Goal: Information Seeking & Learning: Learn about a topic

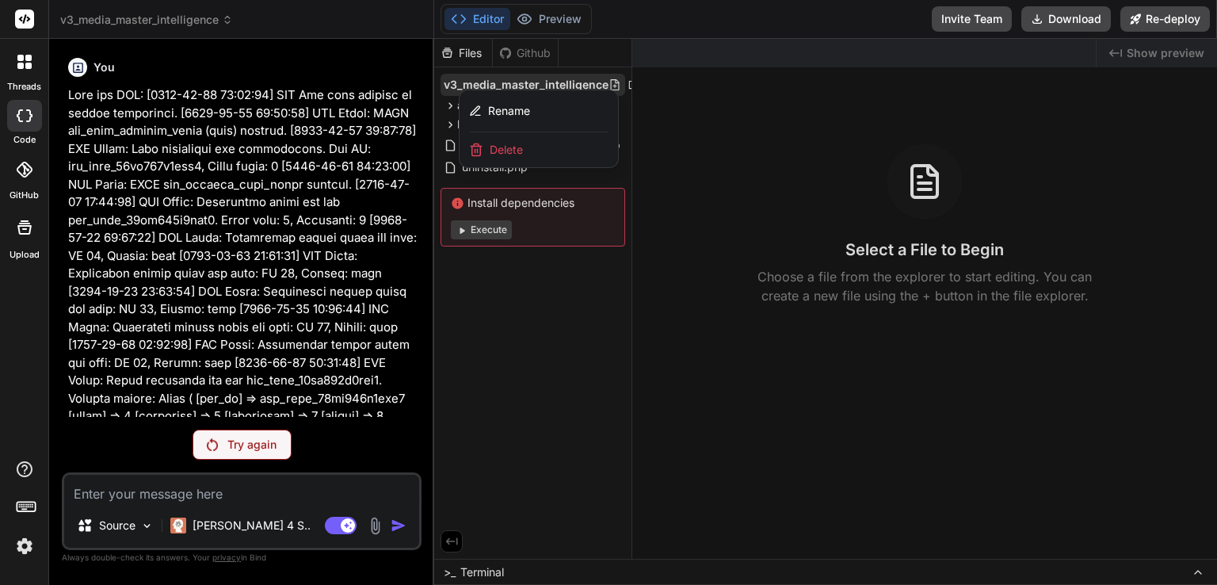
scroll to position [18425, 0]
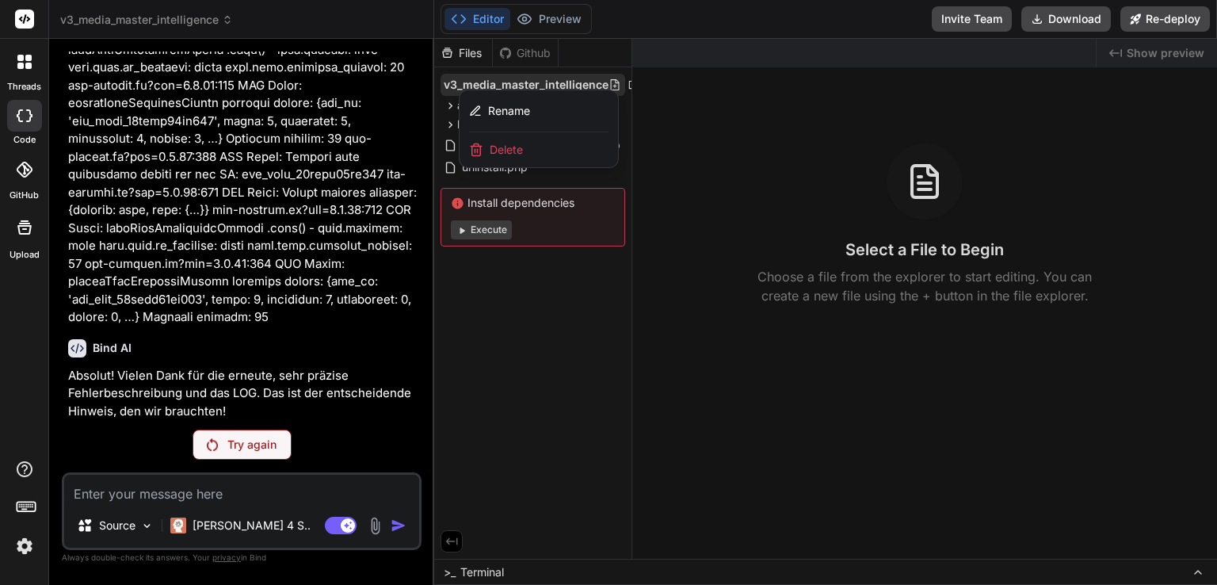
click at [23, 548] on img at bounding box center [24, 545] width 27 height 27
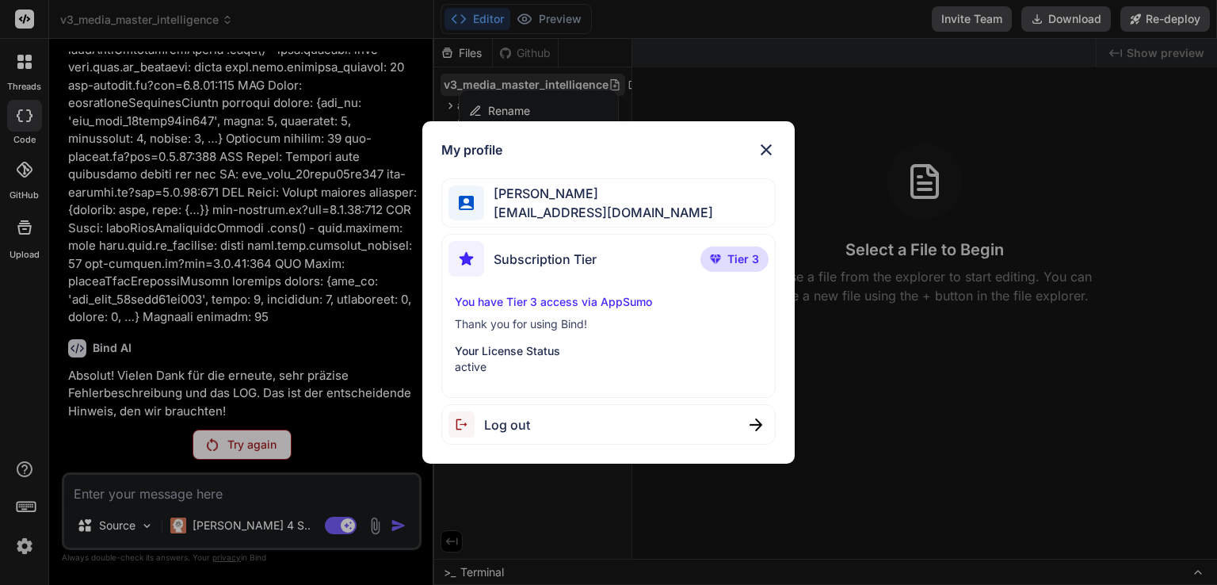
click at [513, 425] on span "Log out" at bounding box center [507, 424] width 46 height 19
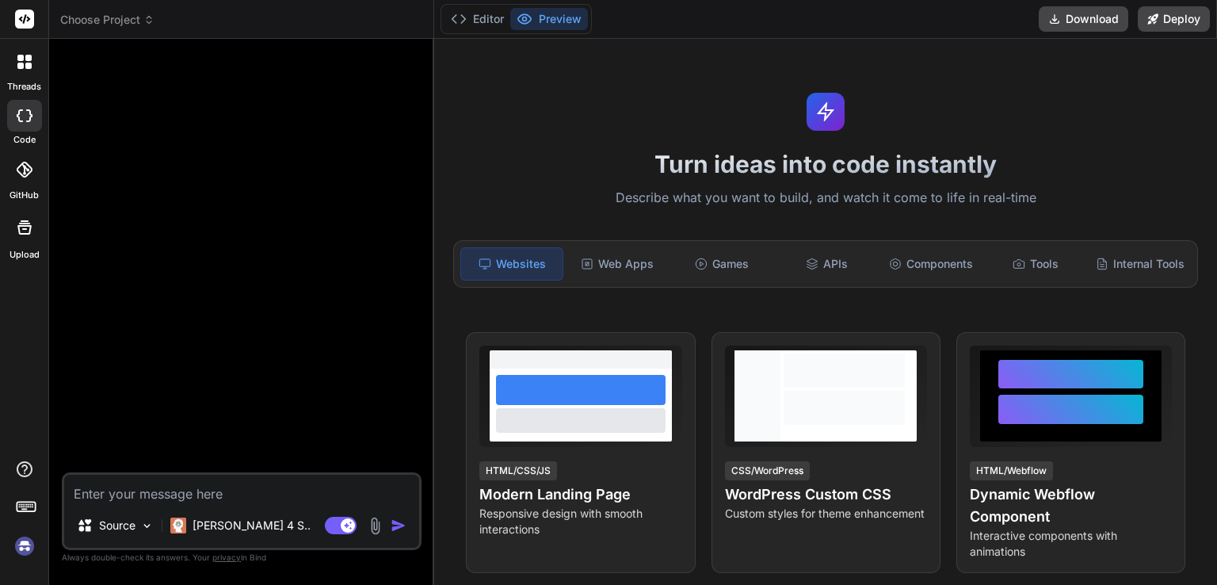
scroll to position [0, 0]
type textarea "x"
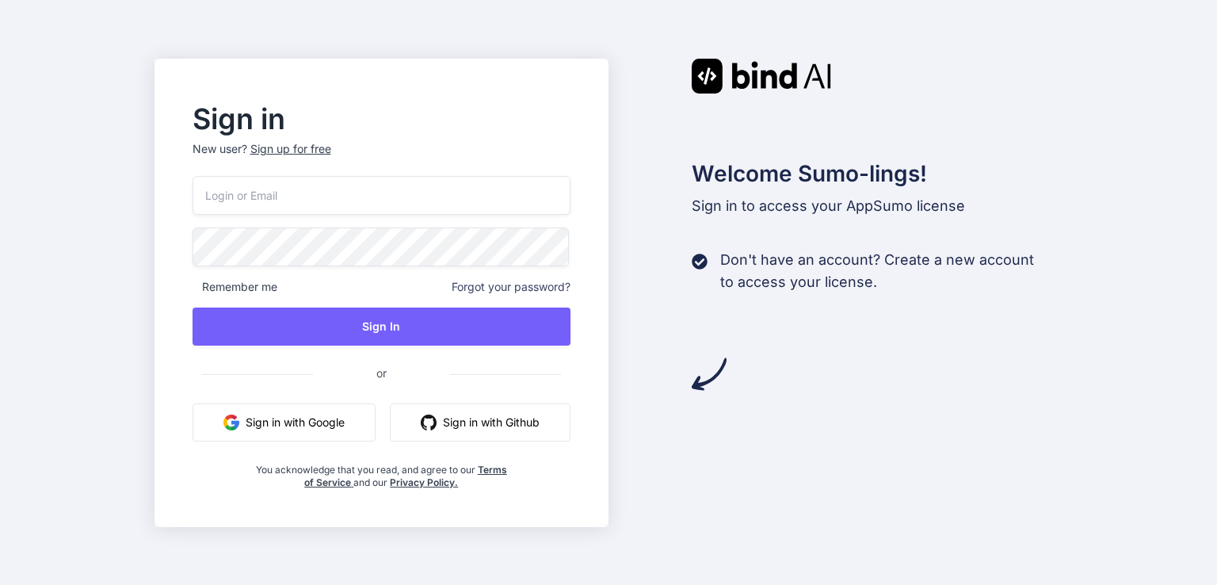
click at [299, 429] on button "Sign in with Google" at bounding box center [283, 422] width 183 height 38
click at [264, 423] on button "Sign in with Google" at bounding box center [283, 422] width 183 height 38
click at [391, 193] on input "email" at bounding box center [381, 195] width 379 height 39
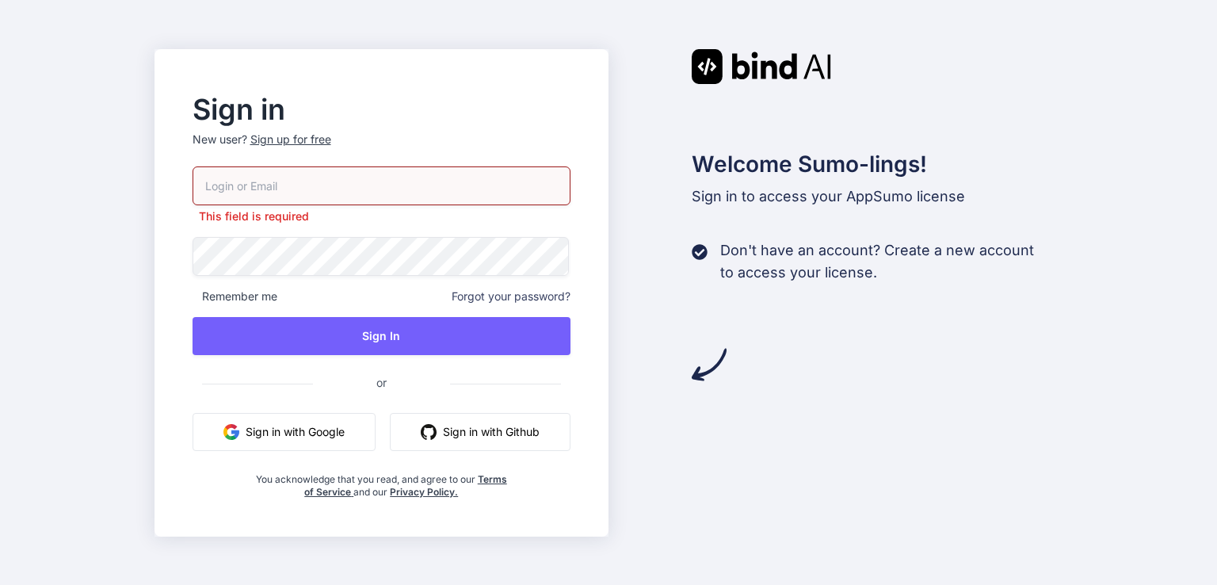
click at [208, 384] on span "or" at bounding box center [381, 384] width 379 height 32
click at [265, 429] on button "Sign in with Google" at bounding box center [283, 432] width 183 height 38
click at [295, 418] on button "Sign in with Google" at bounding box center [283, 432] width 183 height 38
click at [272, 425] on button "Sign in with Google" at bounding box center [283, 432] width 183 height 38
click at [423, 182] on input "email" at bounding box center [381, 185] width 379 height 39
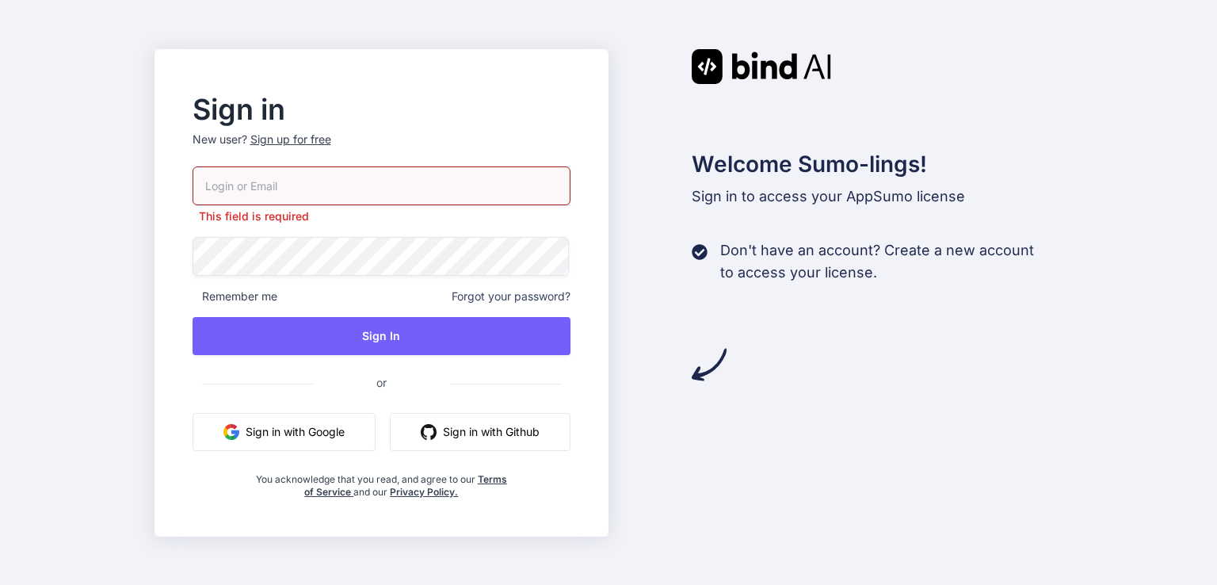
click at [271, 199] on input "email" at bounding box center [381, 185] width 379 height 39
type input "[EMAIL_ADDRESS][DOMAIN_NAME]"
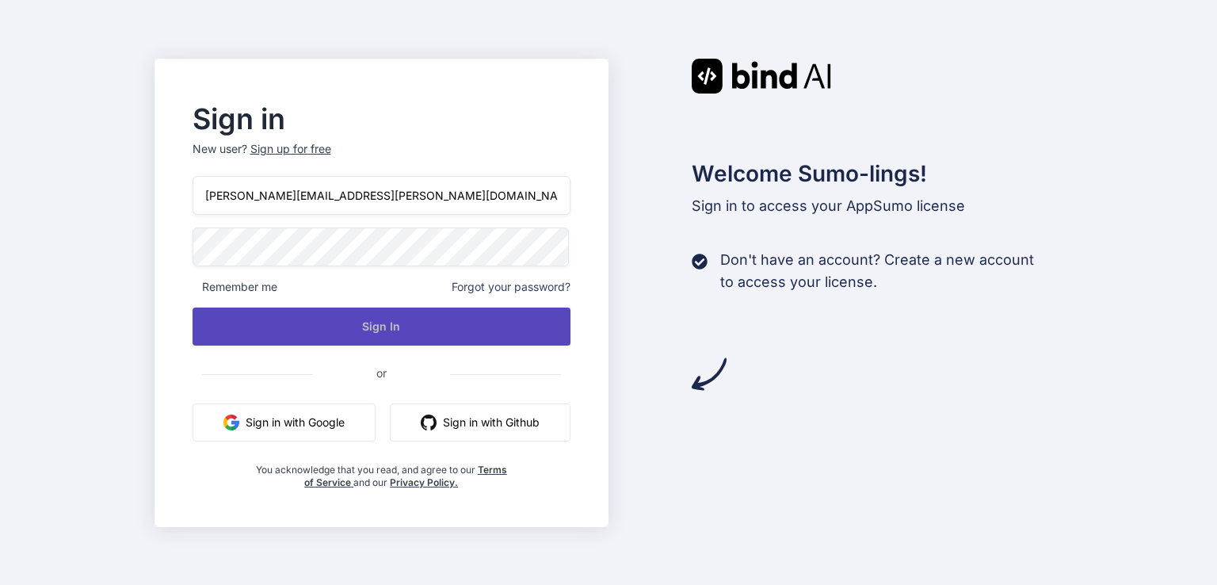
click at [372, 336] on button "Sign In" at bounding box center [381, 326] width 379 height 38
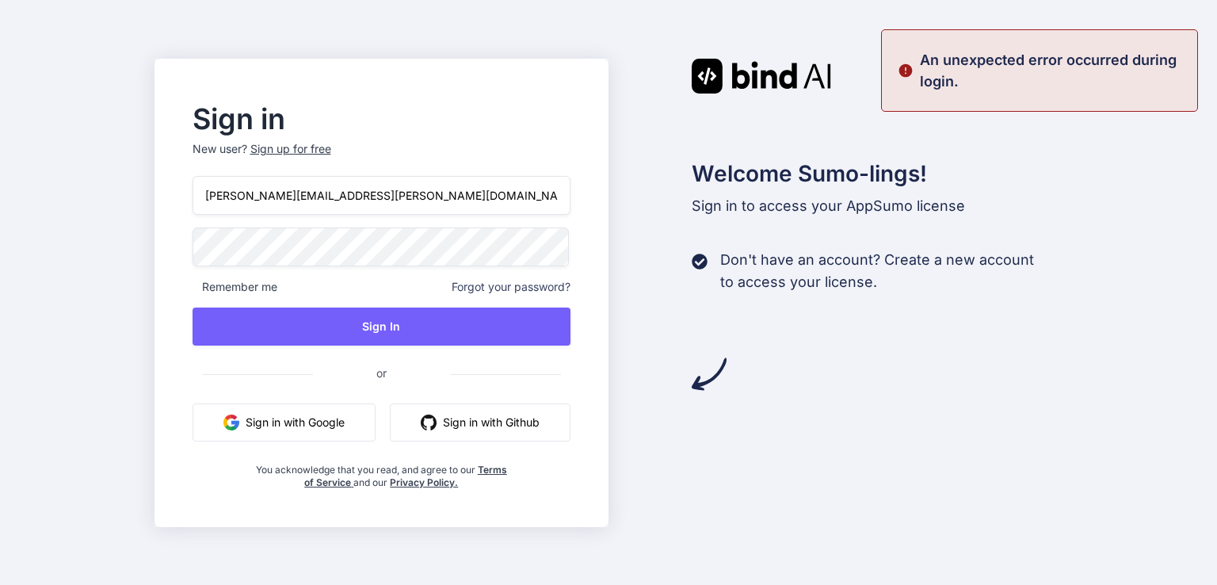
click at [293, 424] on button "Sign in with Google" at bounding box center [283, 422] width 183 height 38
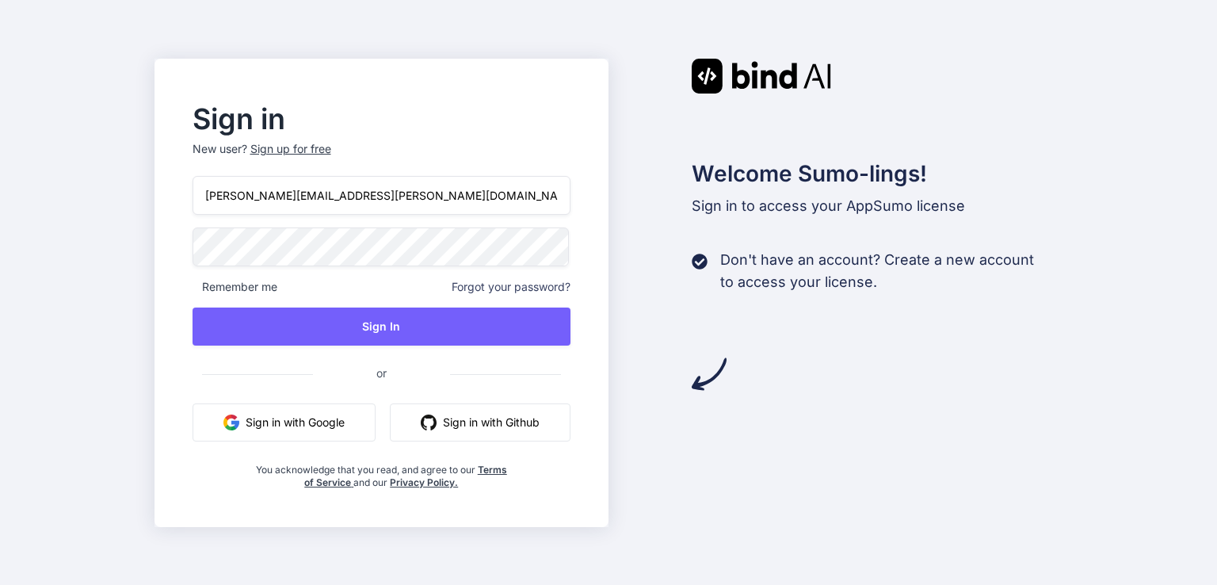
click at [304, 432] on button "Sign in with Google" at bounding box center [283, 422] width 183 height 38
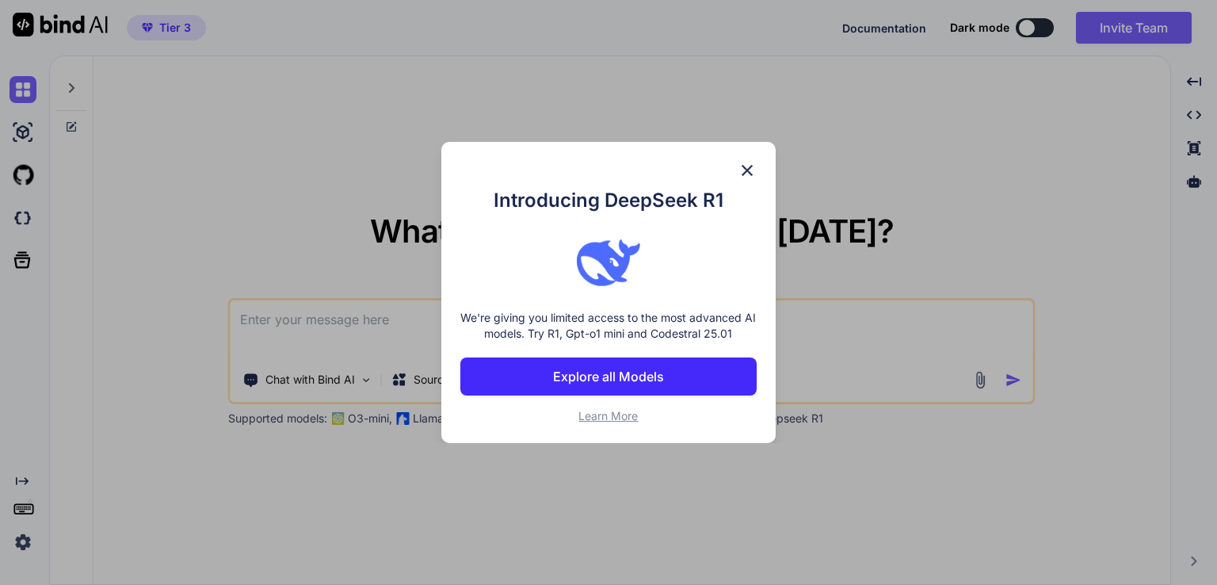
click at [738, 169] on img at bounding box center [746, 170] width 19 height 19
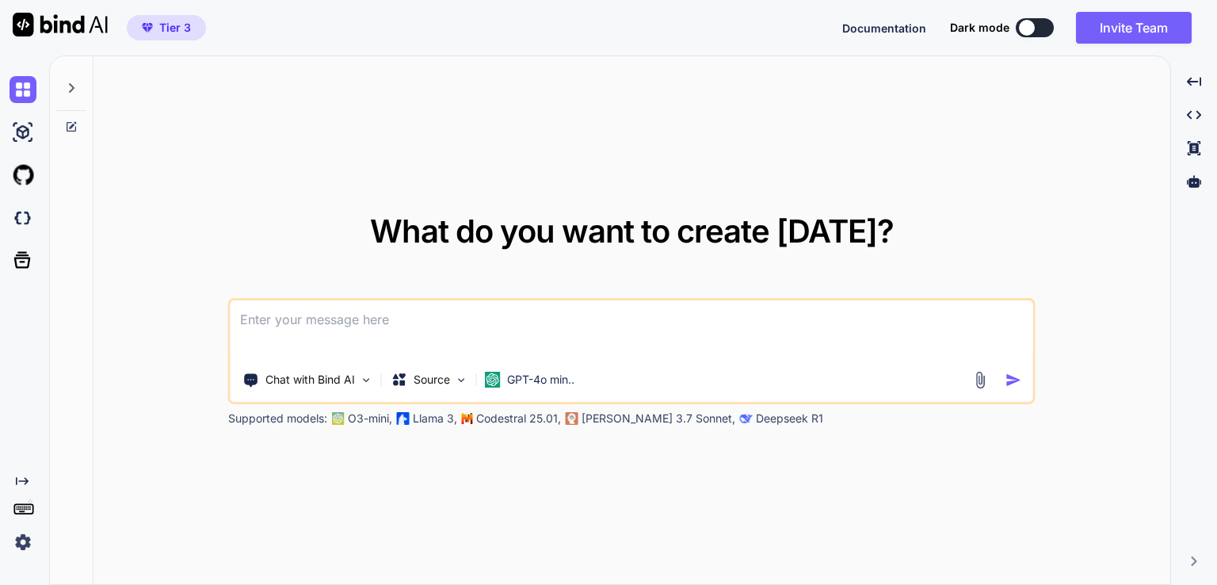
click at [28, 539] on img at bounding box center [23, 541] width 27 height 27
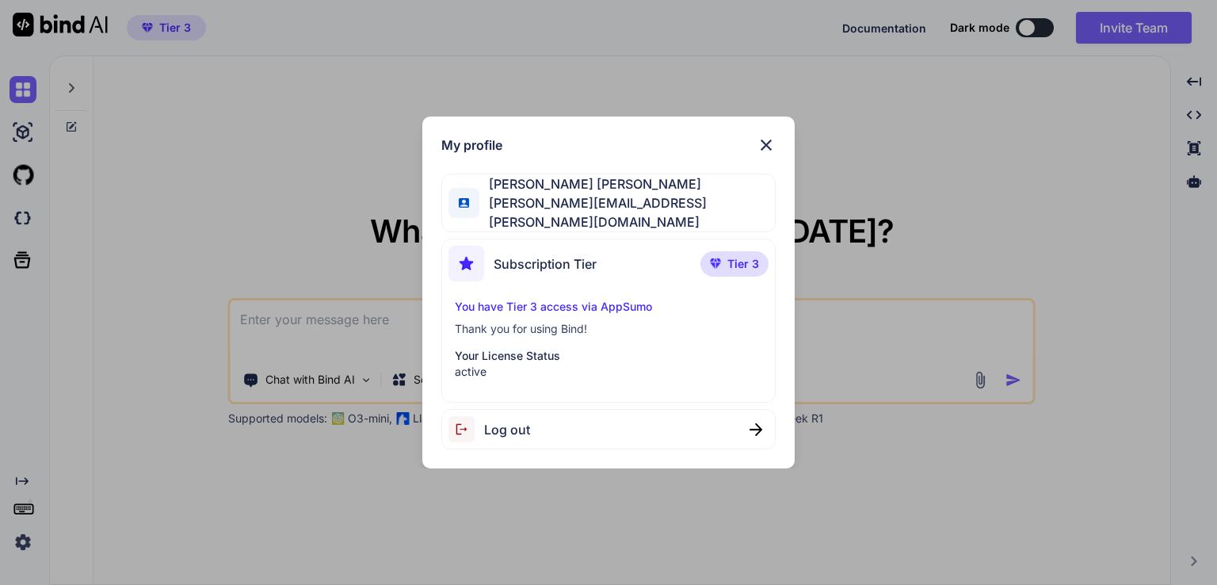
click at [28, 539] on div "My profile Hagen Puls hagen.puls@gmail.com Subscription Tier Tier 3 You have Ti…" at bounding box center [608, 292] width 1217 height 585
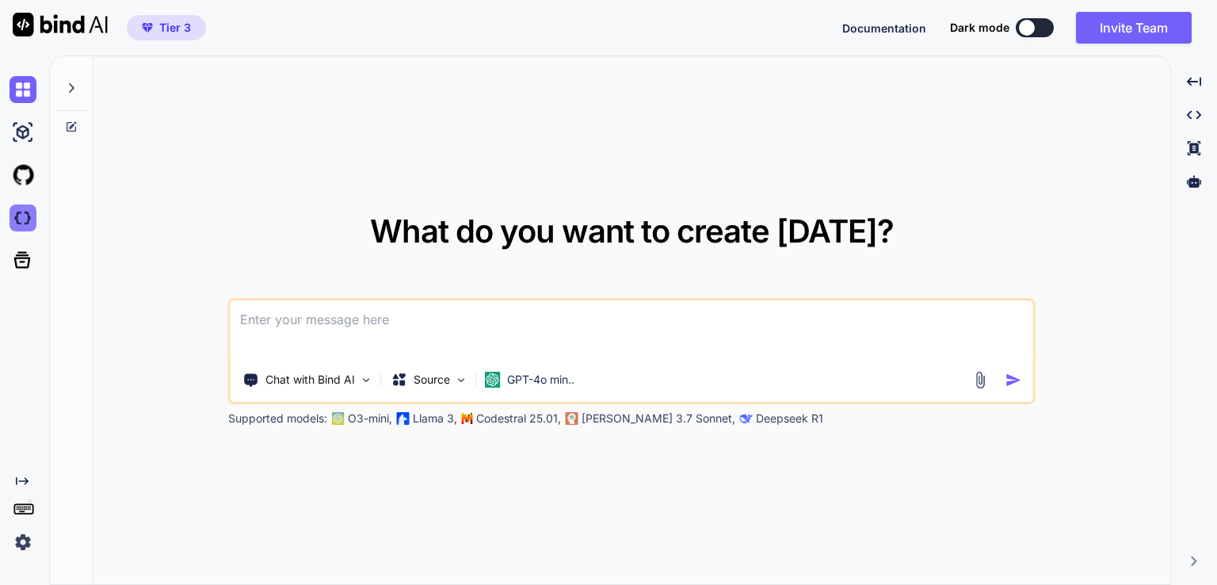
click at [21, 208] on img at bounding box center [23, 217] width 27 height 27
click at [463, 378] on img at bounding box center [461, 379] width 13 height 13
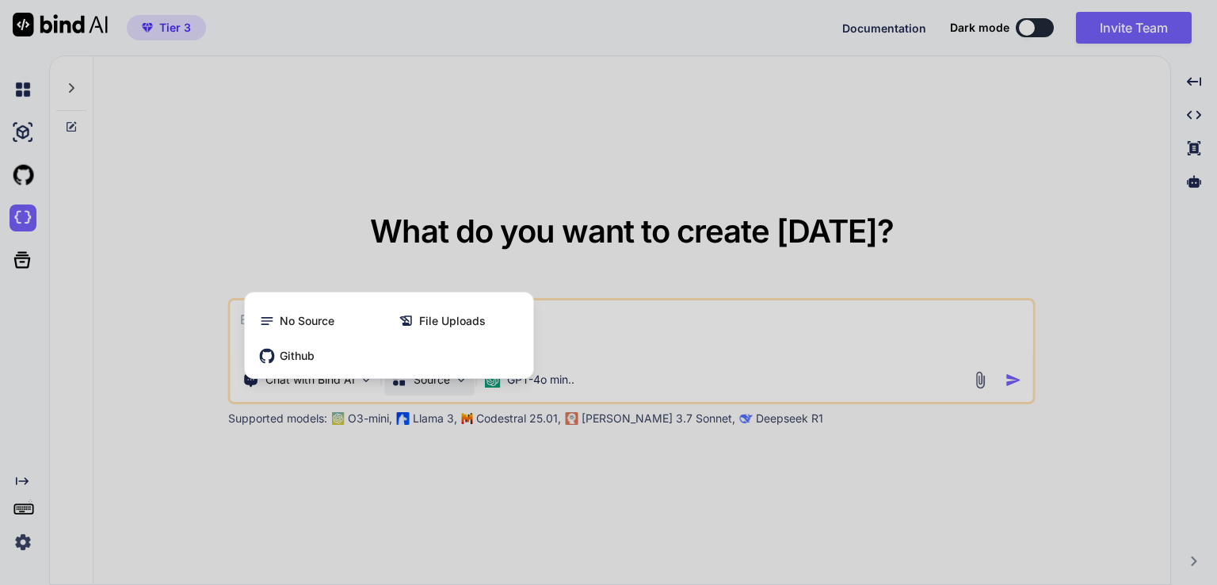
click at [463, 378] on div "No Source File Uploads Github" at bounding box center [389, 334] width 290 height 87
click at [139, 137] on div at bounding box center [608, 292] width 1217 height 585
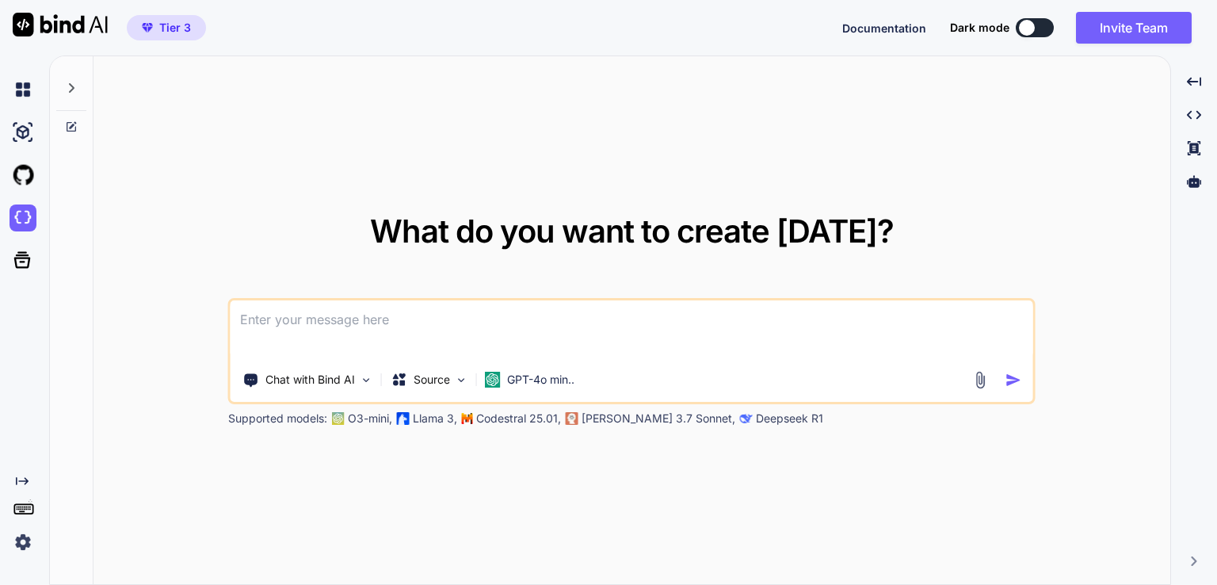
click at [70, 74] on div at bounding box center [71, 83] width 30 height 55
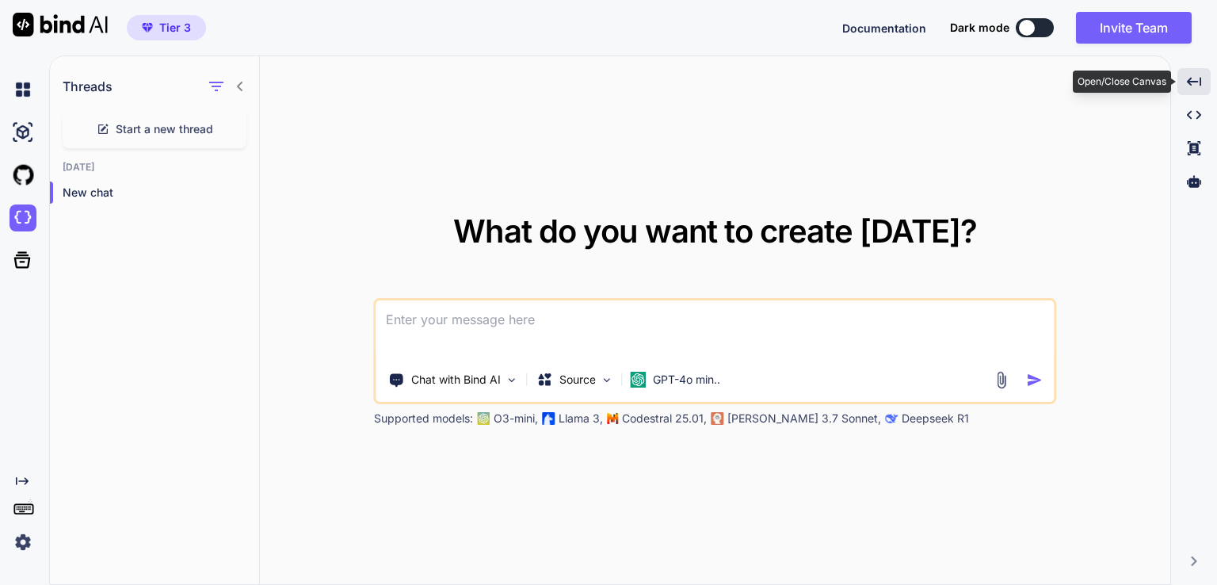
click at [1190, 91] on div "Created with Pixso." at bounding box center [1193, 81] width 33 height 27
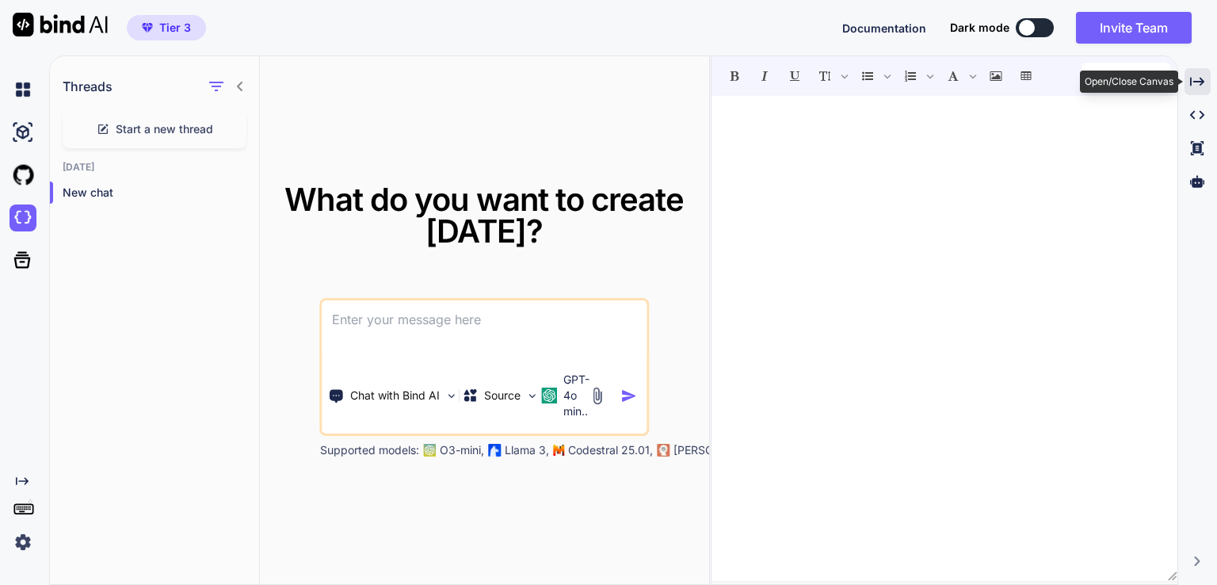
click at [1206, 70] on div "Created with Pixso." at bounding box center [1197, 81] width 26 height 27
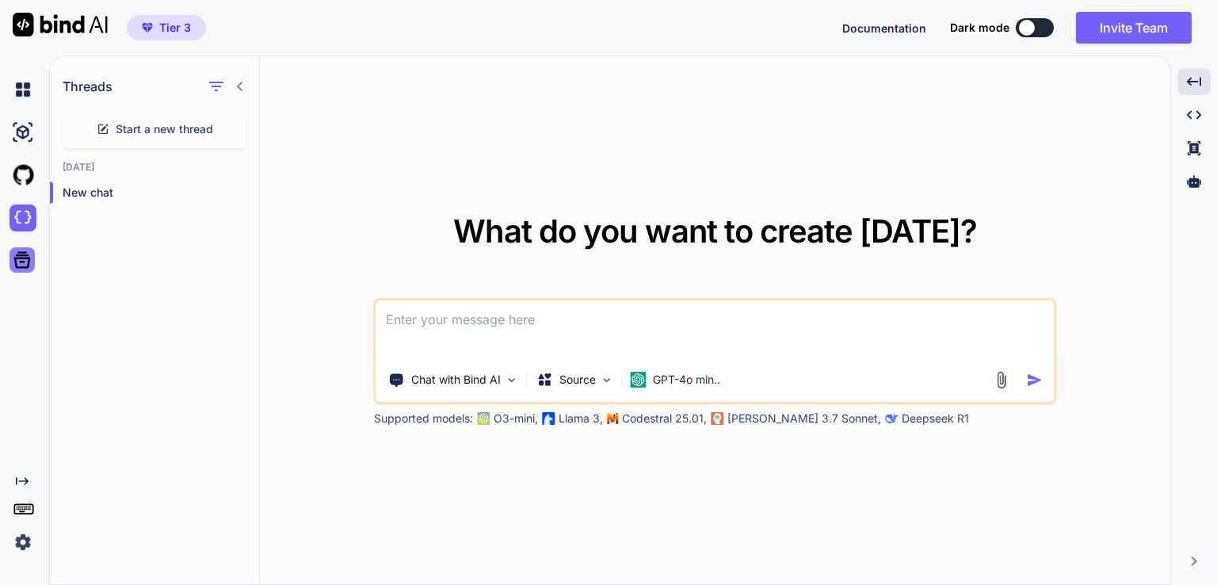
click at [24, 264] on icon at bounding box center [22, 260] width 22 height 22
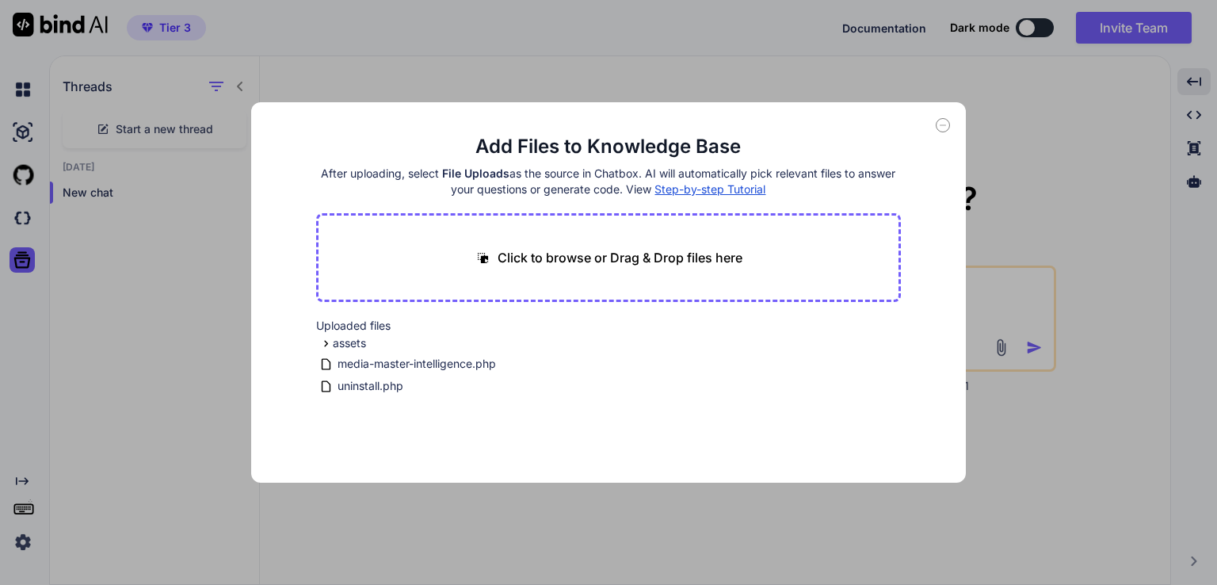
drag, startPoint x: 688, startPoint y: 192, endPoint x: 672, endPoint y: 354, distance: 163.2
drag, startPoint x: 370, startPoint y: 349, endPoint x: 714, endPoint y: 333, distance: 344.9
click at [714, 333] on div "Uploaded files assets js mmi-convert.js mmi-duplicate.js mmi-secondary-metadata…" at bounding box center [608, 357] width 585 height 79
click at [684, 185] on span "Step-by-step Tutorial" at bounding box center [709, 188] width 111 height 13
click at [401, 363] on span "media-master-intelligence.php" at bounding box center [417, 363] width 162 height 19
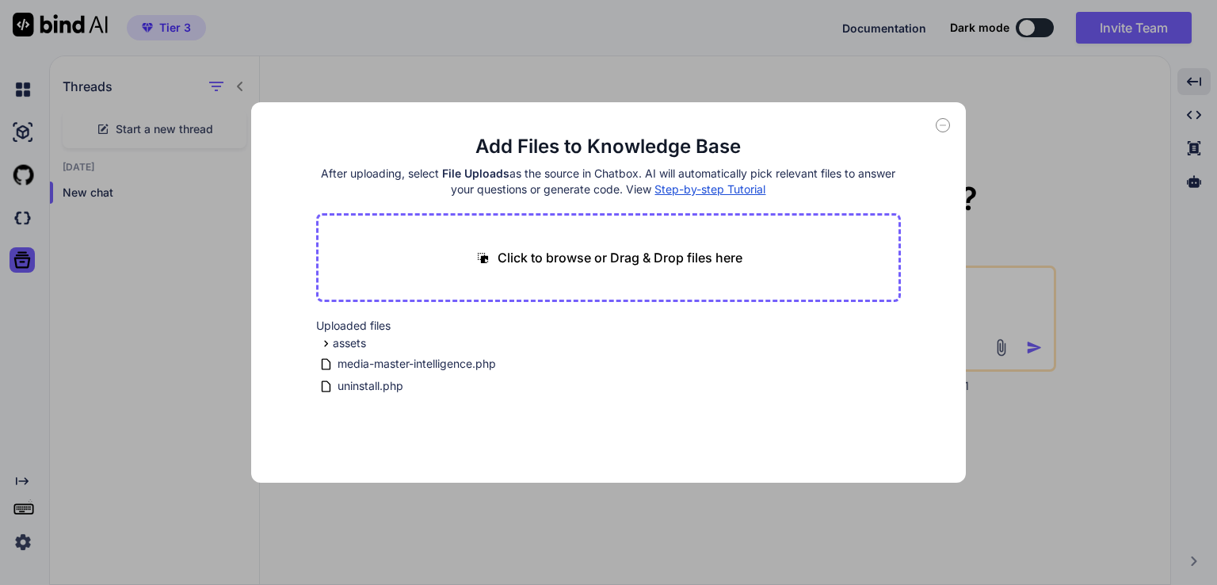
drag, startPoint x: 380, startPoint y: 384, endPoint x: 482, endPoint y: 250, distance: 168.6
click at [482, 250] on main "Add Files to Knowledge Base After uploading, select File Uploads as the source …" at bounding box center [608, 308] width 585 height 349
click at [941, 126] on icon at bounding box center [942, 125] width 14 height 14
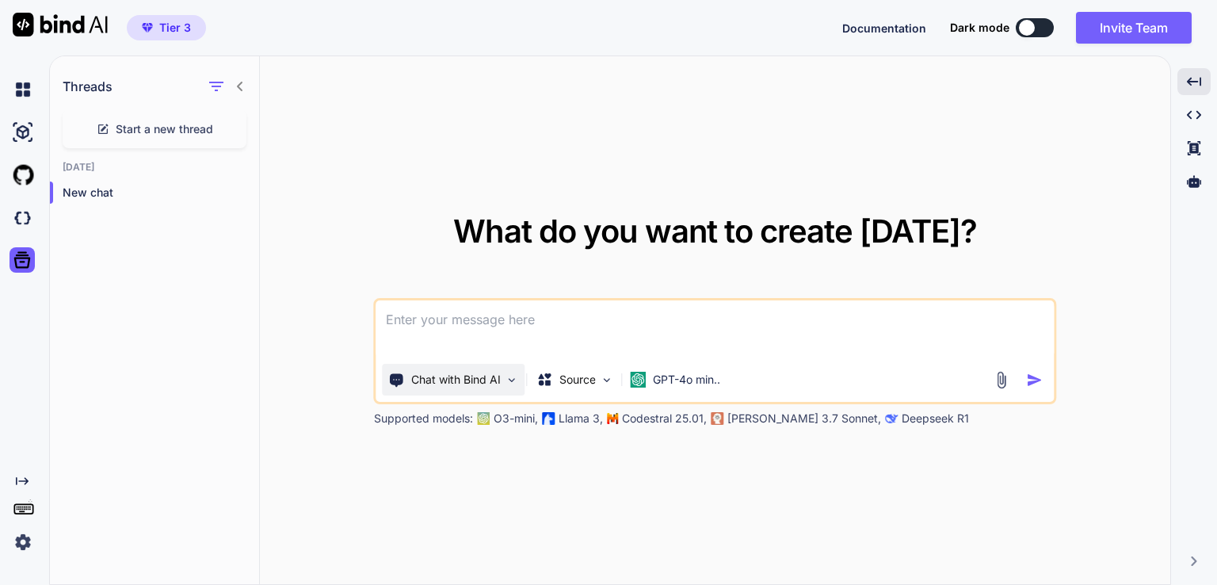
click at [507, 383] on img at bounding box center [511, 379] width 13 height 13
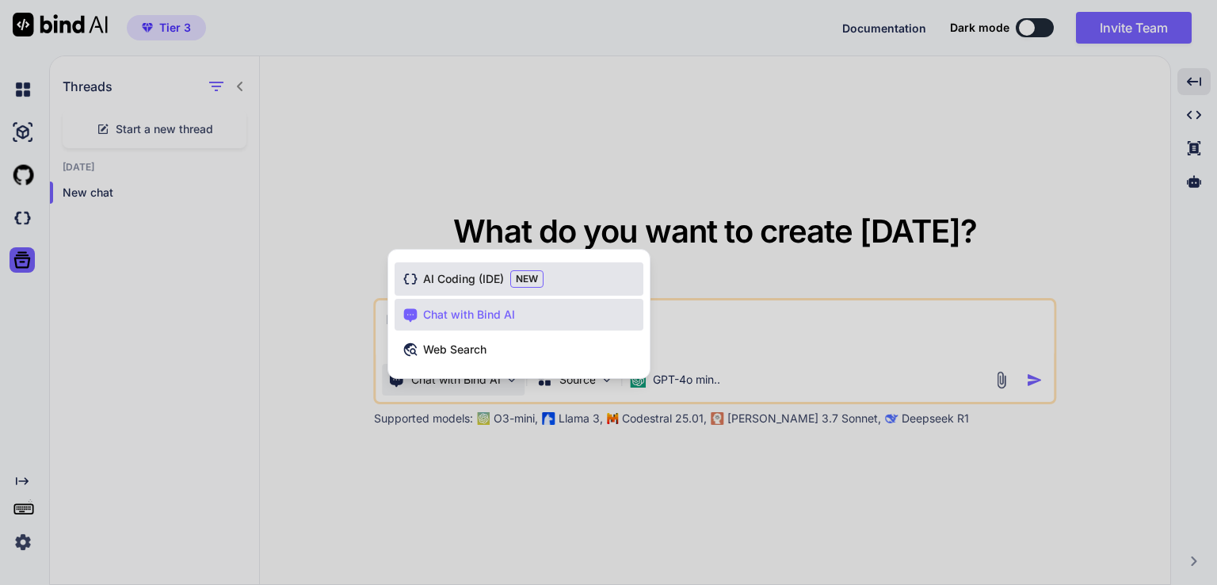
click at [467, 283] on span "AI Coding (IDE)" at bounding box center [463, 279] width 81 height 16
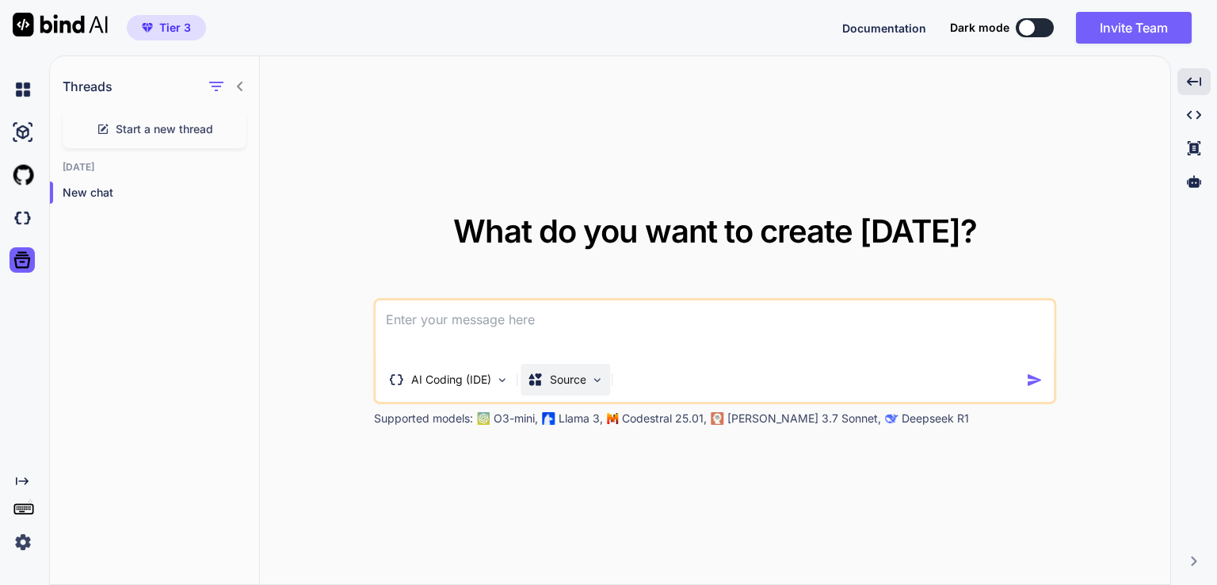
click at [589, 387] on div "Source" at bounding box center [566, 380] width 90 height 32
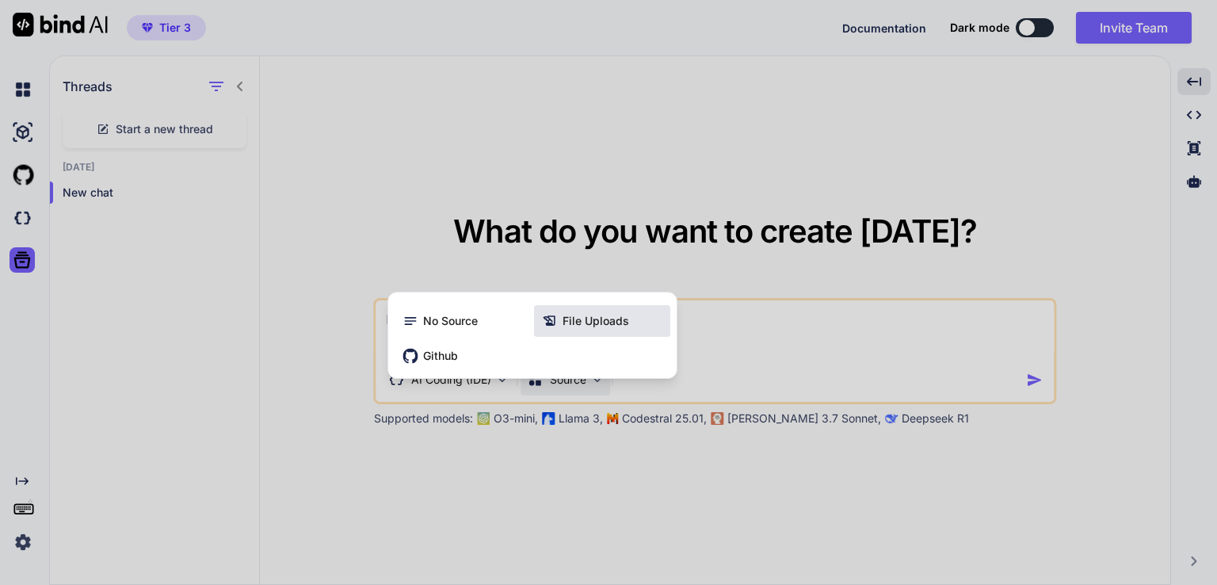
click at [598, 327] on span "File Uploads" at bounding box center [595, 321] width 67 height 16
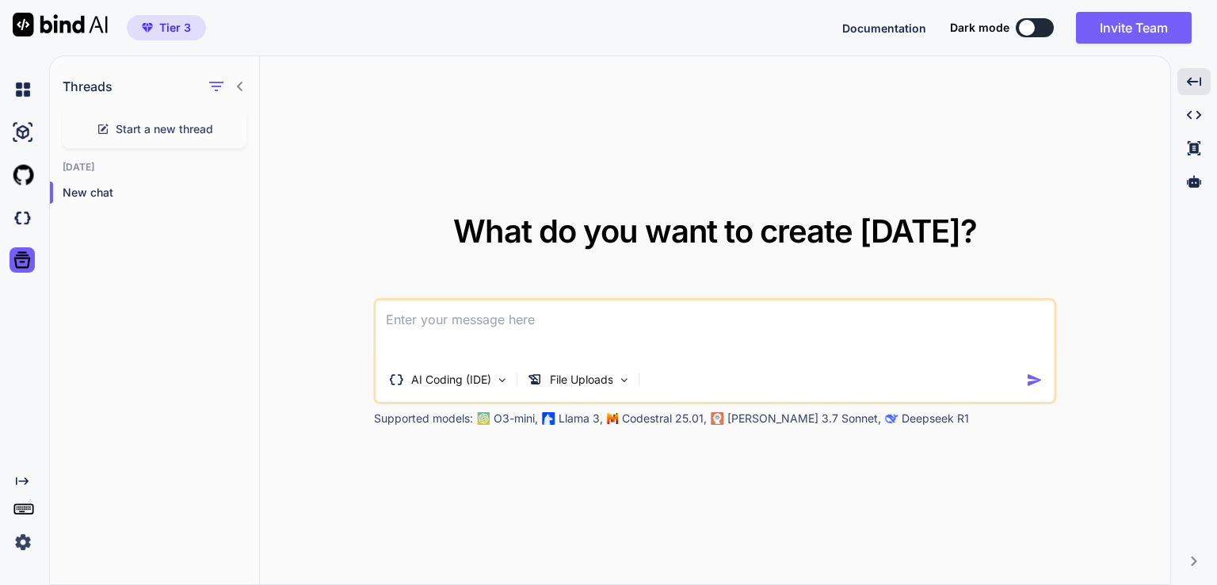
click at [500, 330] on textarea at bounding box center [714, 329] width 677 height 59
type textarea "was kannst du zu dem Wordpress Plugin sagen"
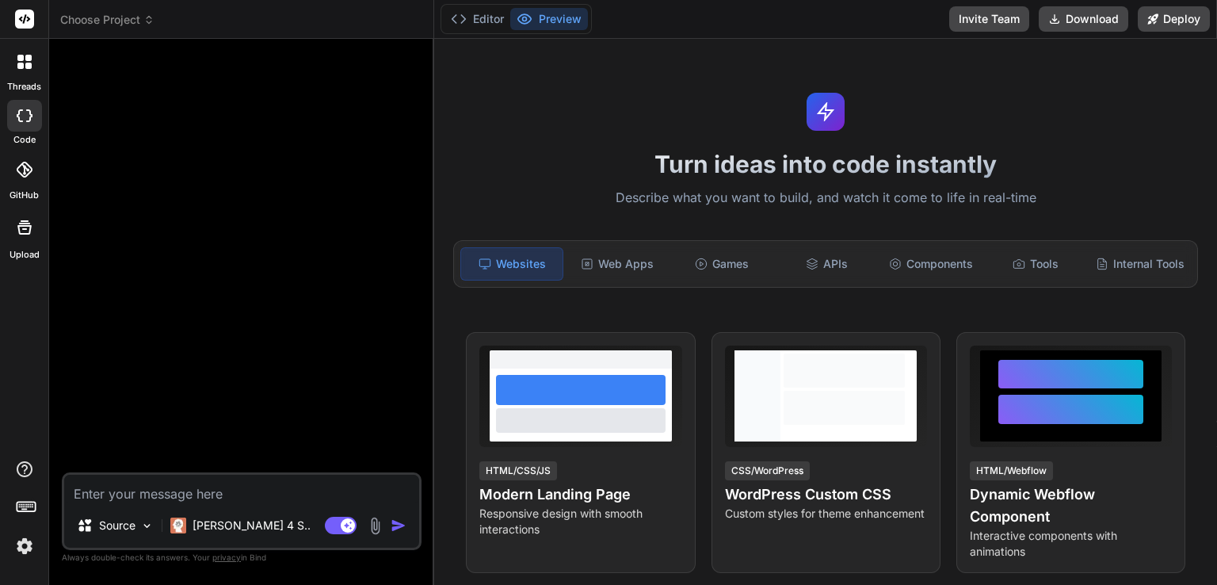
click at [138, 25] on span "Choose Project" at bounding box center [107, 20] width 94 height 16
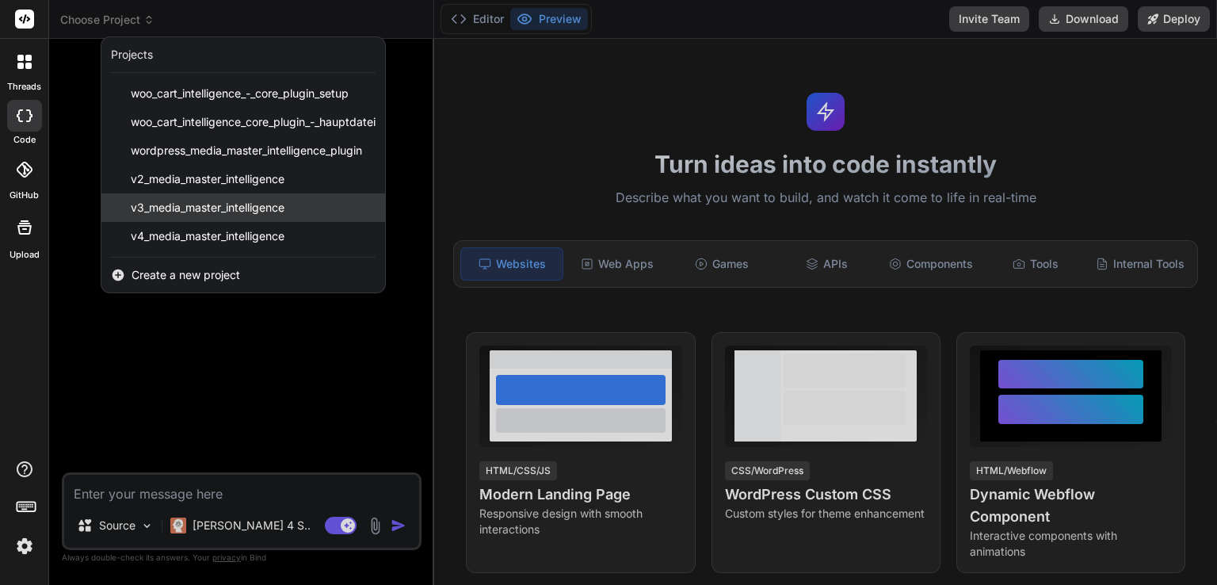
click at [191, 207] on span "v3_media_master_intelligence" at bounding box center [208, 208] width 154 height 16
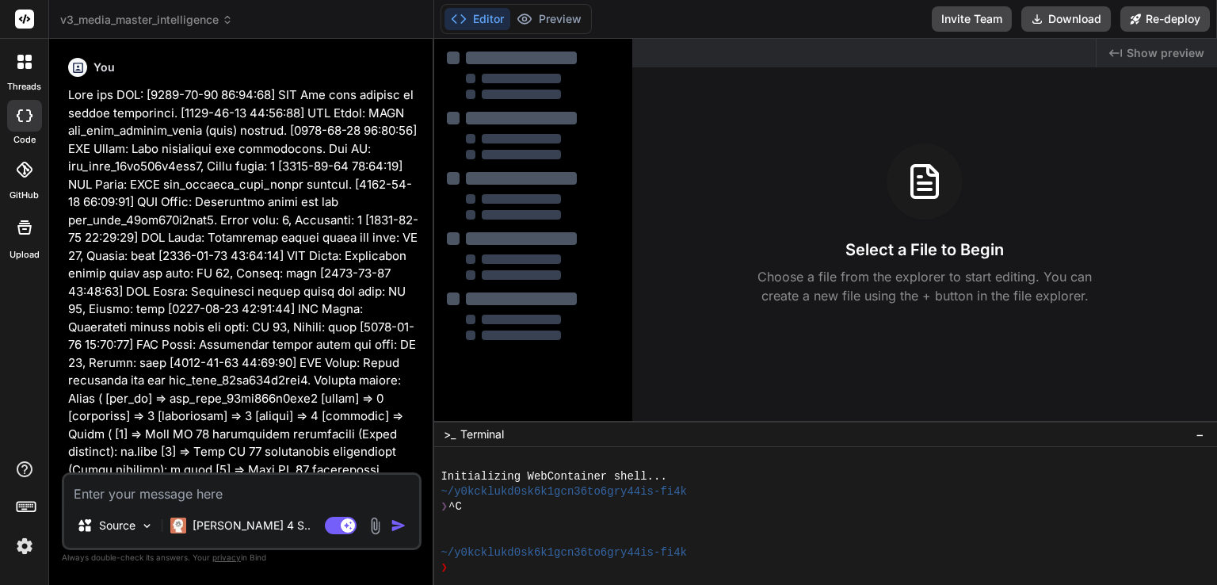
type textarea "x"
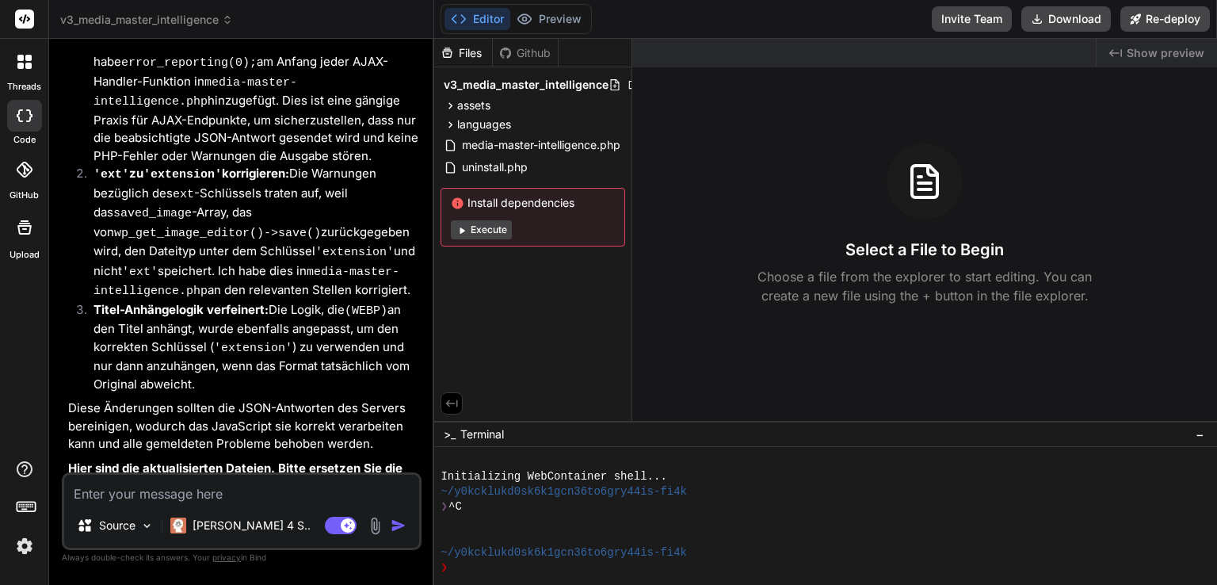
scroll to position [19344, 0]
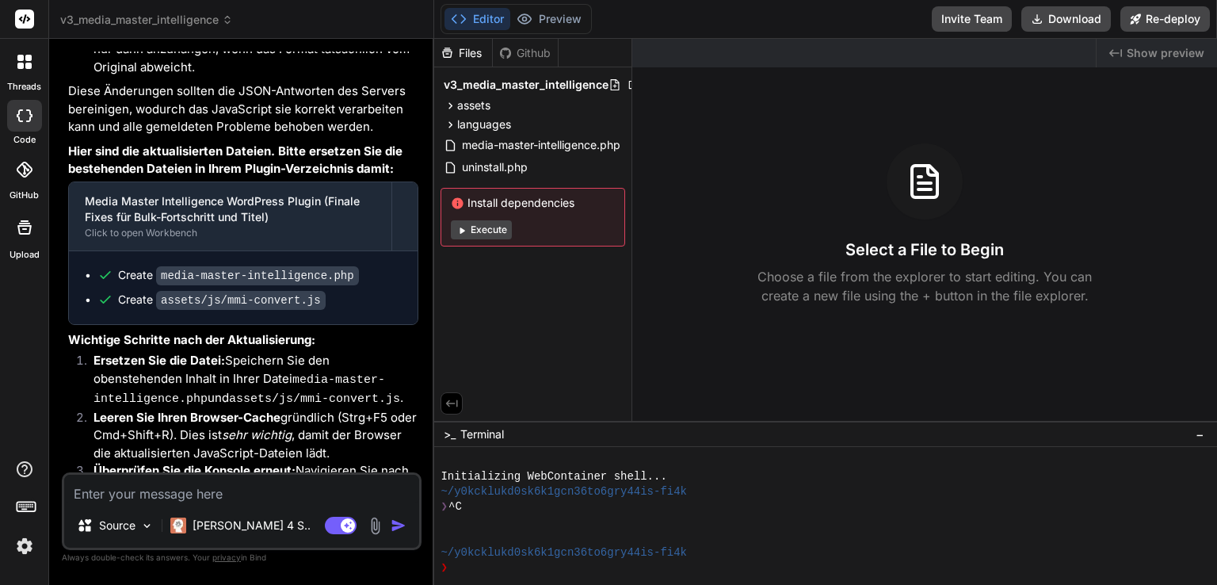
click at [201, 499] on textarea at bounding box center [241, 488] width 355 height 29
type textarea "g"
type textarea "x"
type textarea "gu"
type textarea "x"
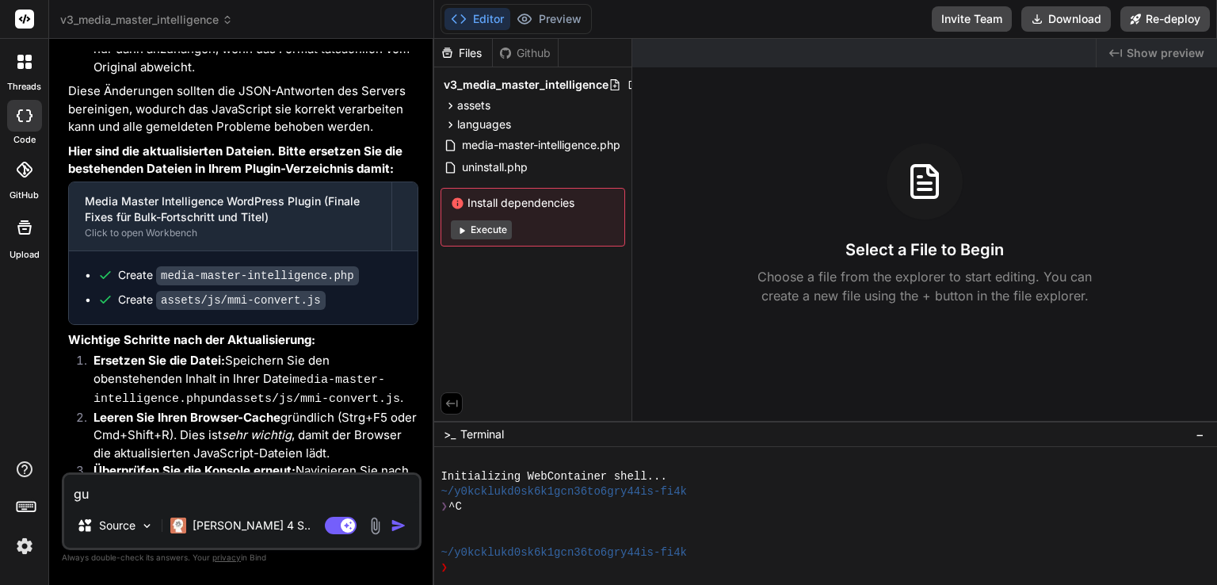
type textarea "gut"
type textarea "x"
type textarea "gut,"
type textarea "x"
type textarea "gut,"
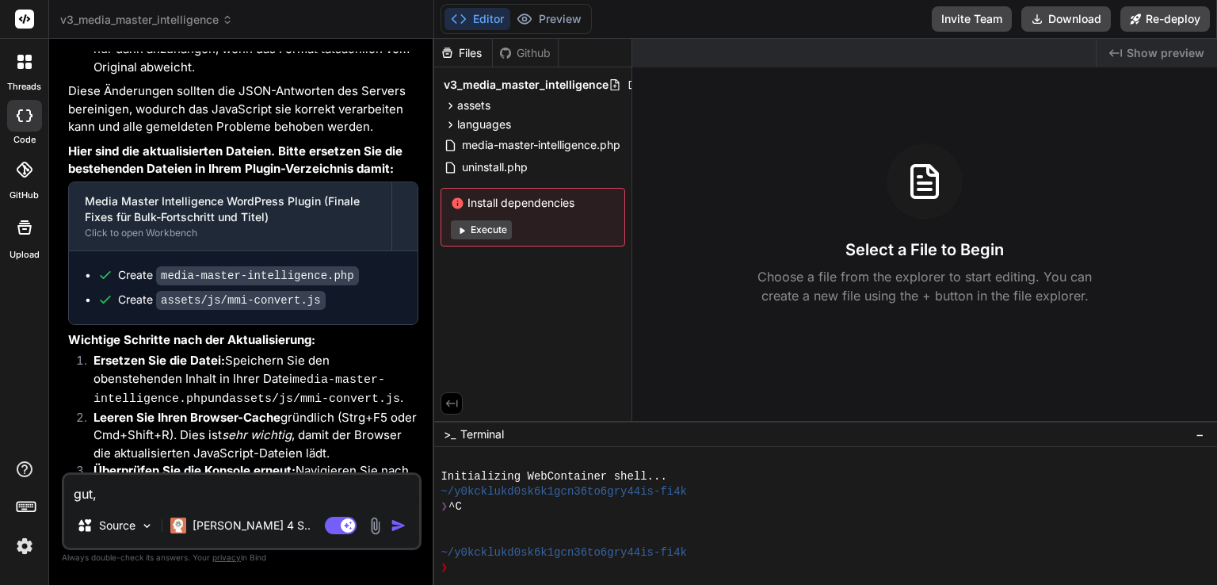
type textarea "x"
type textarea "gut, a"
type textarea "x"
type textarea "gut, as"
type textarea "x"
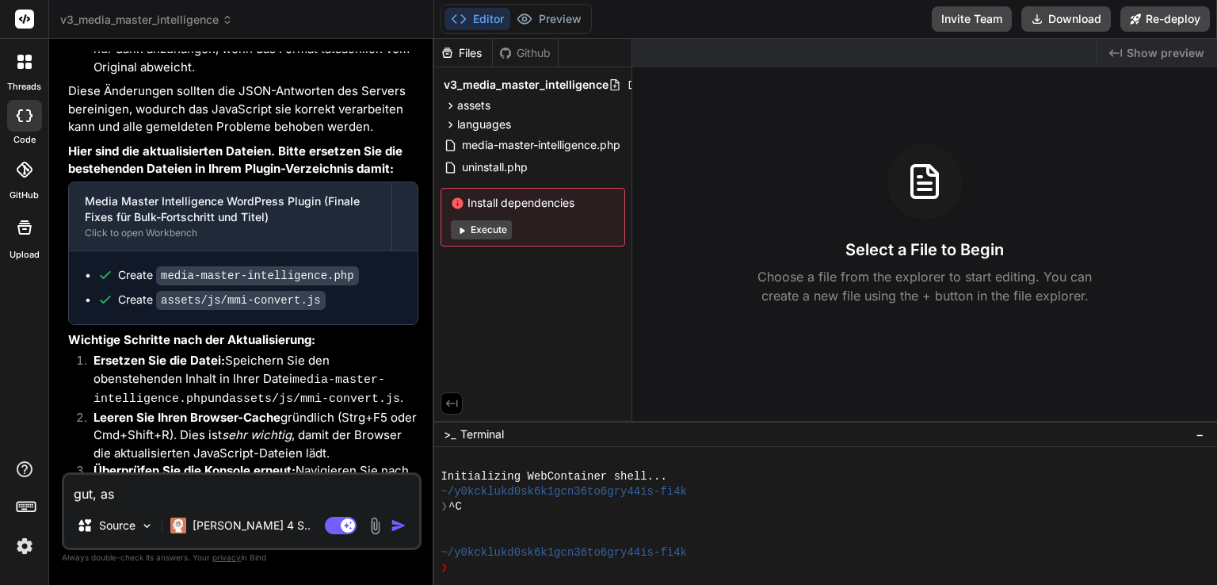
type textarea "gut, as"
type textarea "x"
type textarea "gut, as f"
type textarea "x"
type textarea "gut, as fu"
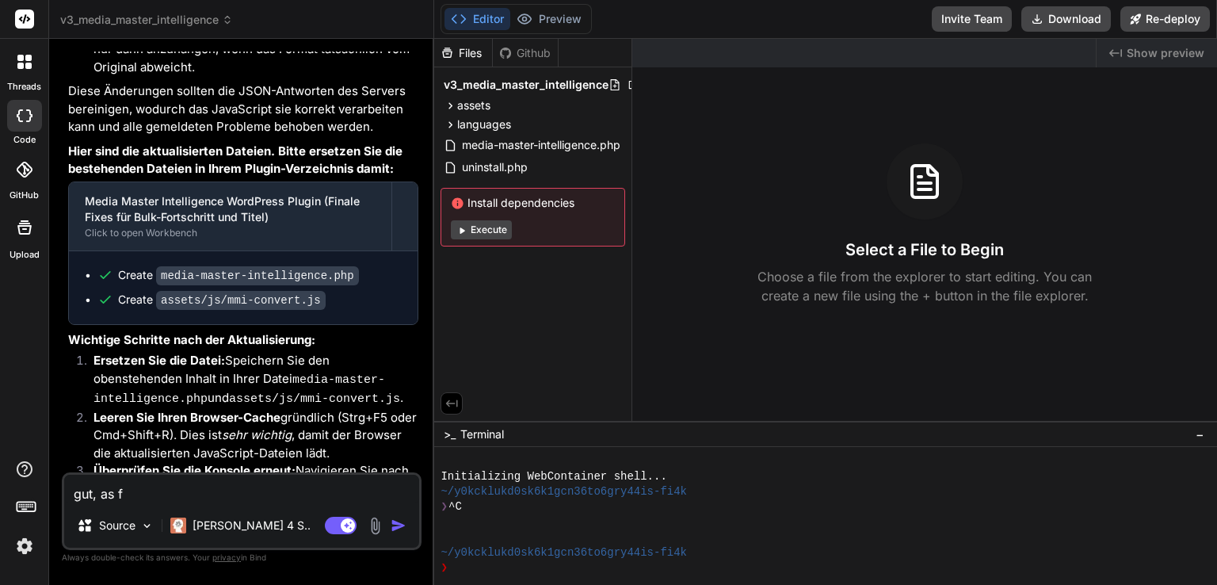
type textarea "x"
type textarea "gut, as fun"
type textarea "x"
type textarea "gut, as funk"
type textarea "x"
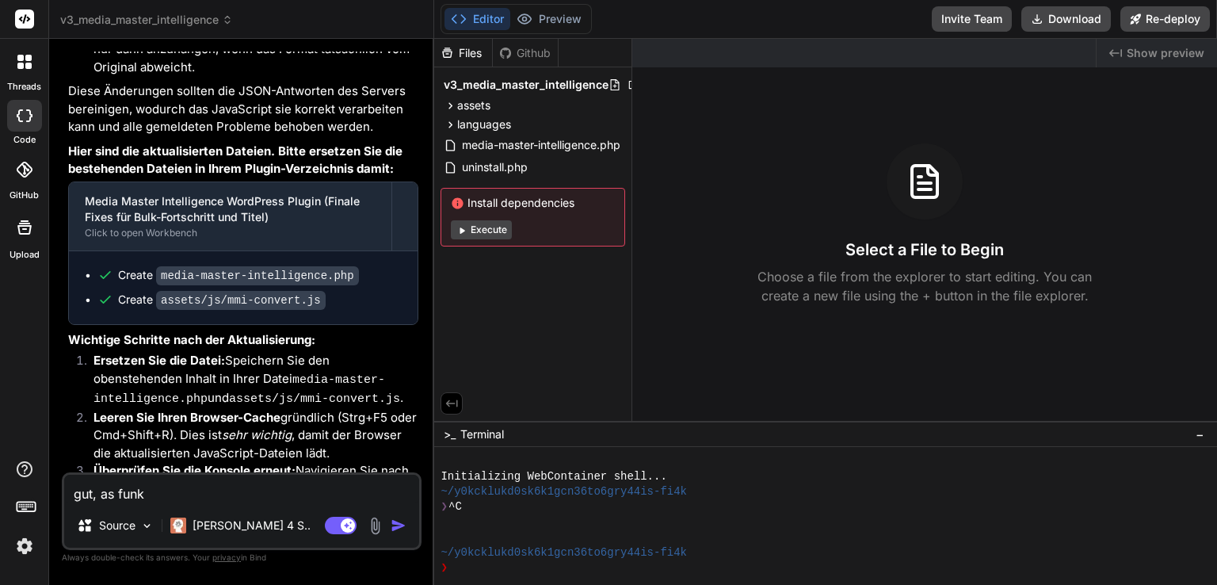
type textarea "gut, as funkt"
type textarea "x"
type textarea "gut, as funkti"
type textarea "x"
type textarea "gut, as funktio"
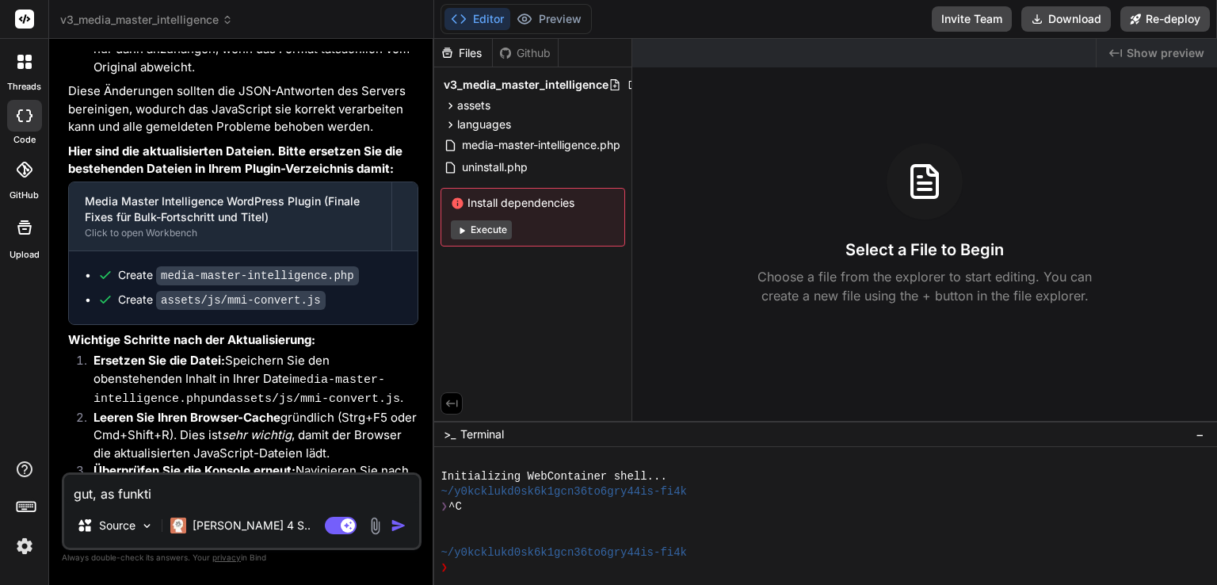
type textarea "x"
type textarea "gut, as funktion"
type textarea "x"
type textarea "gut, as funktioni"
type textarea "x"
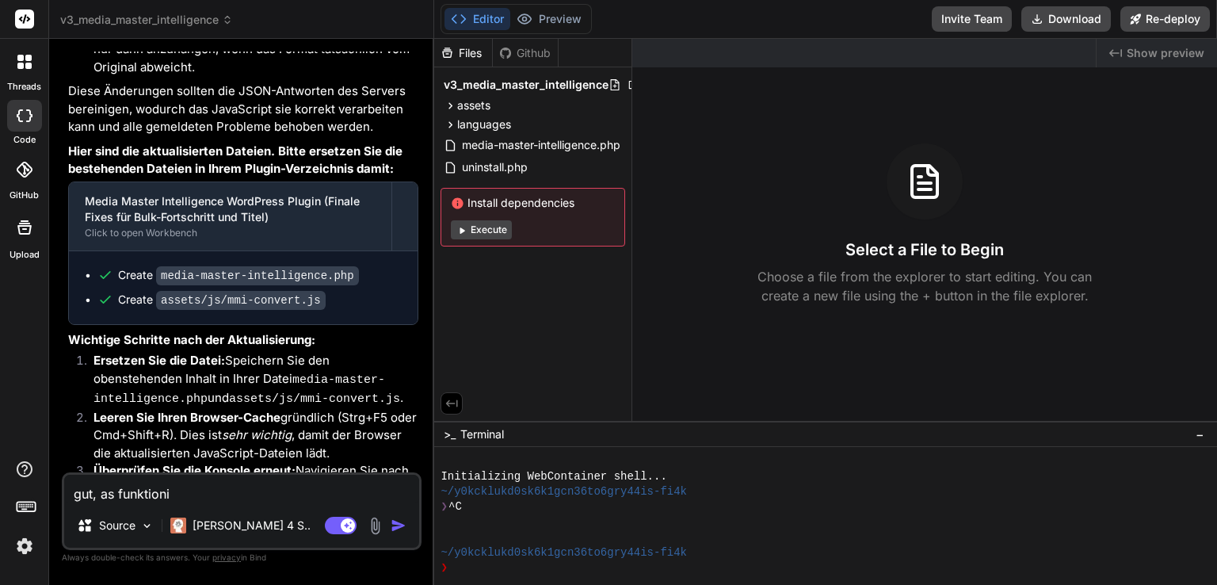
type textarea "gut, as funktionie"
type textarea "x"
type textarea "gut, as funktionier"
type textarea "x"
type textarea "gut, as funktioniert"
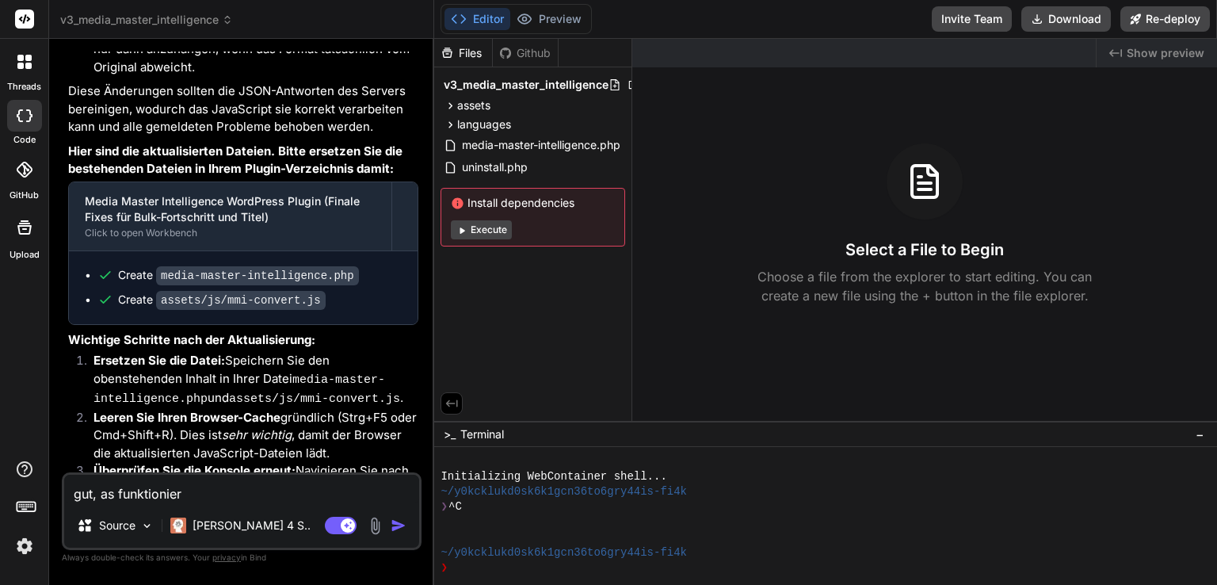
type textarea "x"
type textarea "gut, das funktioniert"
type textarea "x"
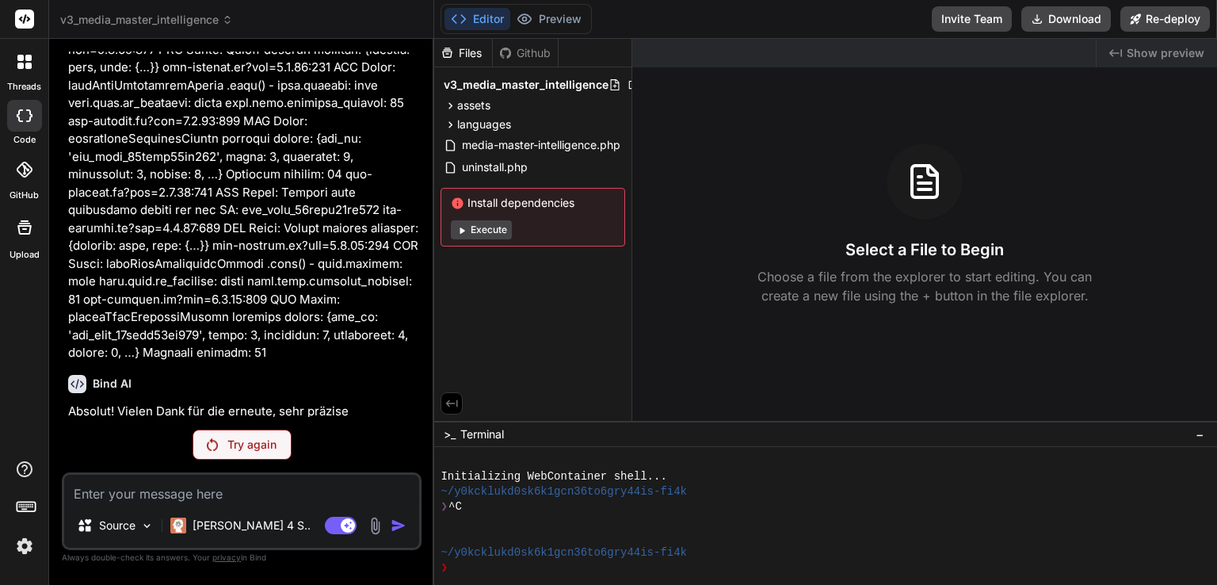
scroll to position [18425, 0]
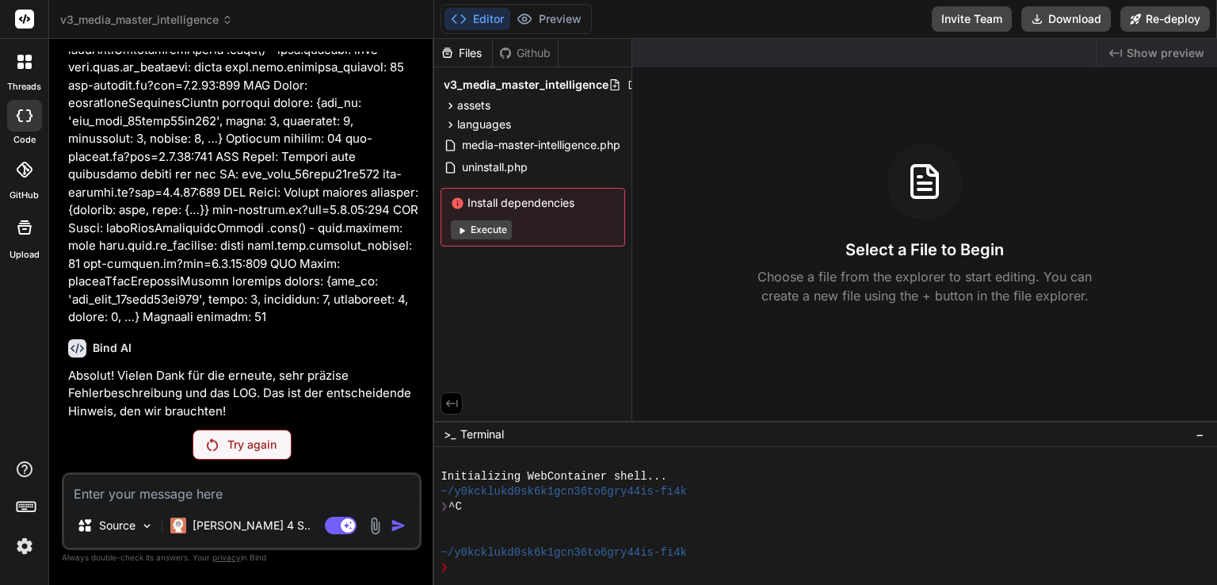
drag, startPoint x: 73, startPoint y: 310, endPoint x: 336, endPoint y: 402, distance: 278.8
click at [203, 18] on span "v3_media_master_intelligence" at bounding box center [146, 20] width 173 height 16
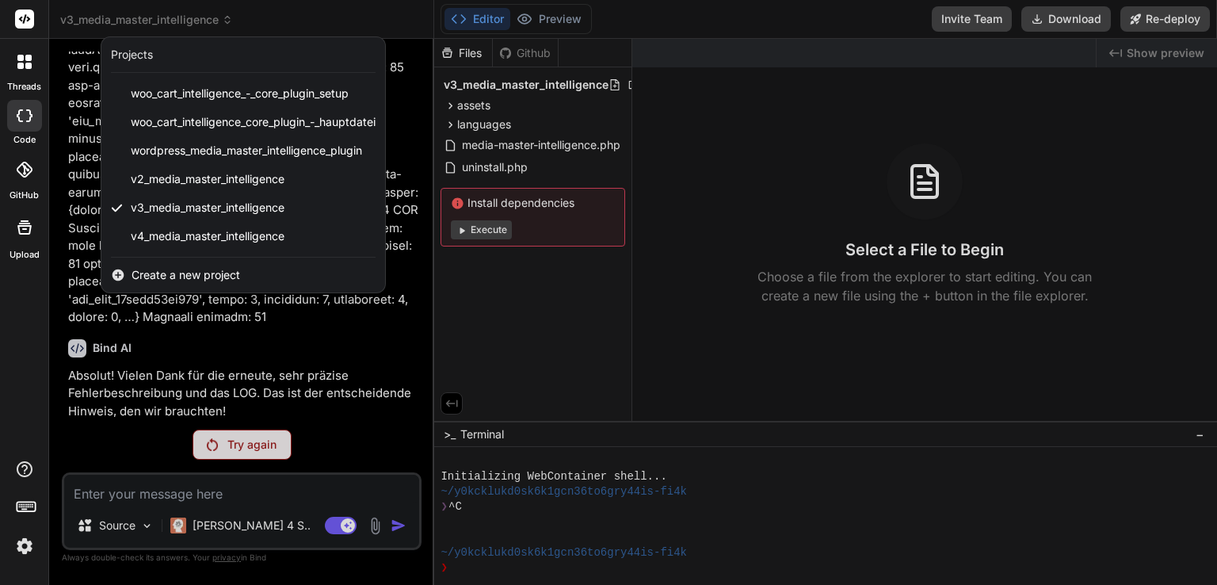
drag, startPoint x: 185, startPoint y: 232, endPoint x: 307, endPoint y: 63, distance: 209.3
click at [307, 63] on div "Projects" at bounding box center [243, 55] width 284 height 36
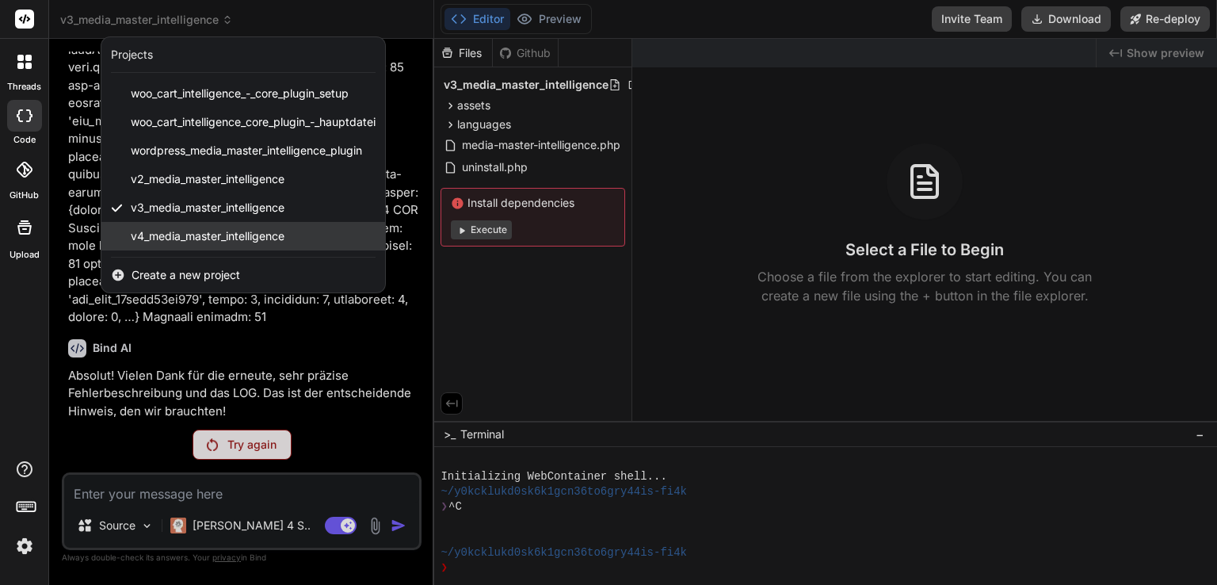
click at [282, 248] on div "v4_media_master_intelligence" at bounding box center [243, 236] width 284 height 29
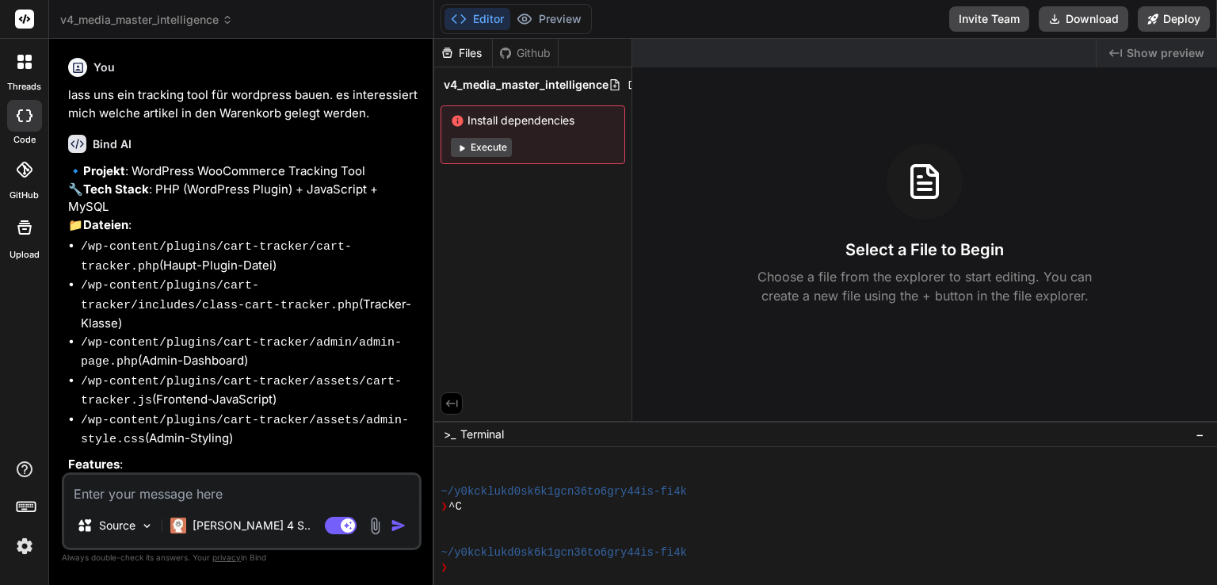
scroll to position [0, 22]
drag, startPoint x: 608, startPoint y: 85, endPoint x: 653, endPoint y: 92, distance: 46.5
click at [627, 83] on icon at bounding box center [630, 84] width 13 height 13
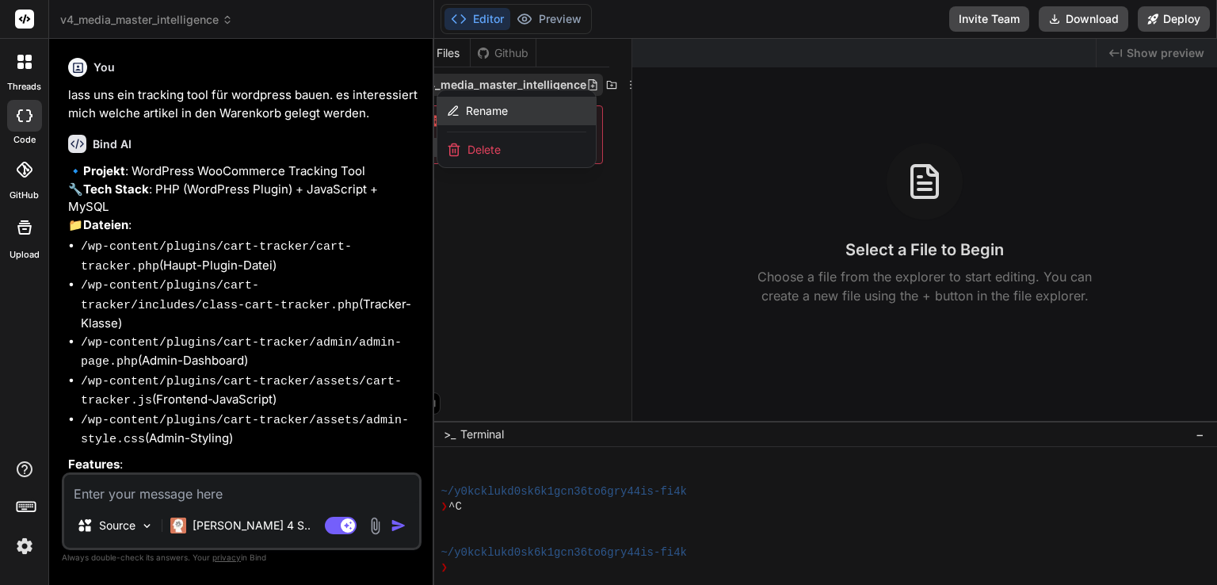
click at [564, 109] on div "Rename" at bounding box center [516, 111] width 158 height 29
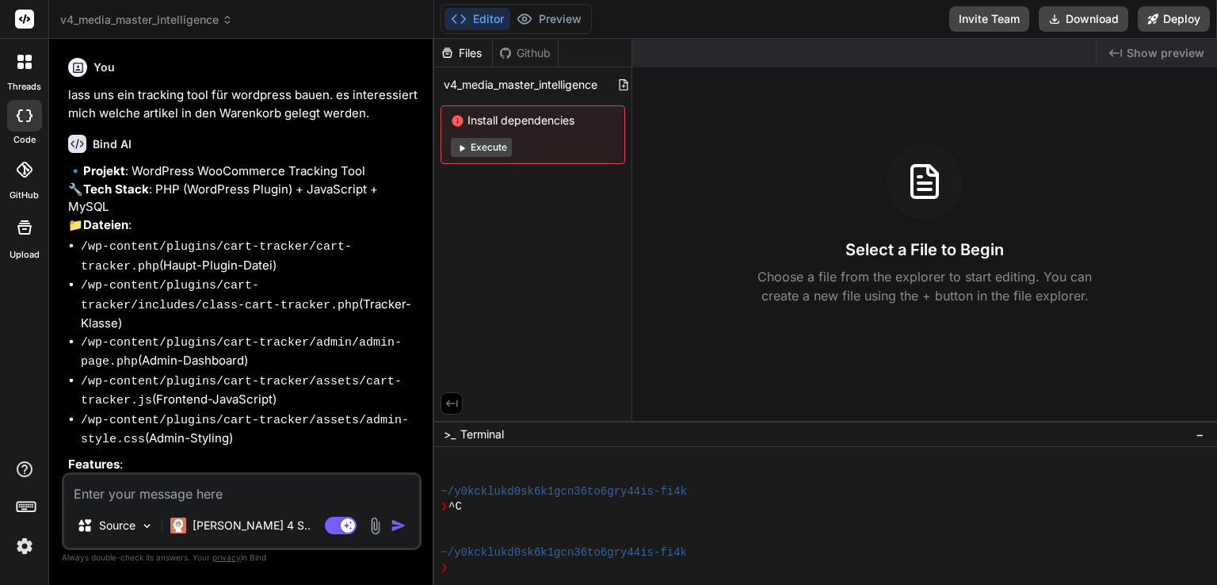
scroll to position [0, 6]
drag, startPoint x: 568, startPoint y: 86, endPoint x: 383, endPoint y: 86, distance: 185.4
click at [31, 59] on icon at bounding box center [28, 58] width 6 height 6
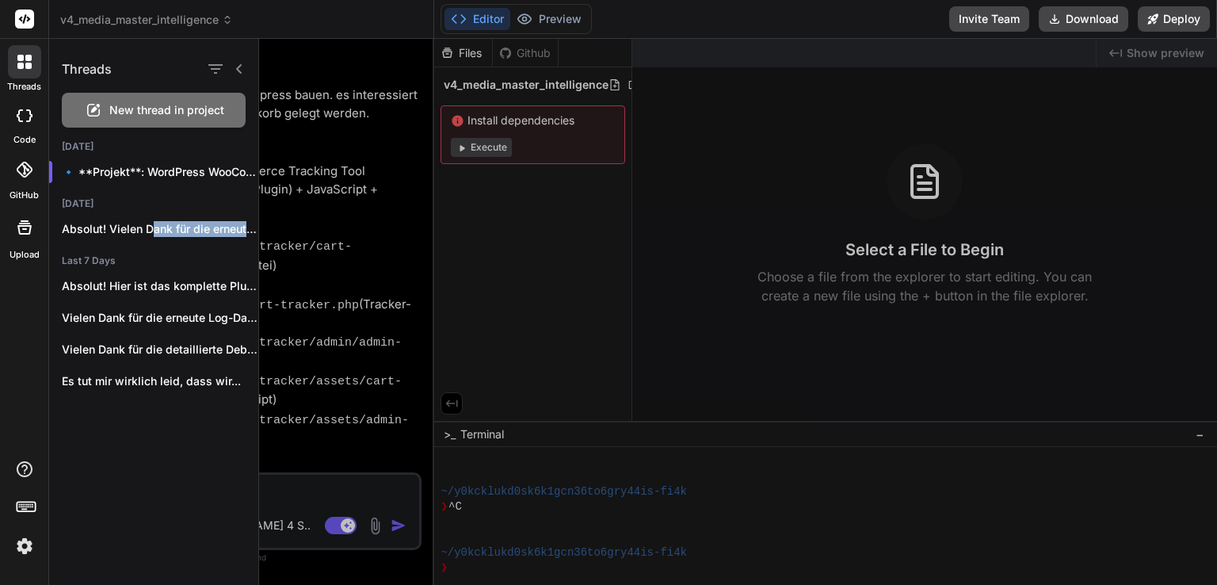
drag, startPoint x: 151, startPoint y: 226, endPoint x: 234, endPoint y: 228, distance: 82.4
click at [234, 226] on div "Absolut! Vielen Dank für die erneute, sehr..." at bounding box center [153, 229] width 209 height 32
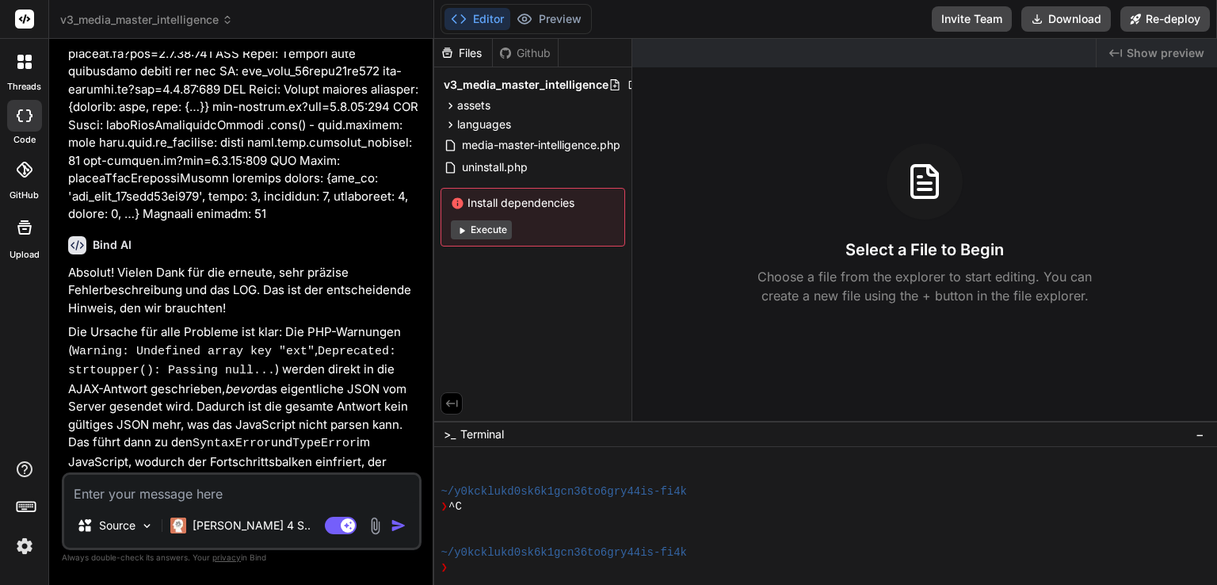
scroll to position [19344, 0]
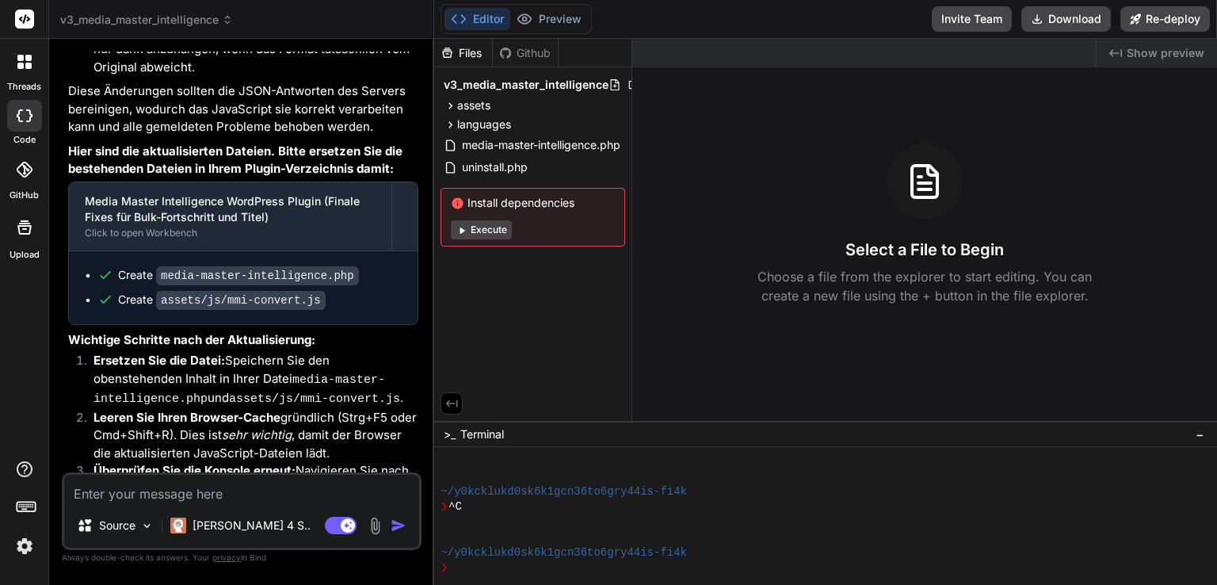
click at [154, 489] on textarea at bounding box center [241, 488] width 355 height 29
click at [128, 524] on p "Source" at bounding box center [117, 525] width 36 height 16
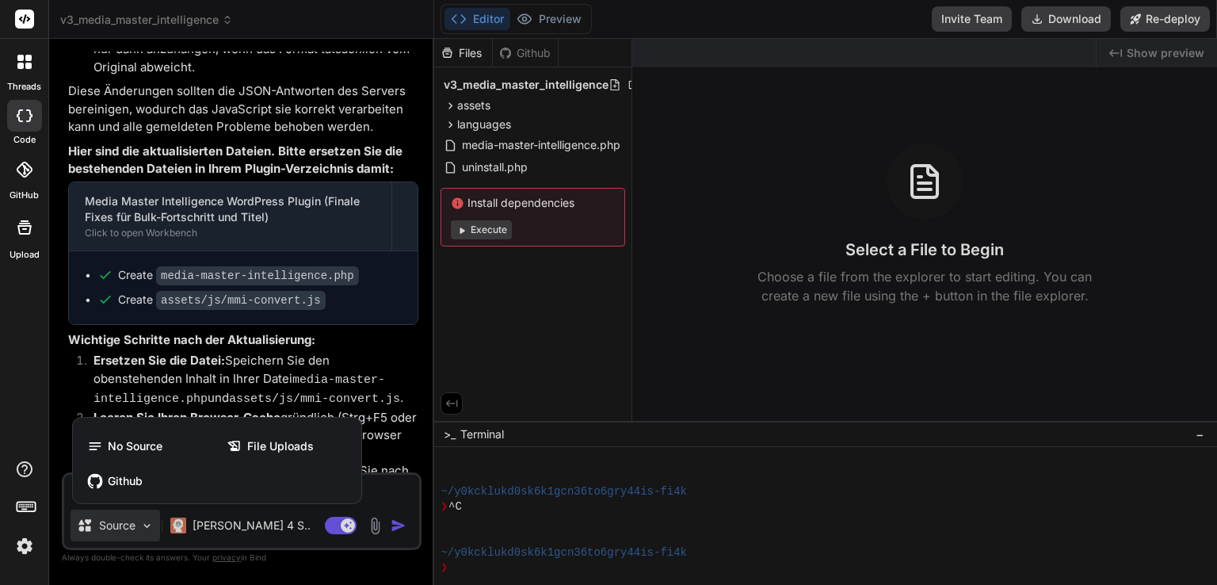
click at [128, 524] on div at bounding box center [608, 292] width 1217 height 585
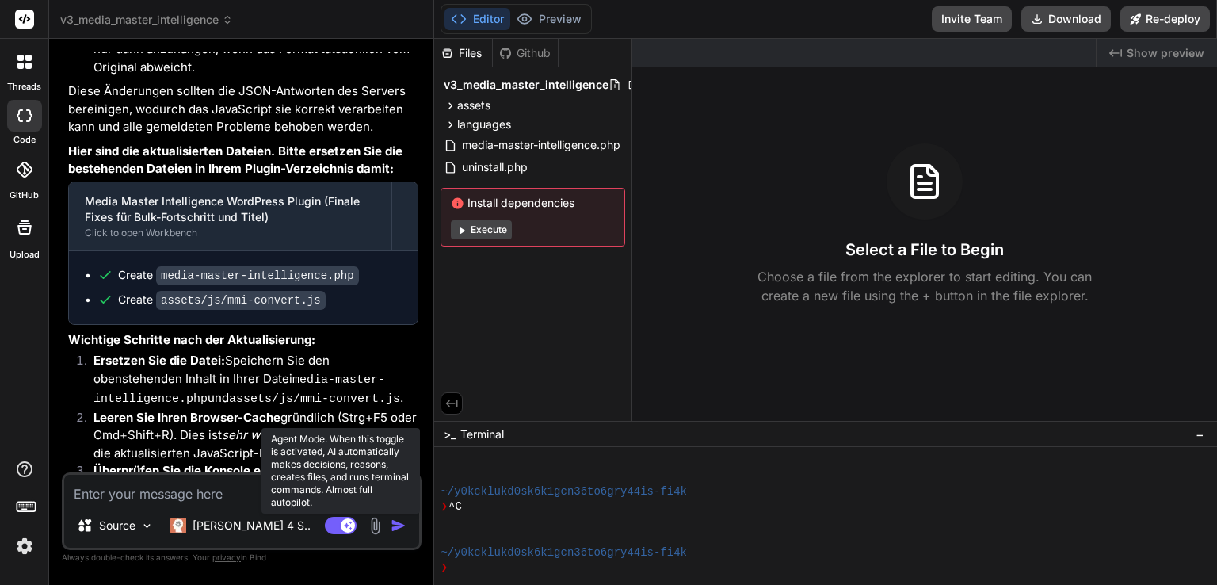
click at [330, 527] on rect at bounding box center [341, 524] width 32 height 17
type textarea "x"
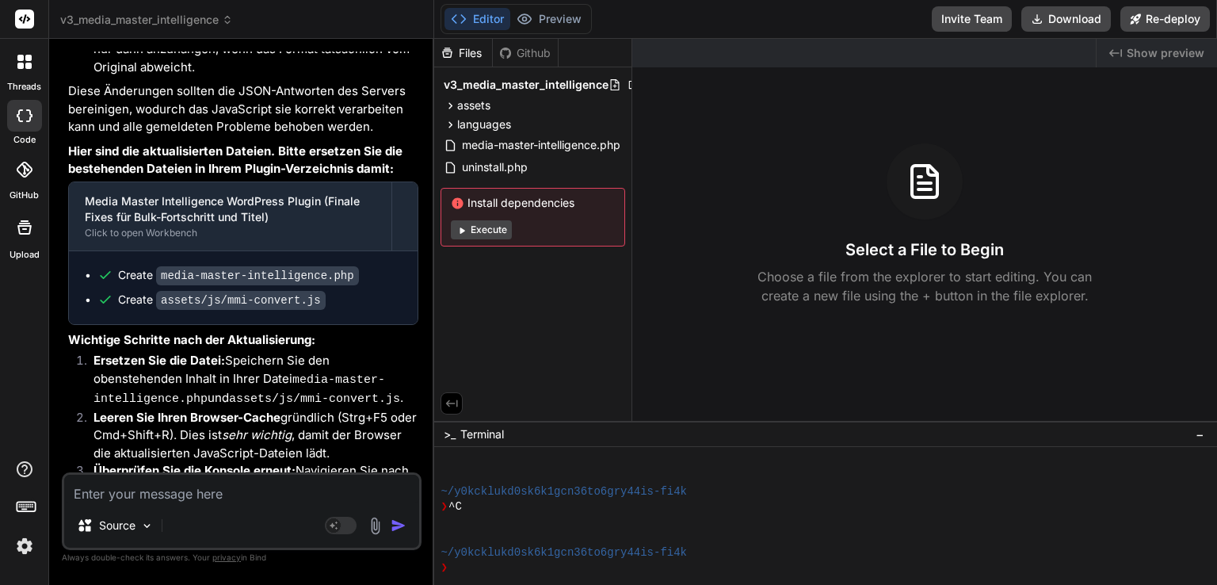
click at [233, 486] on textarea at bounding box center [241, 488] width 355 height 29
type textarea "d"
type textarea "x"
type textarea "da"
type textarea "x"
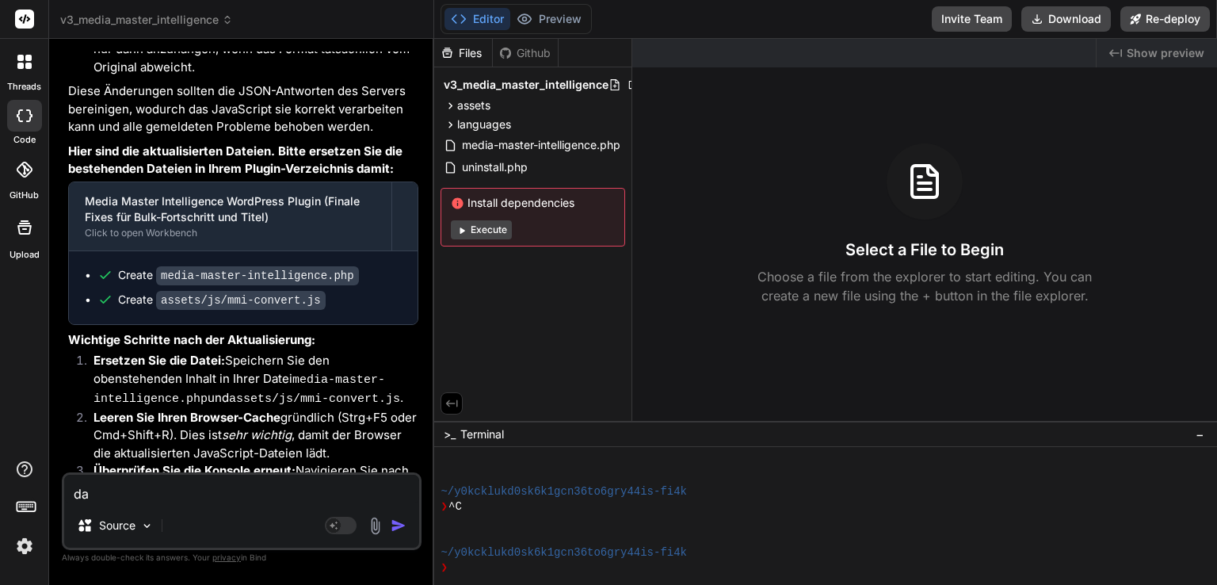
type textarea "das"
type textarea "x"
type textarea "das"
type textarea "x"
type textarea "das f"
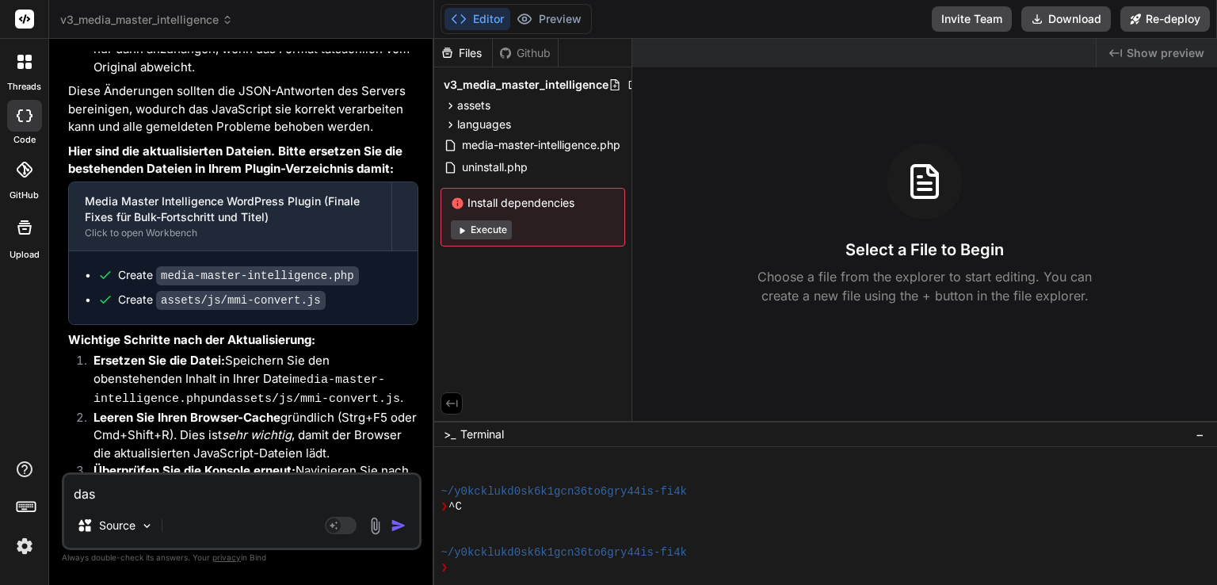
type textarea "x"
type textarea "das fu"
type textarea "x"
type textarea "das fun"
type textarea "x"
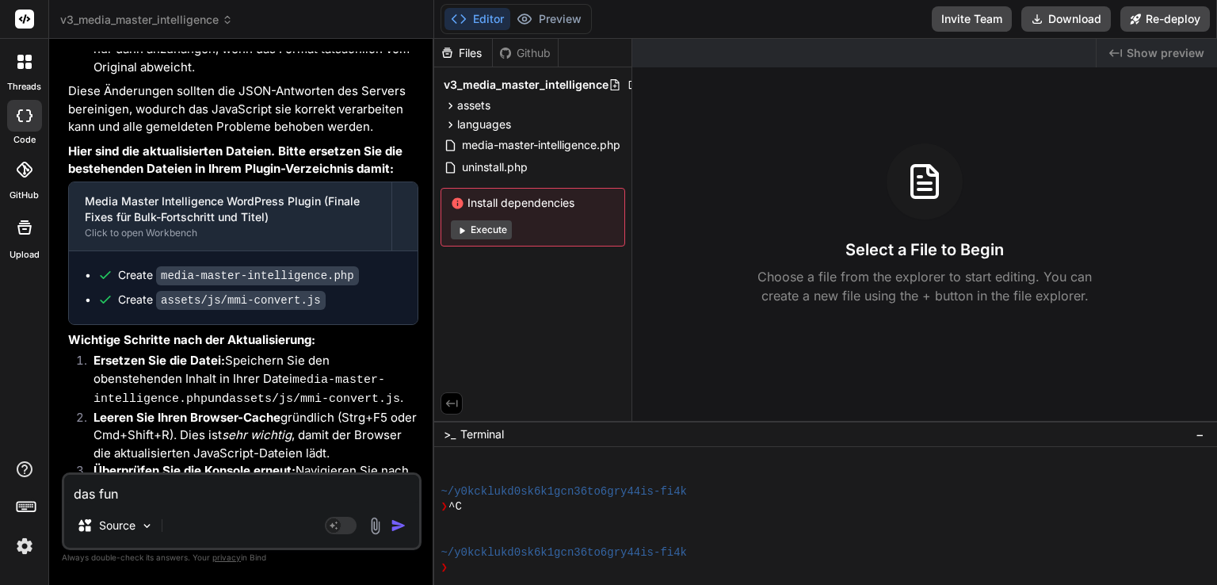
type textarea "das funk"
type textarea "x"
type textarea "das funkt"
type textarea "x"
type textarea "das funkti"
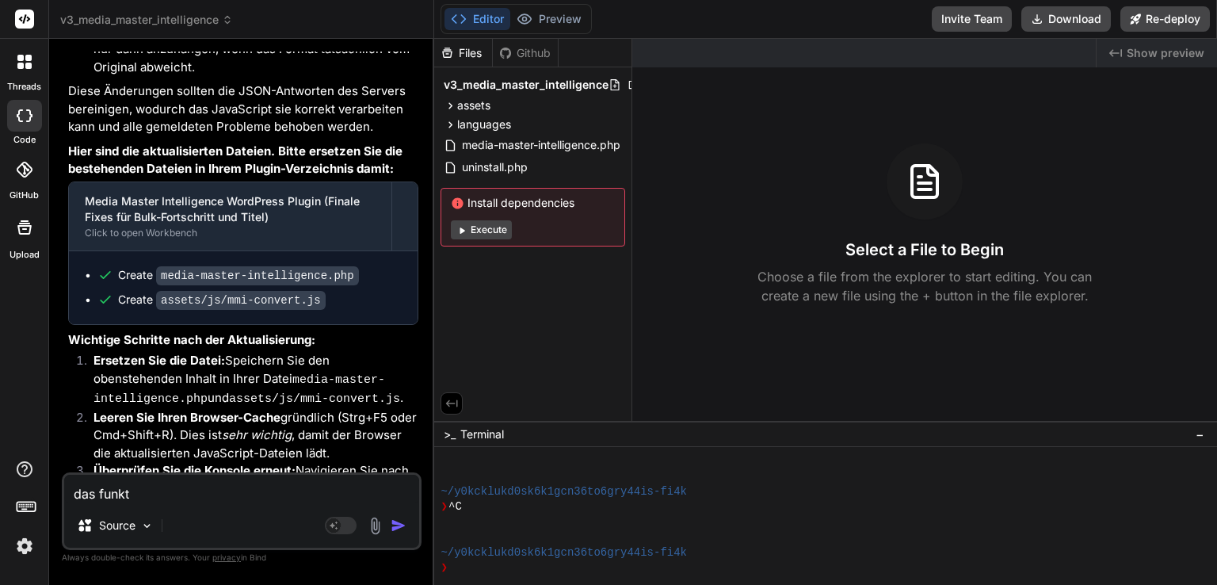
type textarea "x"
type textarea "das funktio"
type textarea "x"
type textarea "das funktion"
type textarea "x"
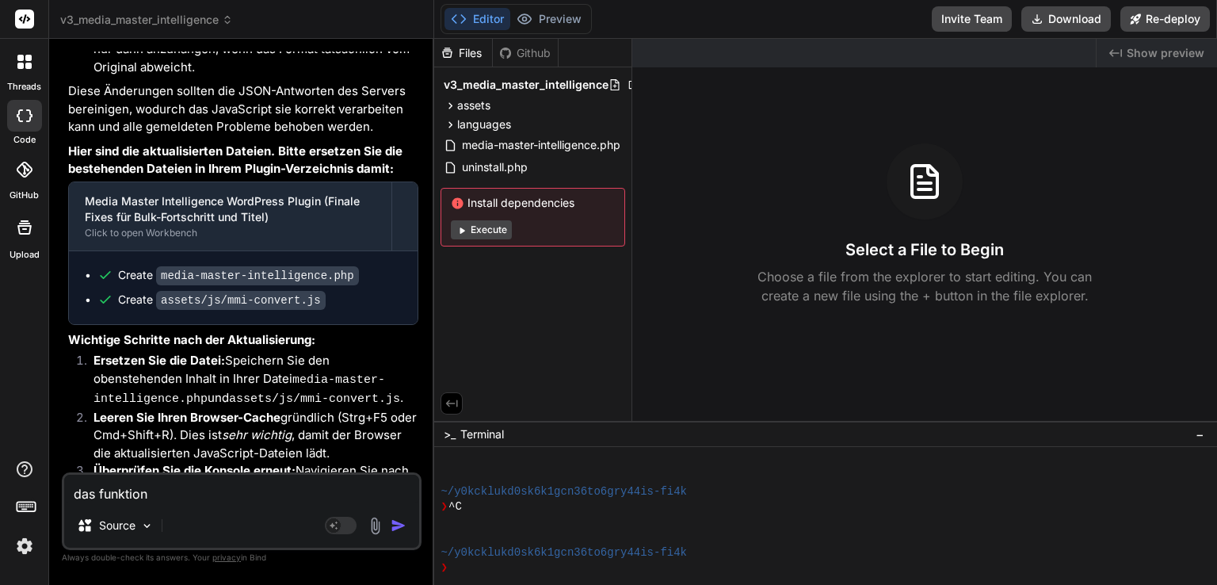
type textarea "das funktioni"
type textarea "x"
type textarea "das funktionie"
type textarea "x"
type textarea "das funktionier"
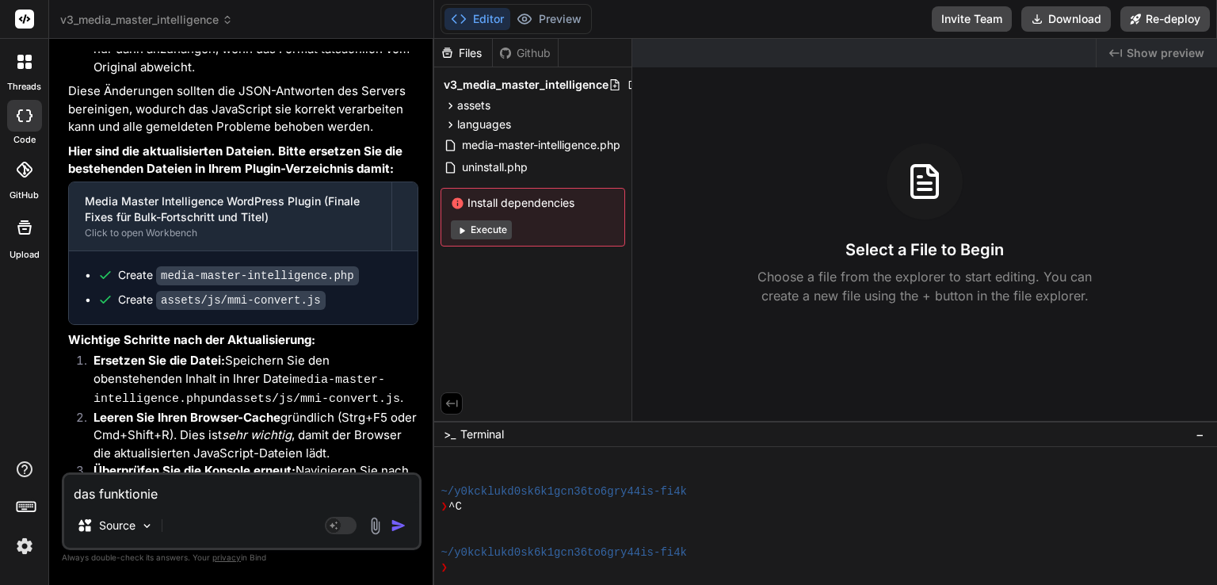
type textarea "x"
type textarea "das funktioniert"
type textarea "x"
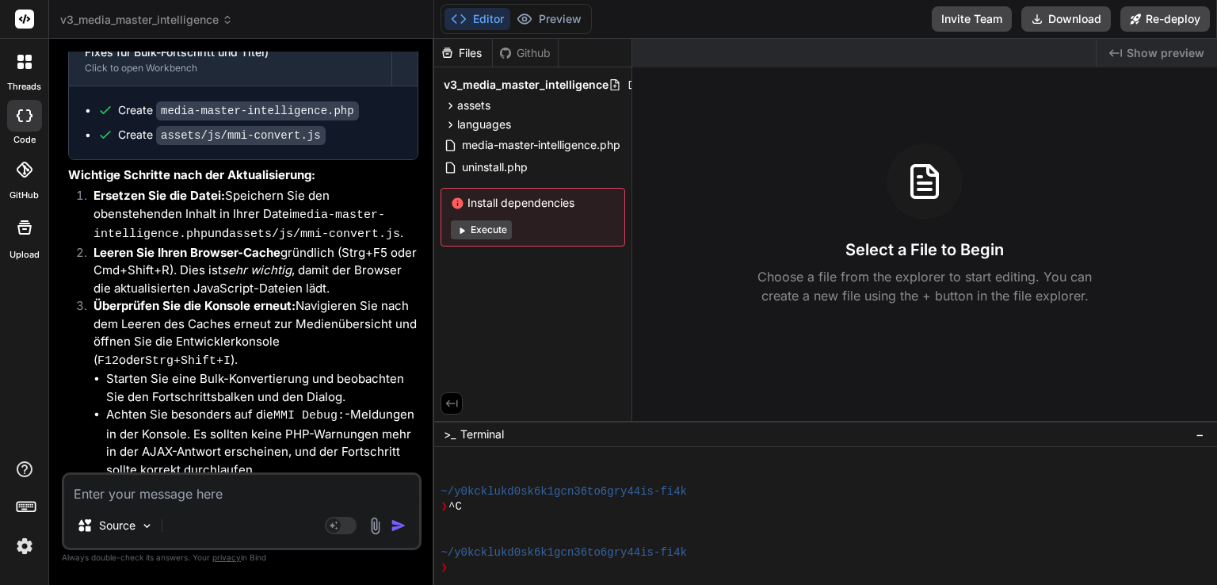
type textarea "x"
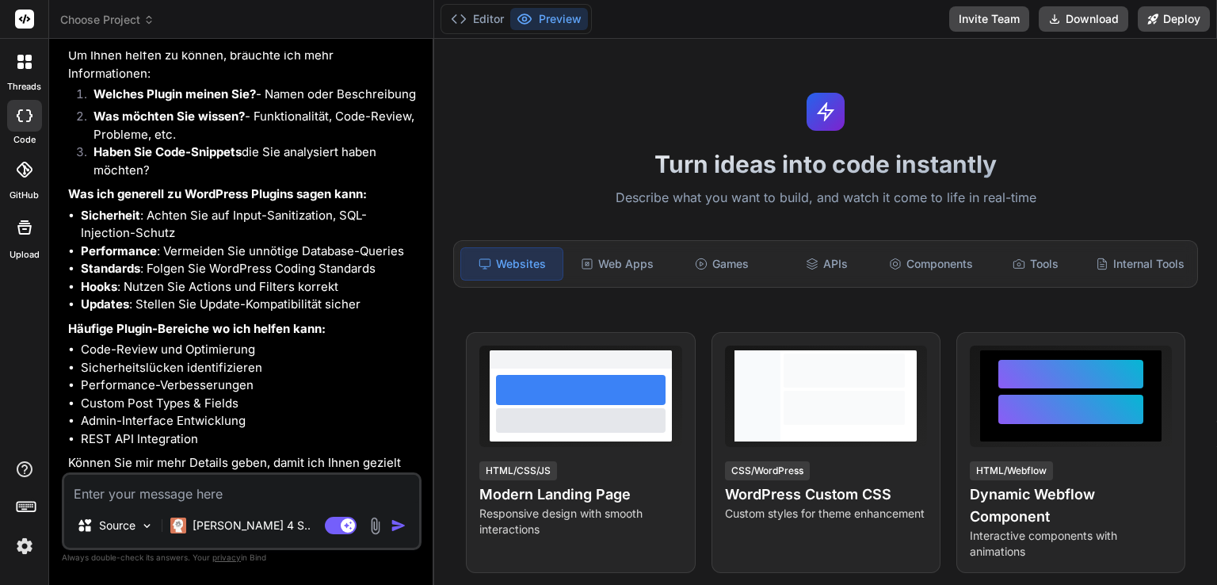
scroll to position [159, 0]
click at [132, 535] on div "Source" at bounding box center [115, 525] width 90 height 32
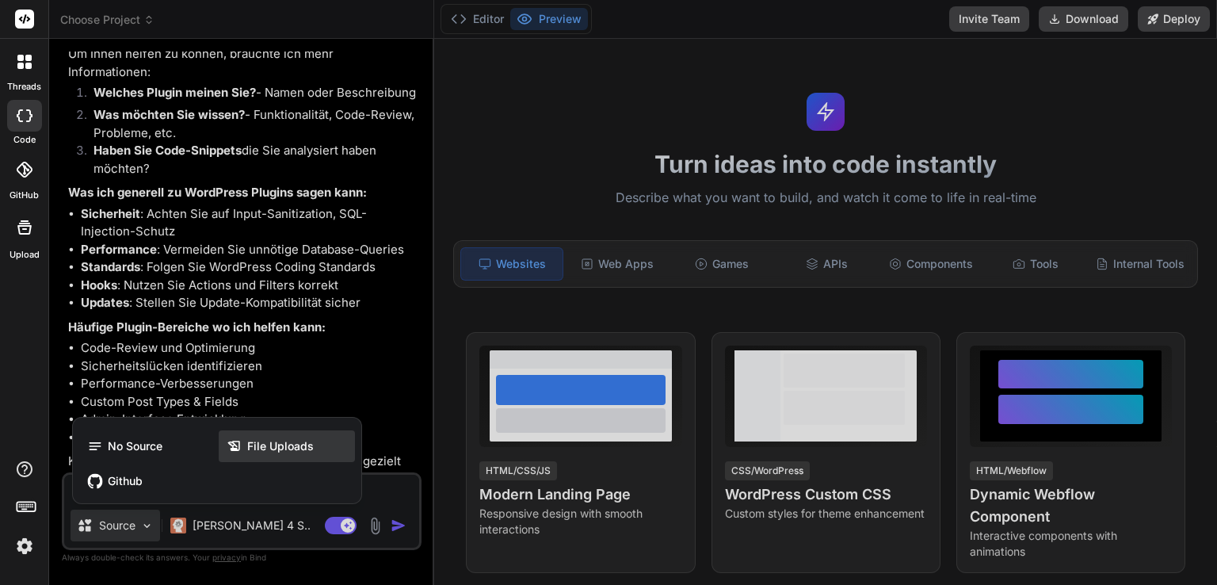
click at [307, 439] on span "File Uploads" at bounding box center [280, 446] width 67 height 16
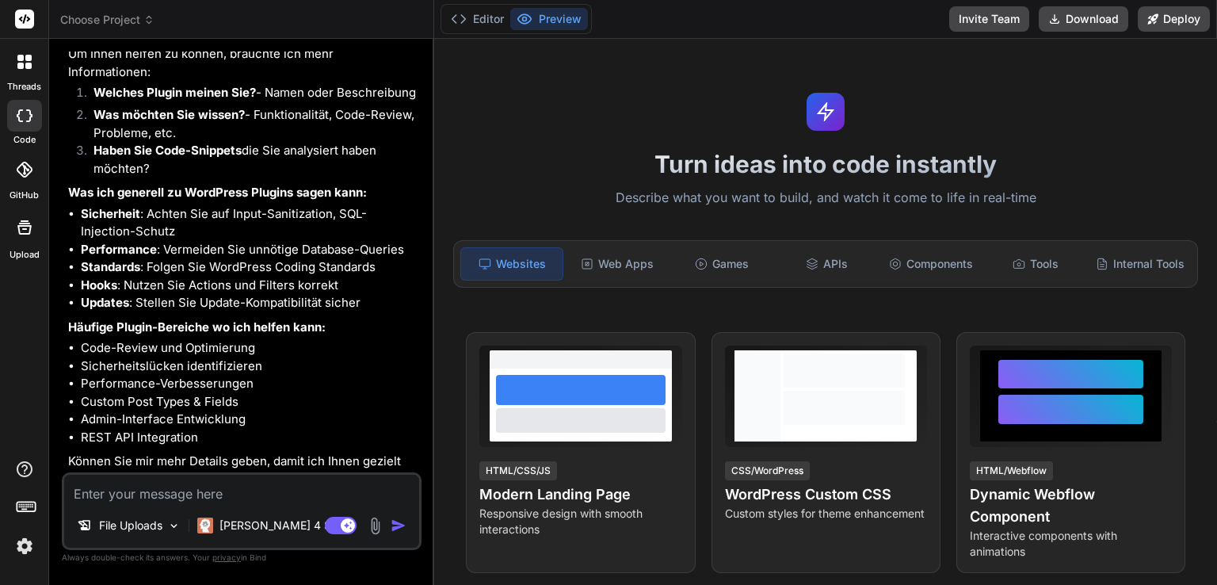
click at [399, 524] on img "button" at bounding box center [399, 525] width 16 height 16
click at [375, 531] on img at bounding box center [375, 525] width 18 height 18
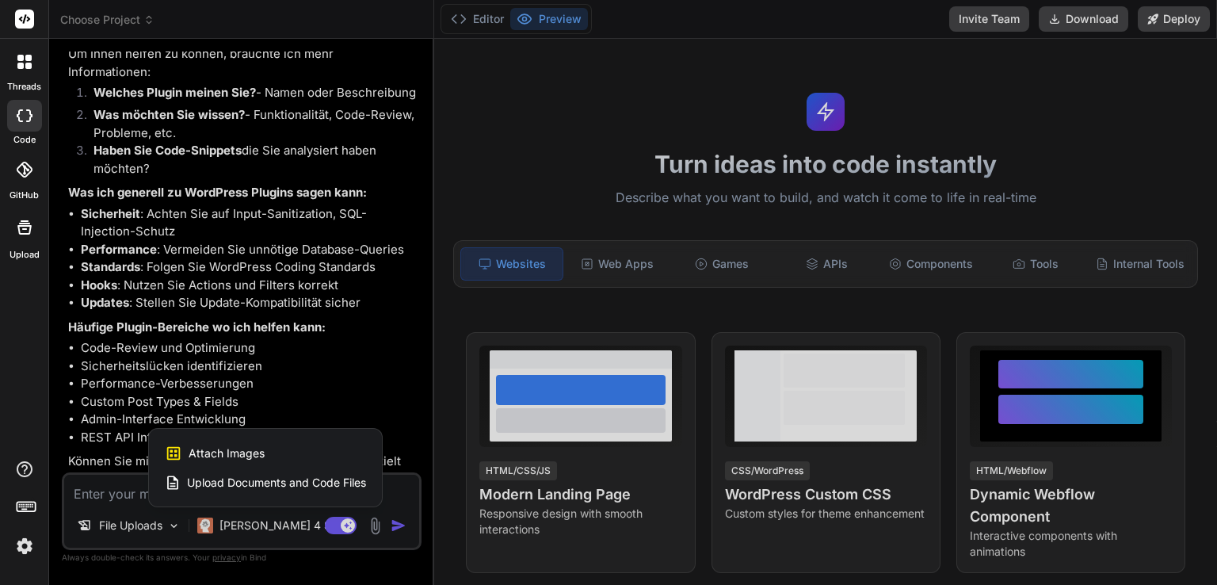
click at [255, 454] on span "Attach Images" at bounding box center [227, 453] width 76 height 16
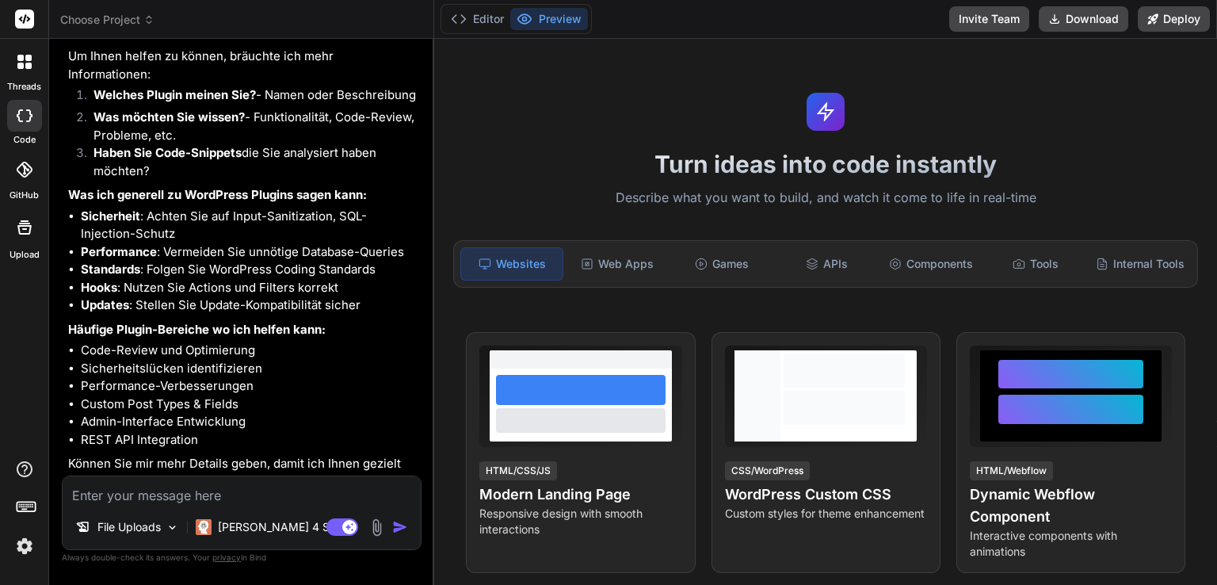
click at [380, 528] on img at bounding box center [377, 527] width 18 height 18
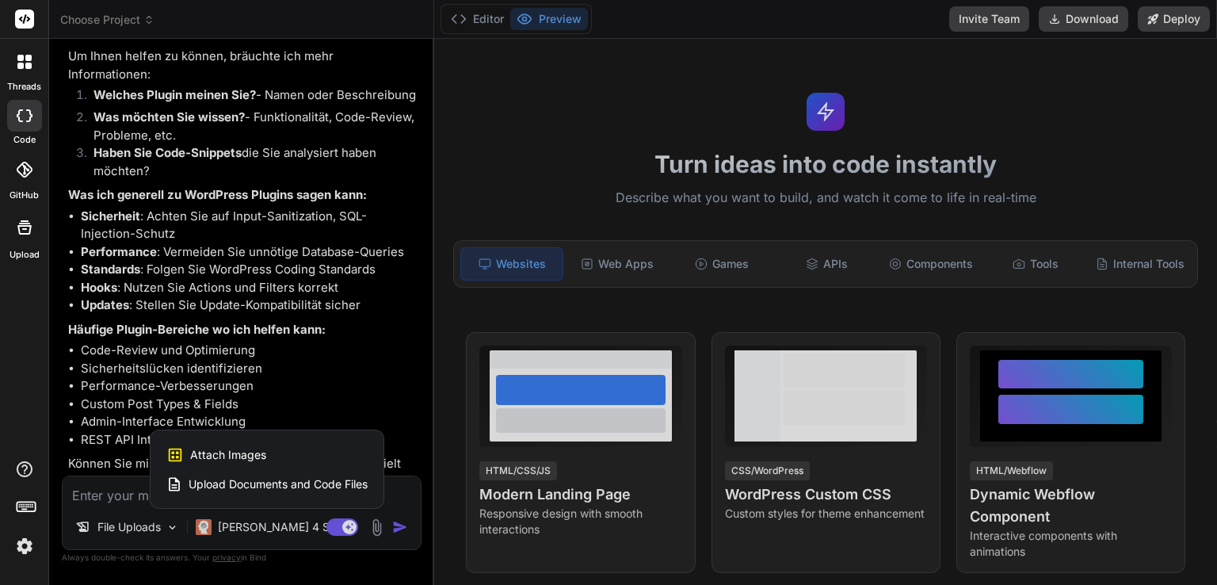
click at [333, 486] on span "Upload Documents and Code Files" at bounding box center [278, 484] width 179 height 16
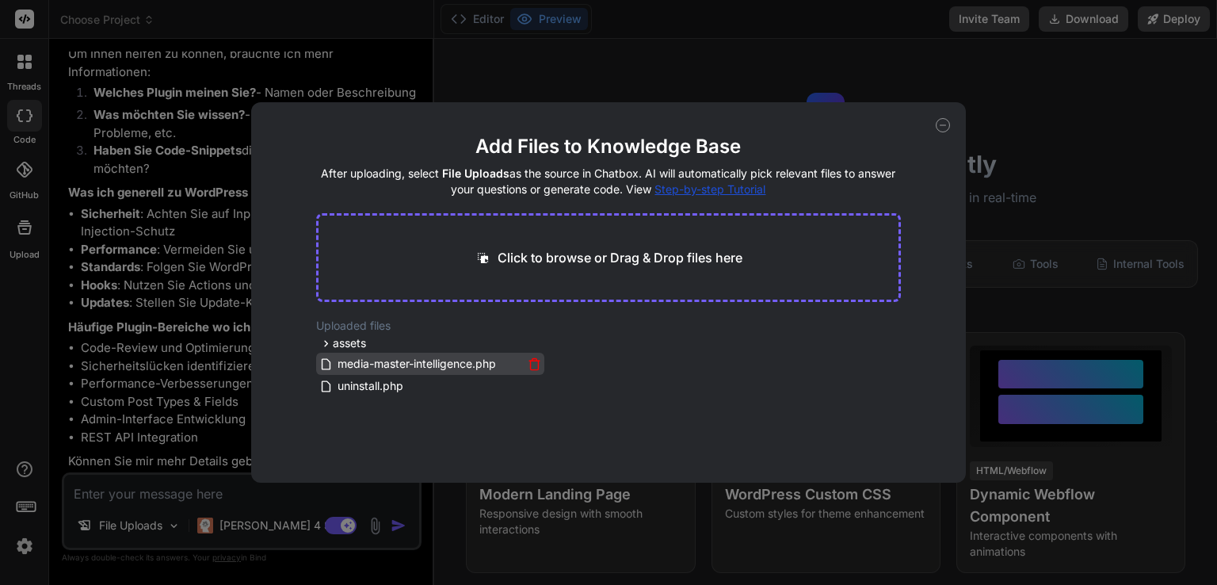
click at [364, 360] on span "media-master-intelligence.php" at bounding box center [417, 363] width 162 height 19
click at [633, 119] on div "Add Files to Knowledge Base After uploading, select File Uploads as the source …" at bounding box center [608, 292] width 714 height 380
click at [941, 128] on icon at bounding box center [942, 125] width 14 height 14
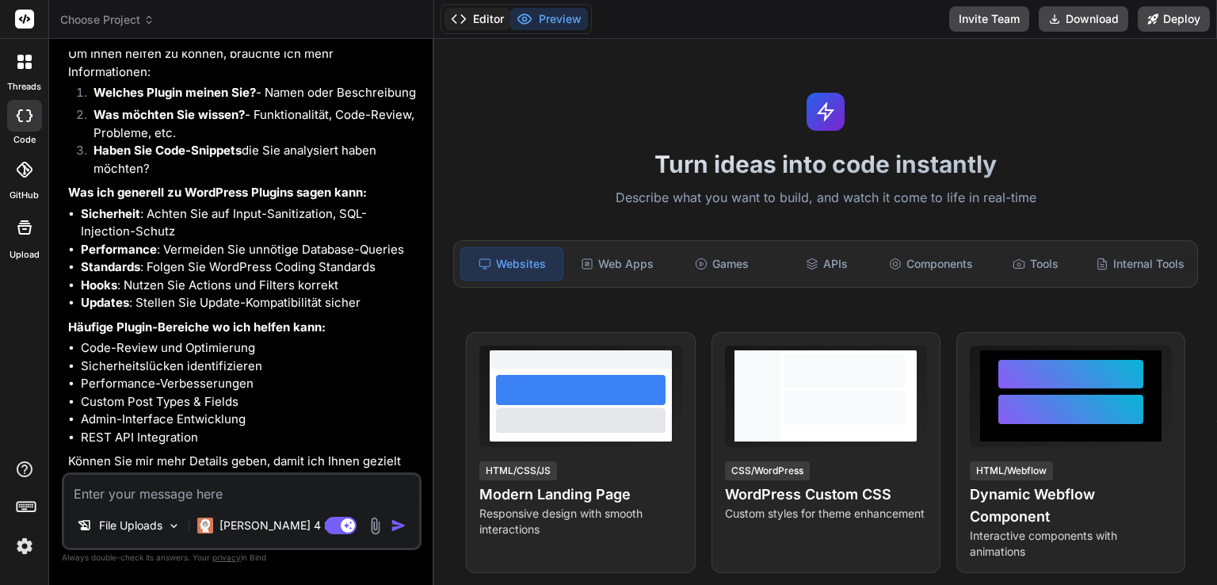
click at [478, 17] on button "Editor" at bounding box center [477, 19] width 66 height 22
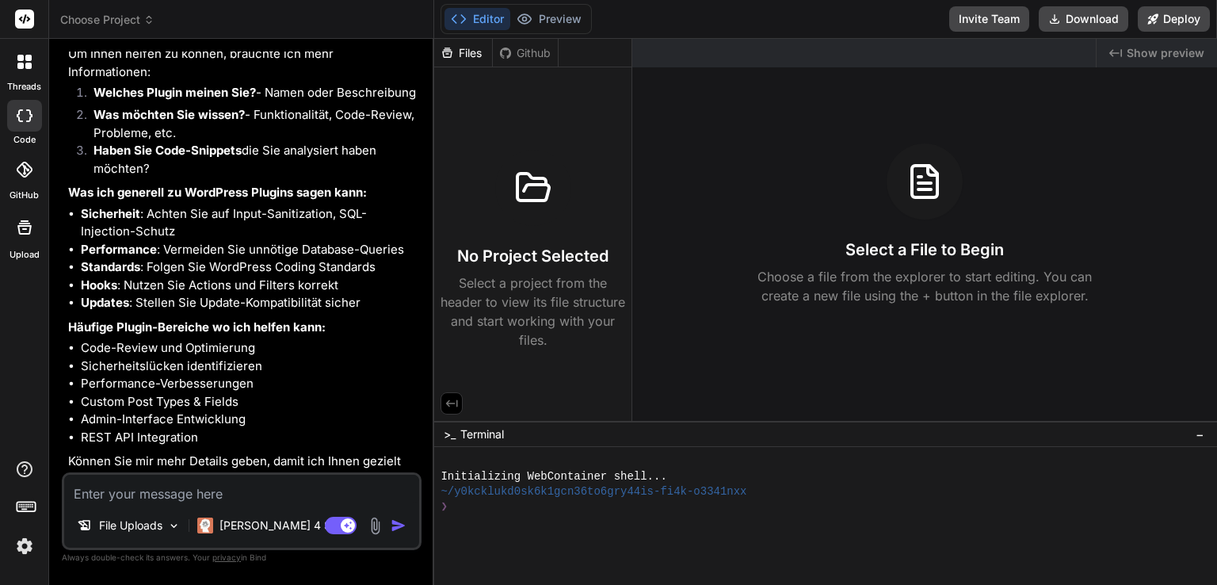
drag, startPoint x: 533, startPoint y: 204, endPoint x: 526, endPoint y: 154, distance: 51.2
click at [526, 154] on div at bounding box center [533, 188] width 76 height 76
click at [474, 54] on div "Files" at bounding box center [463, 53] width 58 height 16
click at [456, 46] on div "Files" at bounding box center [463, 53] width 58 height 16
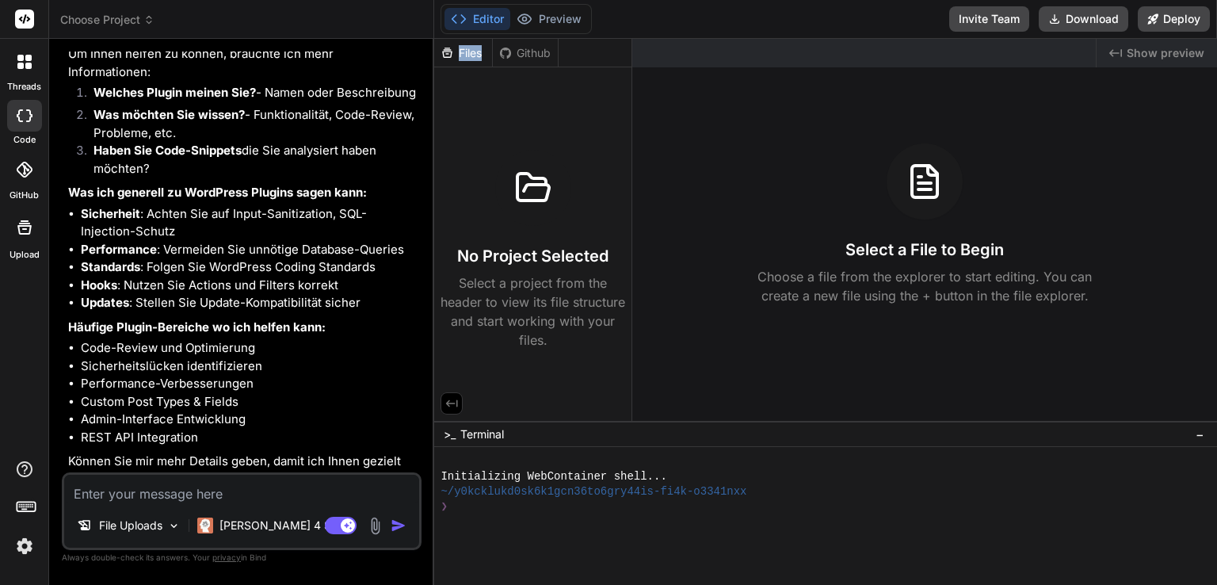
click at [456, 46] on div "Files" at bounding box center [463, 53] width 58 height 16
click at [457, 51] on div "Files" at bounding box center [463, 53] width 58 height 16
click at [555, 188] on div at bounding box center [533, 188] width 76 height 76
click at [141, 525] on p "File Uploads" at bounding box center [130, 525] width 63 height 16
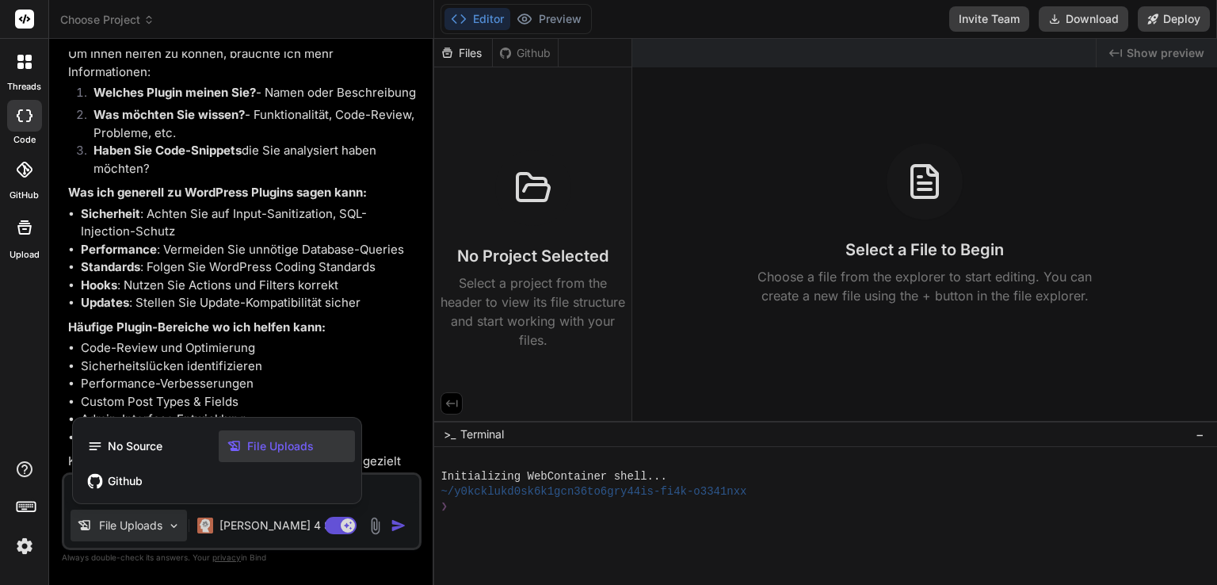
click at [141, 525] on div at bounding box center [608, 292] width 1217 height 585
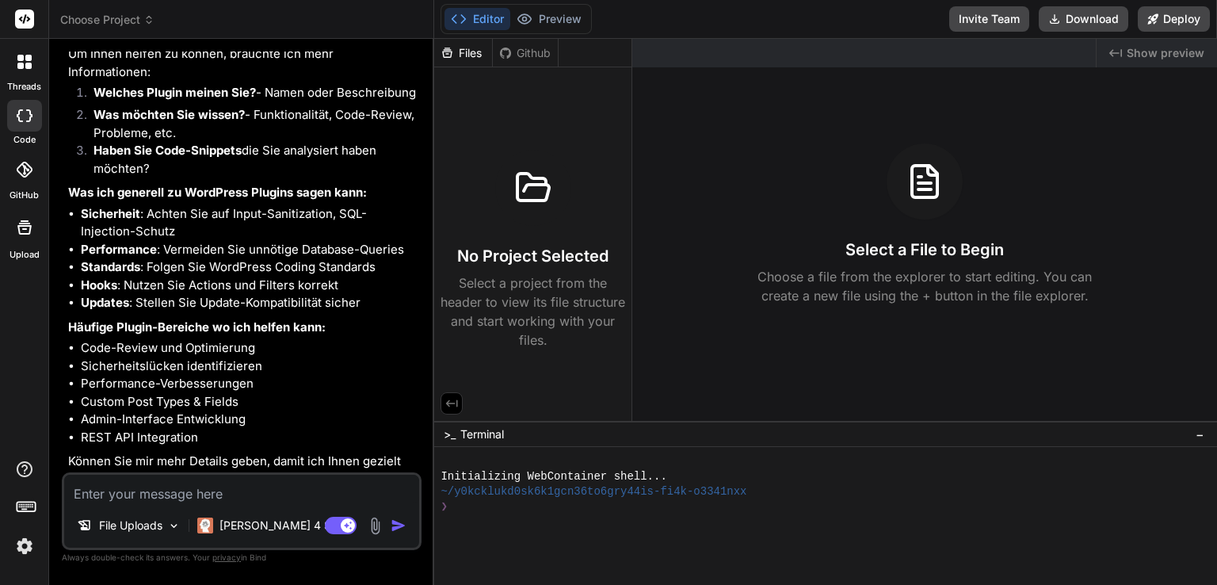
click at [377, 528] on img at bounding box center [375, 525] width 18 height 18
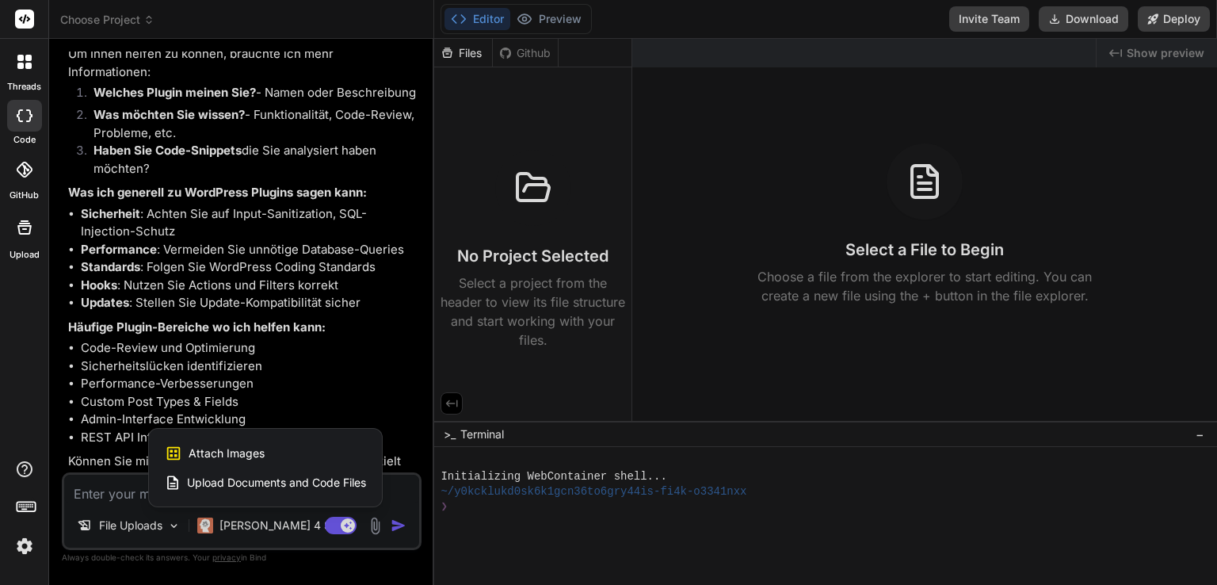
click at [253, 479] on span "Upload Documents and Code Files" at bounding box center [276, 482] width 179 height 16
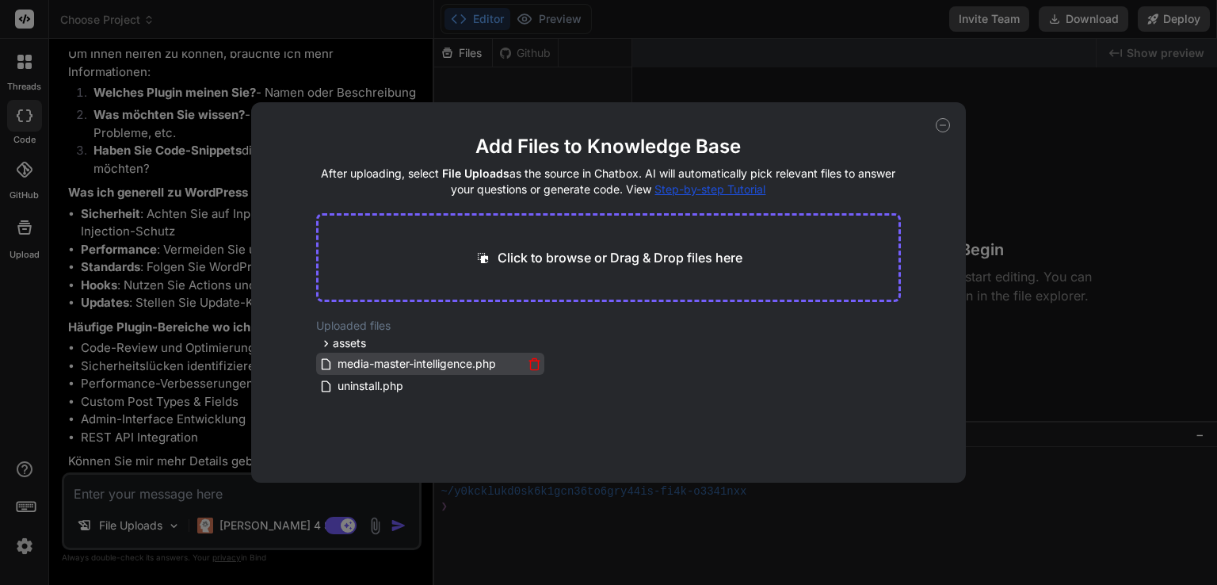
click at [371, 372] on span "media-master-intelligence.php" at bounding box center [417, 363] width 162 height 19
click at [192, 489] on div "Add Files to Knowledge Base After uploading, select File Uploads as the source …" at bounding box center [608, 292] width 1217 height 585
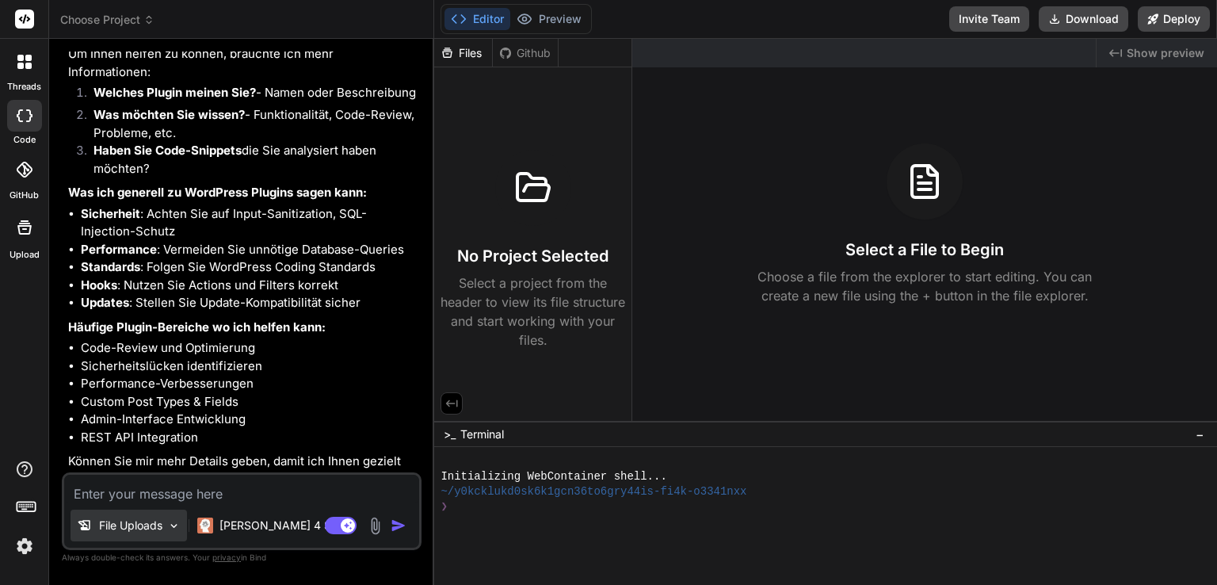
click at [127, 529] on p "File Uploads" at bounding box center [130, 525] width 63 height 16
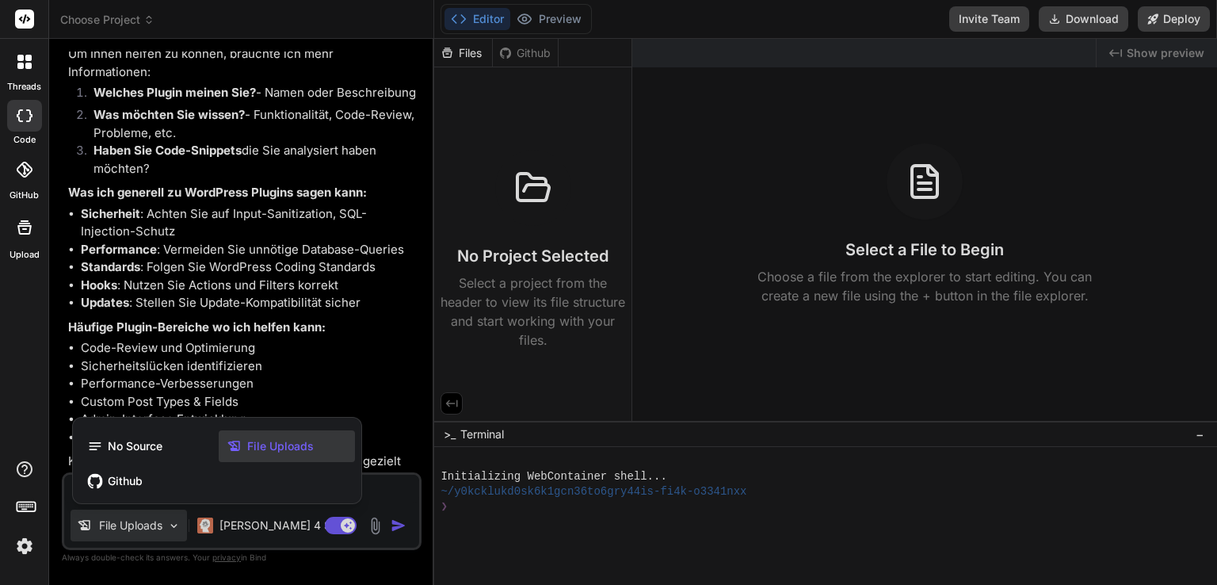
click at [284, 451] on span "File Uploads" at bounding box center [280, 446] width 67 height 16
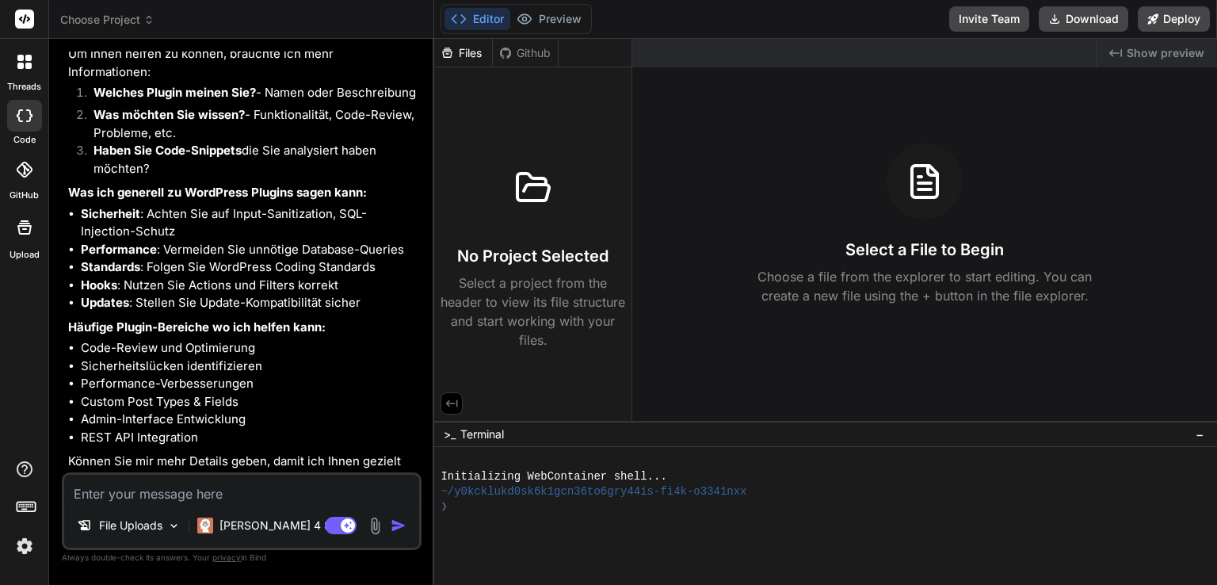
click at [399, 524] on img "button" at bounding box center [399, 525] width 16 height 16
click at [86, 524] on icon at bounding box center [85, 525] width 16 height 16
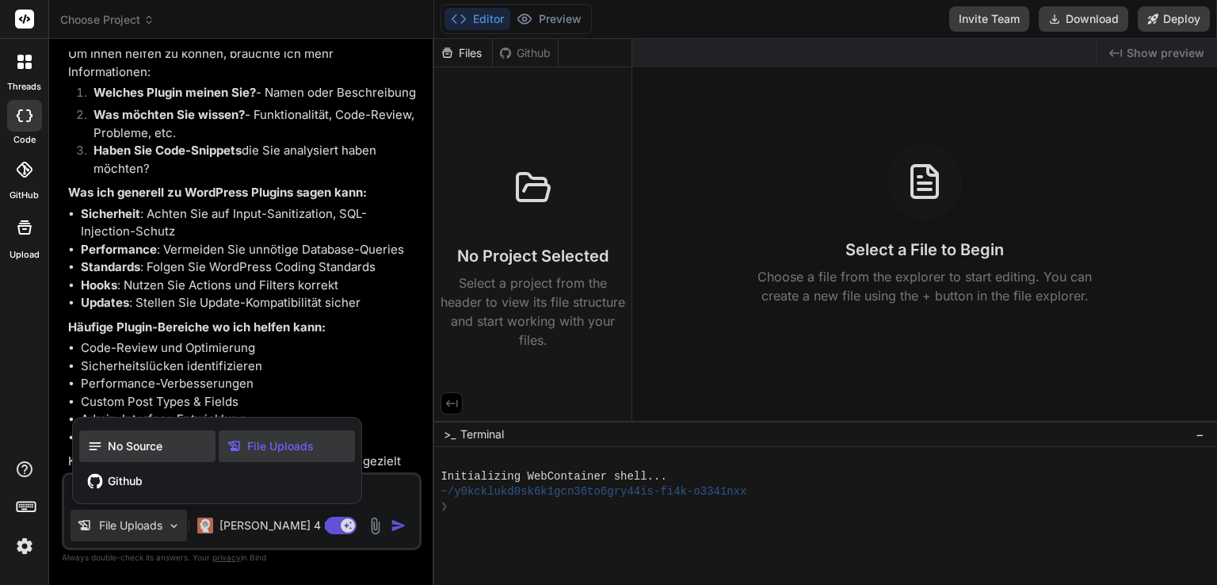
click at [148, 455] on div "No Source" at bounding box center [147, 446] width 136 height 32
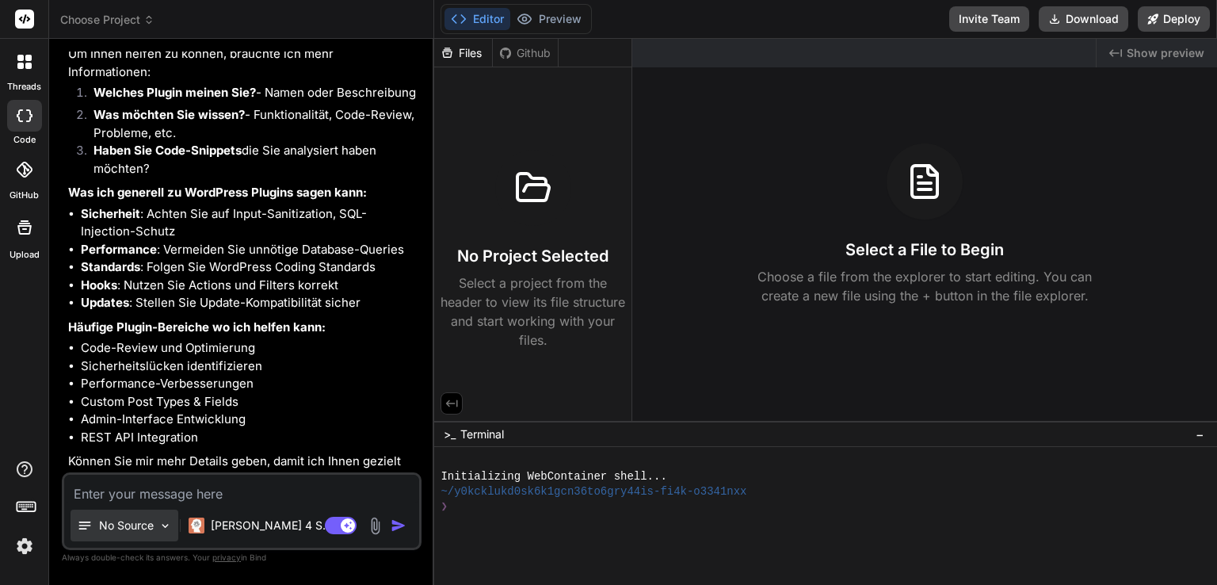
click at [158, 529] on img at bounding box center [164, 525] width 13 height 13
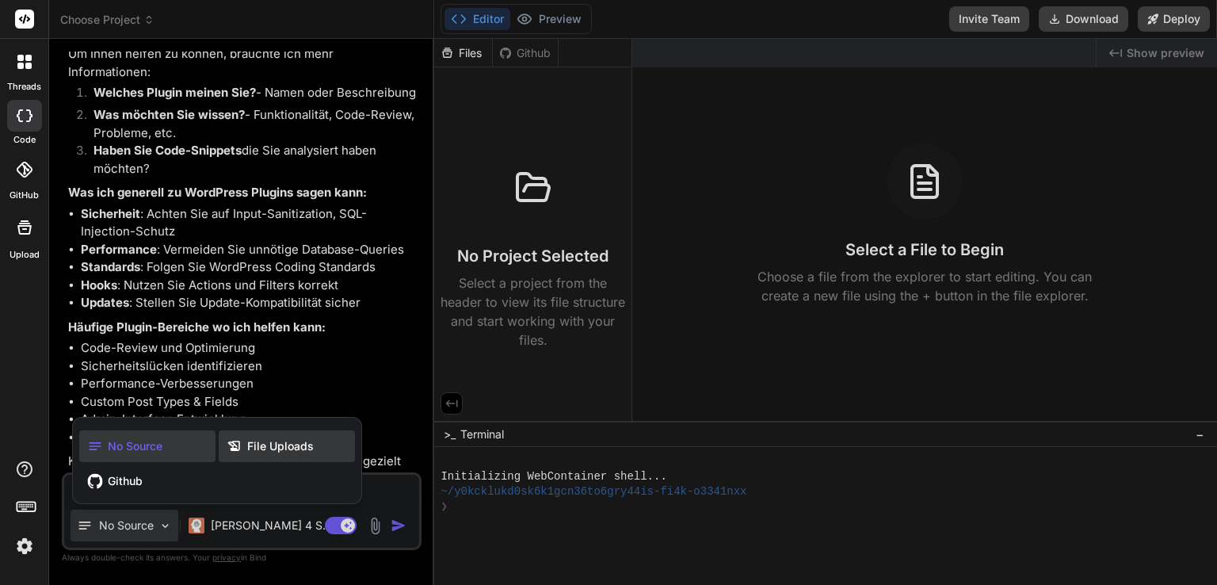
click at [256, 444] on span "File Uploads" at bounding box center [280, 446] width 67 height 16
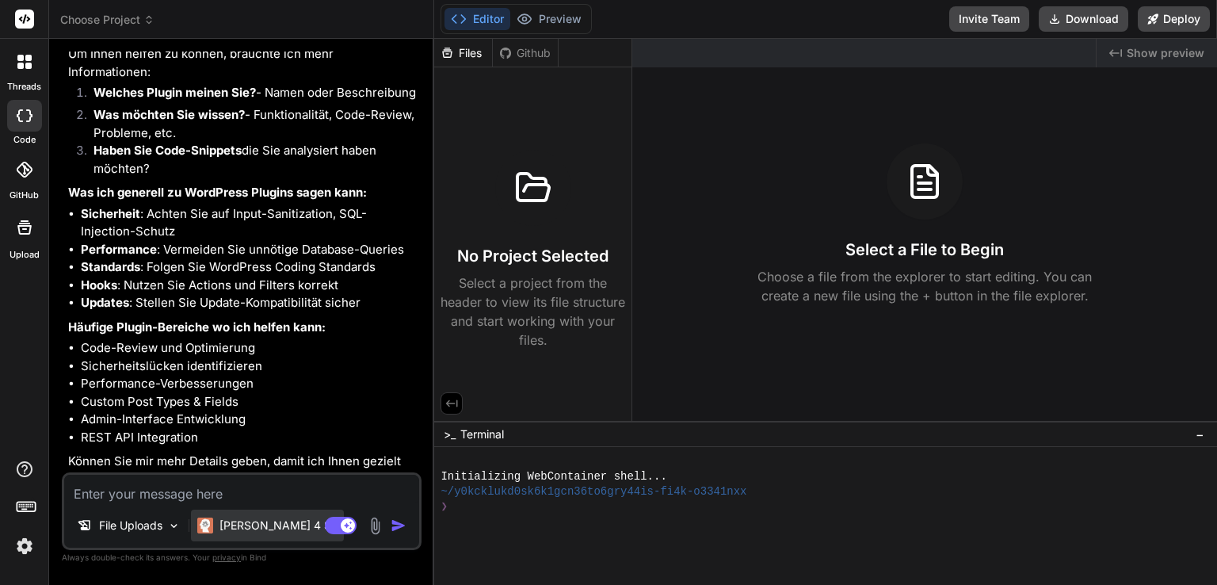
click at [280, 533] on div "[PERSON_NAME] 4 S.." at bounding box center [267, 525] width 153 height 32
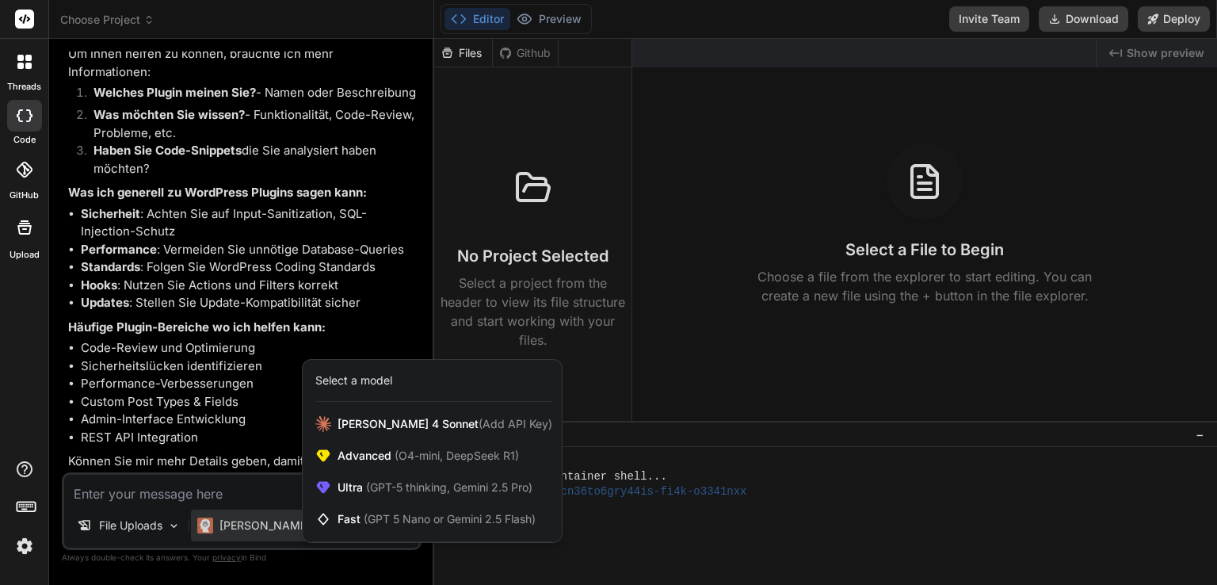
click at [391, 387] on div "Select a model" at bounding box center [353, 380] width 77 height 16
click at [372, 378] on div "Select a model" at bounding box center [353, 380] width 77 height 16
click at [253, 523] on div at bounding box center [608, 292] width 1217 height 585
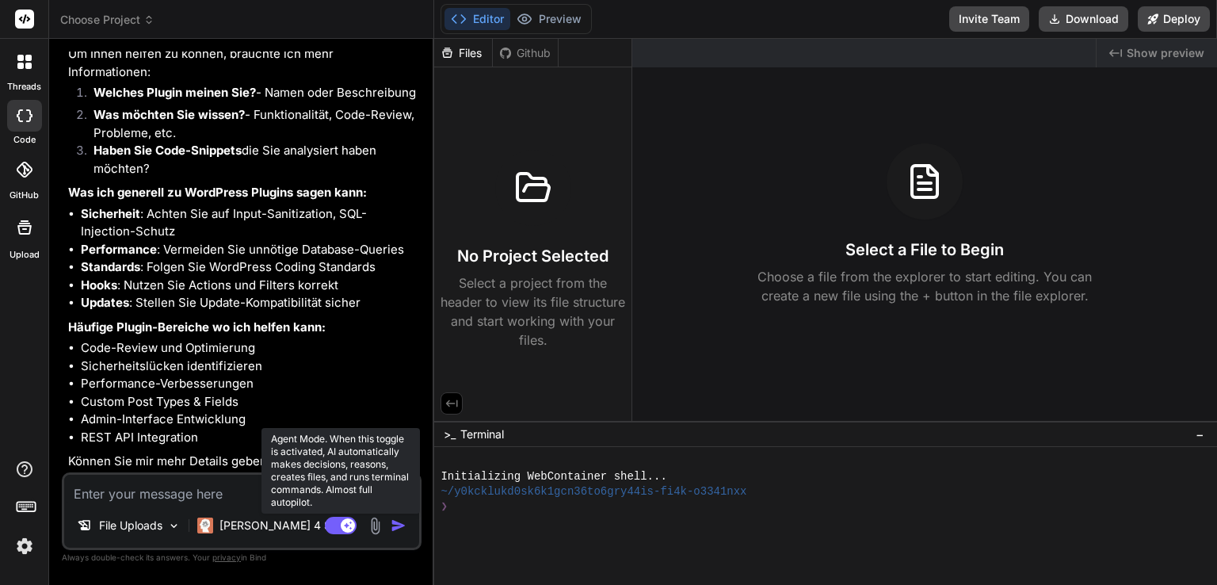
click at [339, 528] on rect at bounding box center [341, 524] width 32 height 17
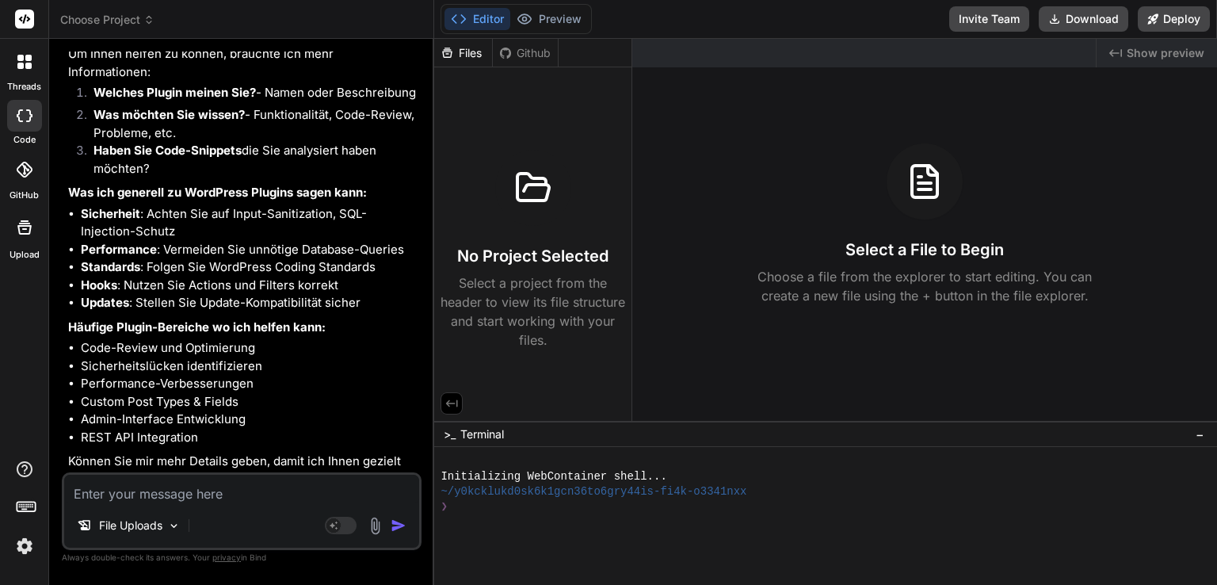
click at [395, 528] on img "button" at bounding box center [399, 525] width 16 height 16
click at [142, 529] on p "File Uploads" at bounding box center [130, 525] width 63 height 16
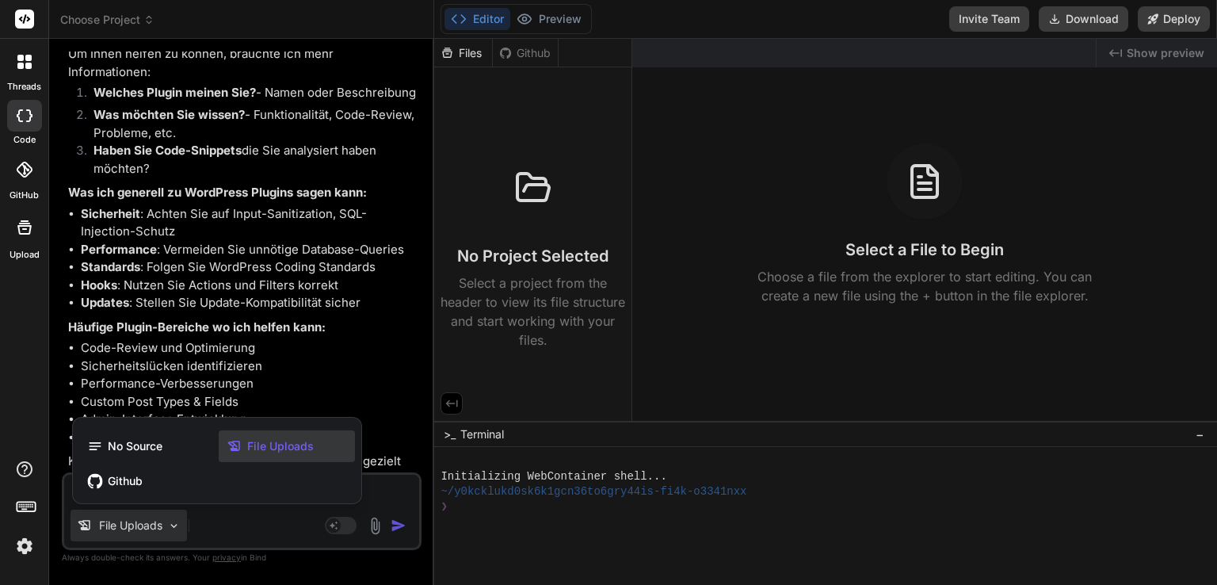
click at [140, 529] on div at bounding box center [608, 292] width 1217 height 585
type textarea "x"
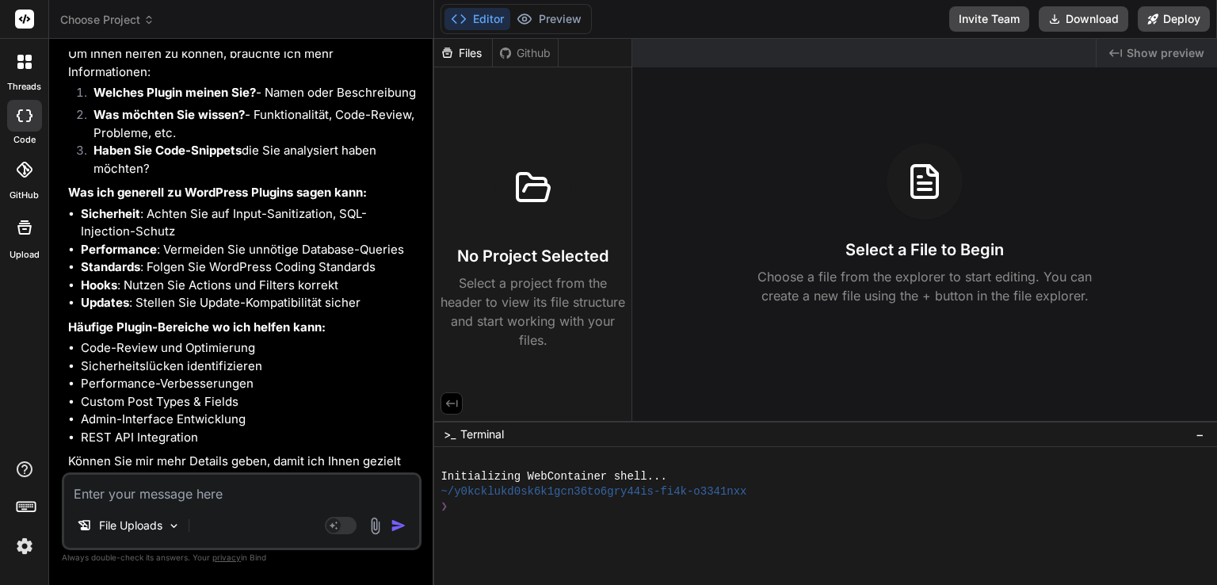
click at [191, 497] on textarea at bounding box center [241, 488] width 355 height 29
type textarea "c"
type textarea "x"
type textarea "ch"
type textarea "x"
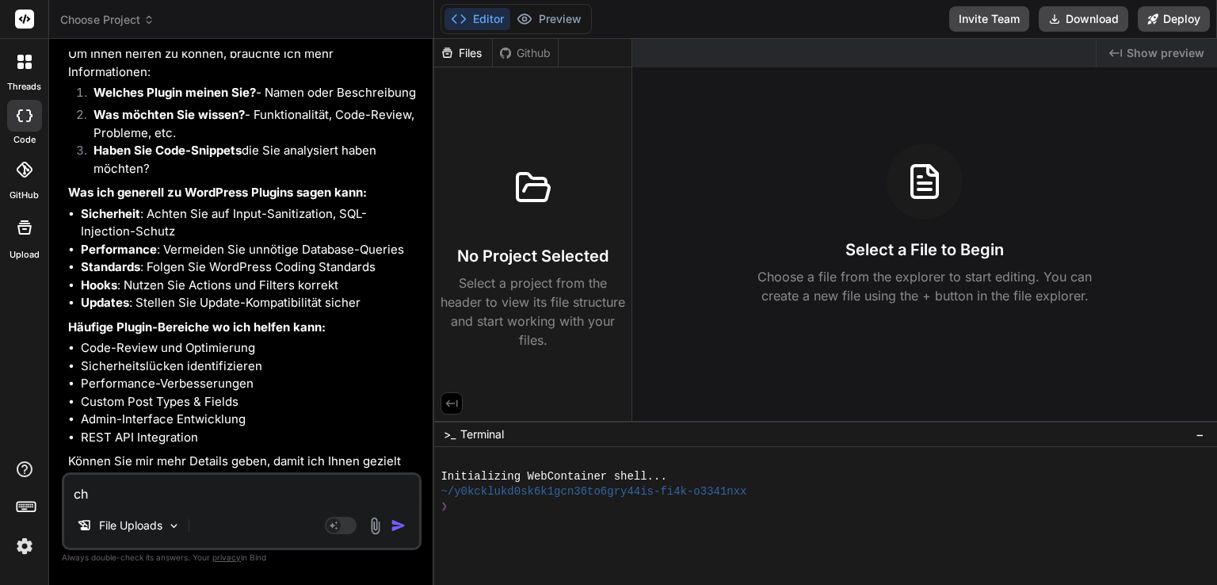
type textarea "che"
type textarea "x"
type textarea "chec"
type textarea "x"
type textarea "check"
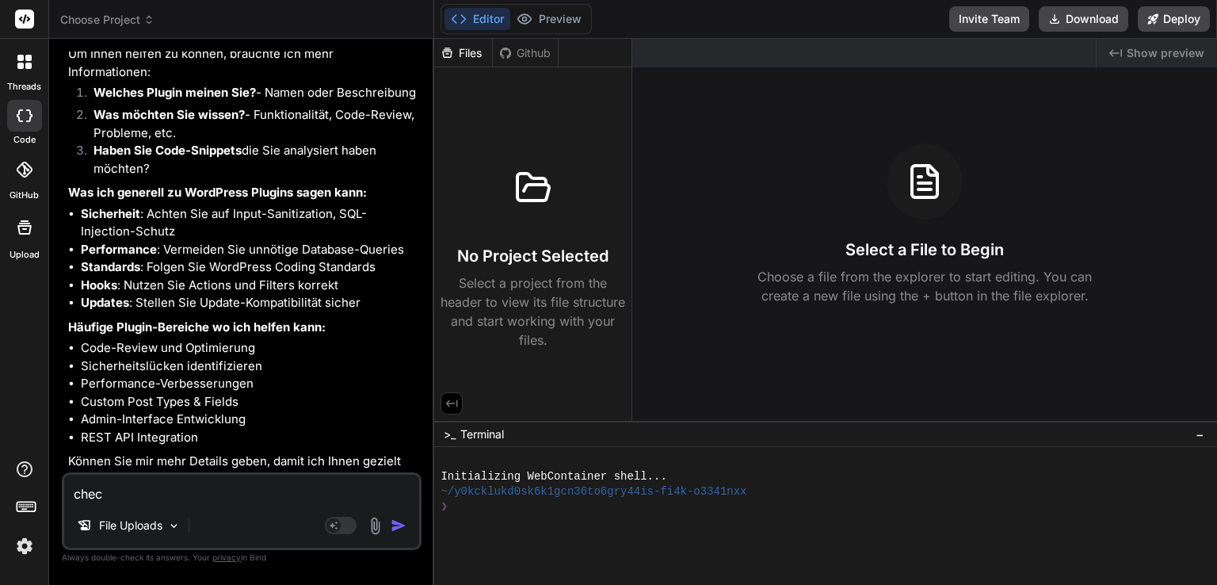
type textarea "x"
type textarea "check"
type textarea "x"
type textarea "check d"
type textarea "x"
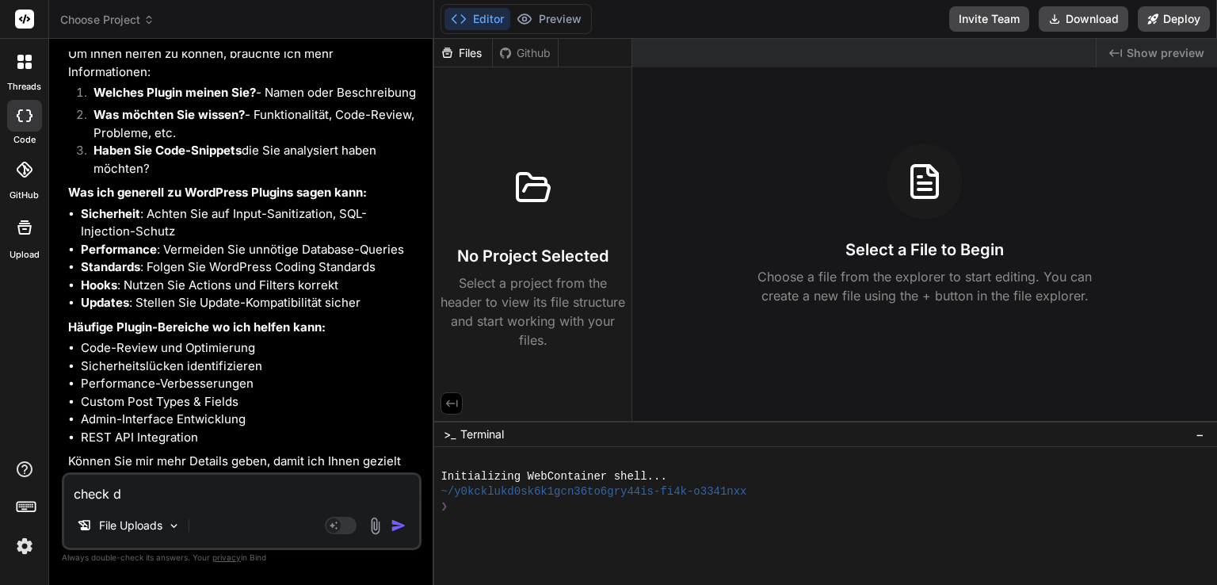
type textarea "check di"
type textarea "x"
type textarea "check die"
type textarea "x"
type textarea "check die"
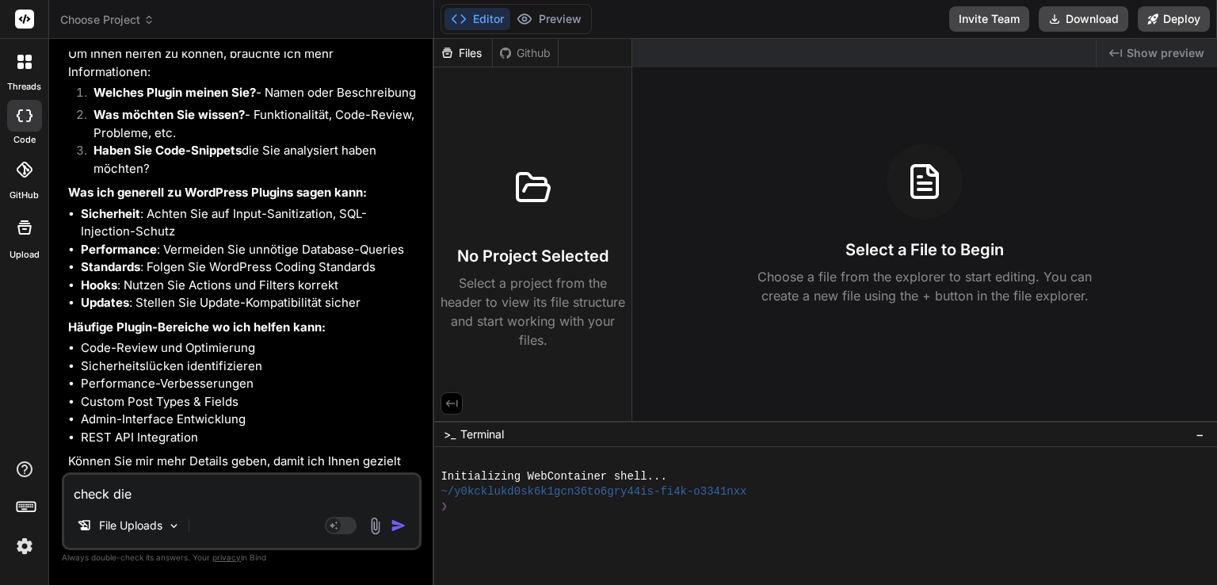
type textarea "x"
type textarea "check die u"
type textarea "x"
type textarea "check die up"
type textarea "x"
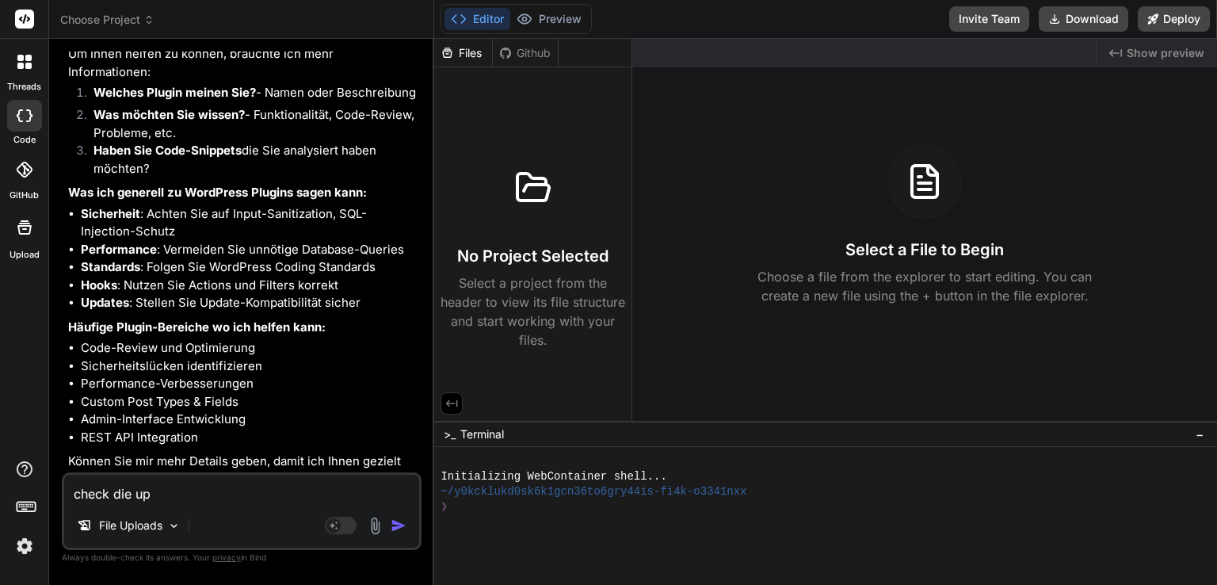
type textarea "check die upl"
type textarea "x"
type textarea "check die uplo"
type textarea "x"
type textarea "check die uploa"
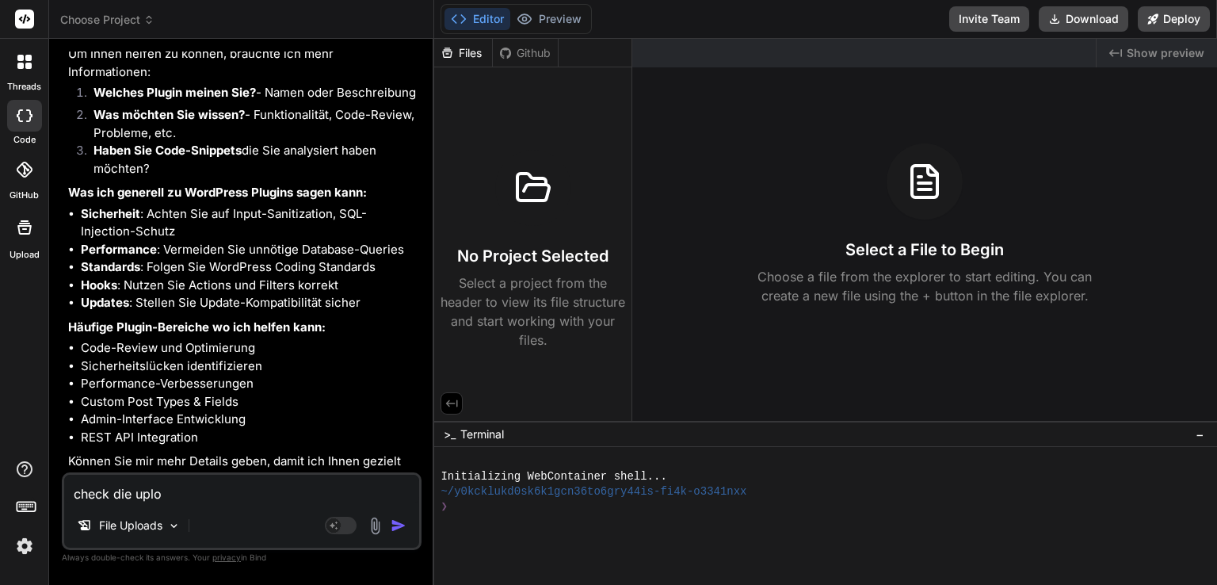
type textarea "x"
type textarea "check die upload"
type textarea "x"
type textarea "check die uploads"
type textarea "x"
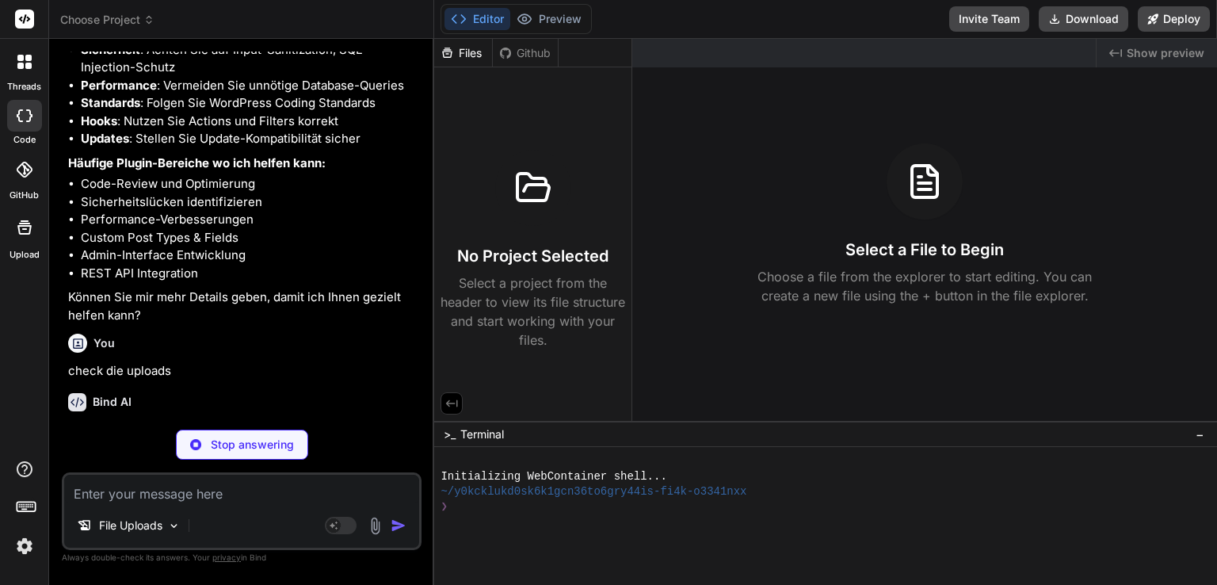
scroll to position [323, 0]
type textarea "x"
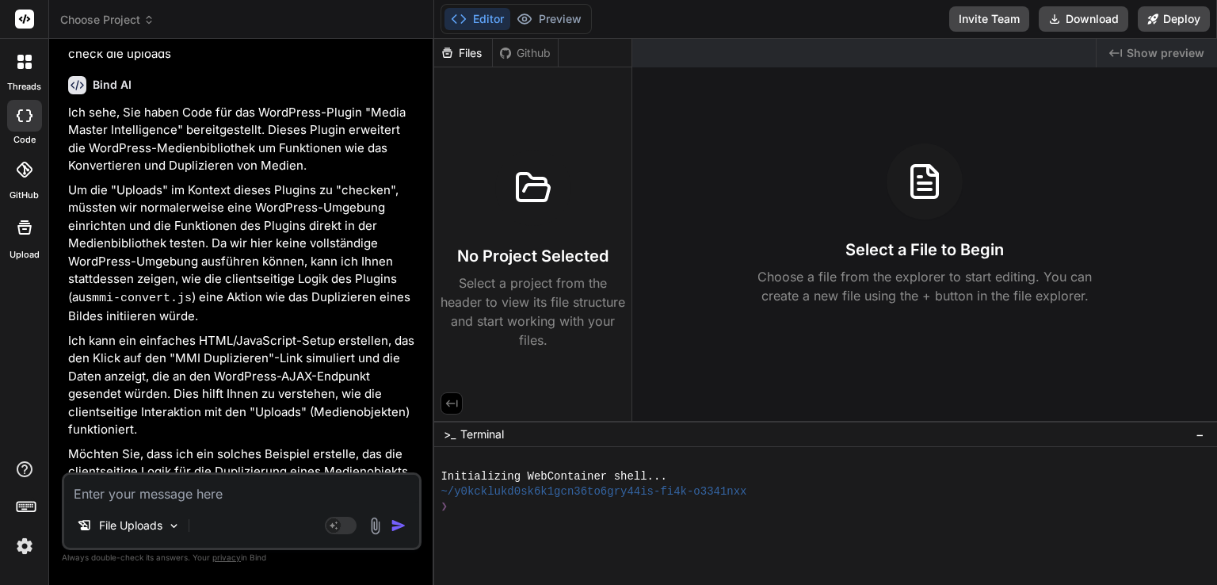
scroll to position [649, 0]
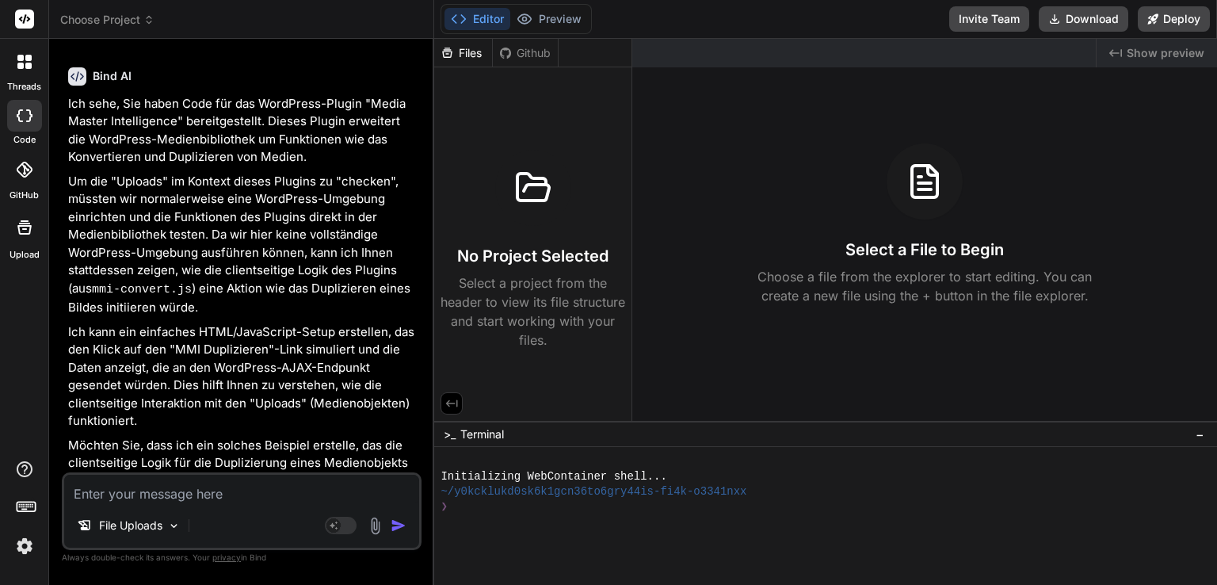
type textarea "e"
type textarea "x"
type textarea "er"
type textarea "x"
type textarea "ers"
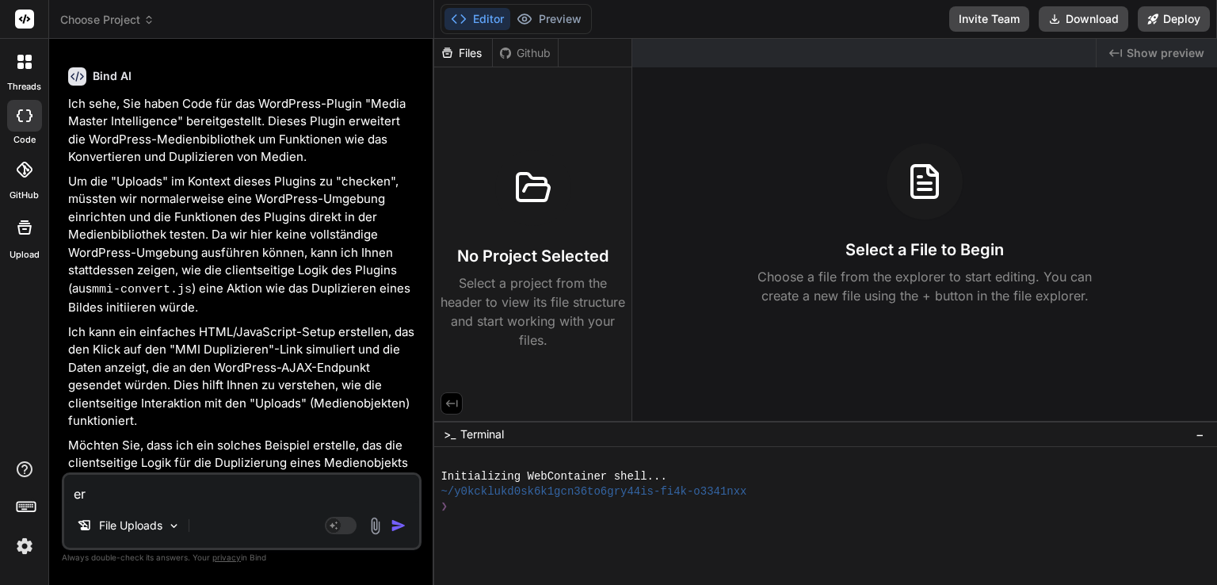
type textarea "x"
type textarea "erst"
type textarea "x"
type textarea "erste"
type textarea "x"
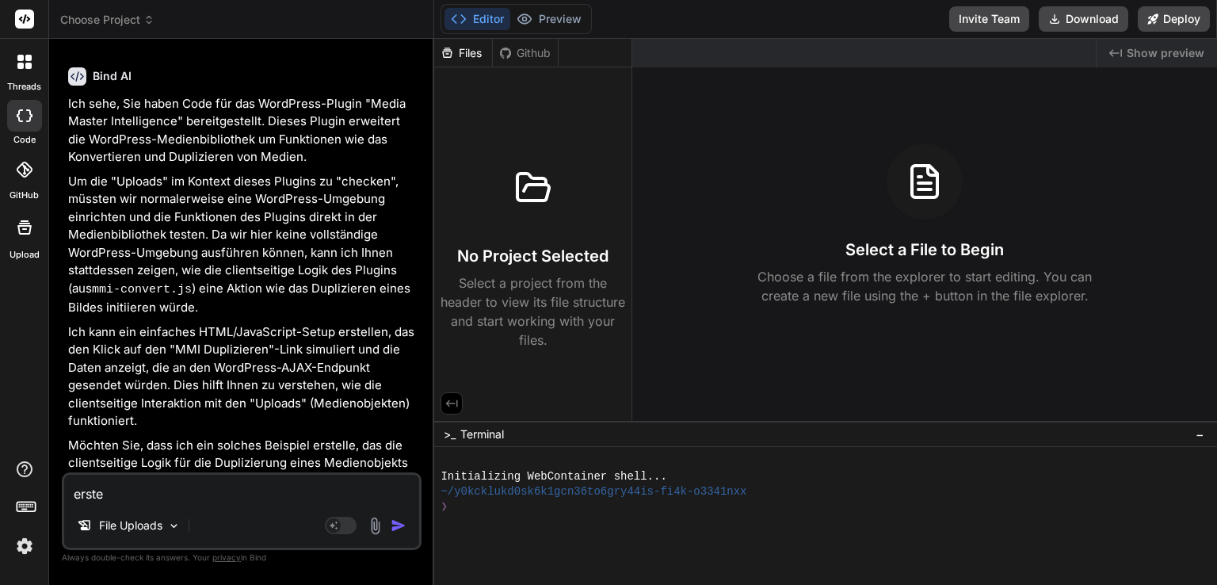
type textarea "erstel"
type textarea "x"
type textarea "erstell"
type textarea "x"
type textarea "erstelle"
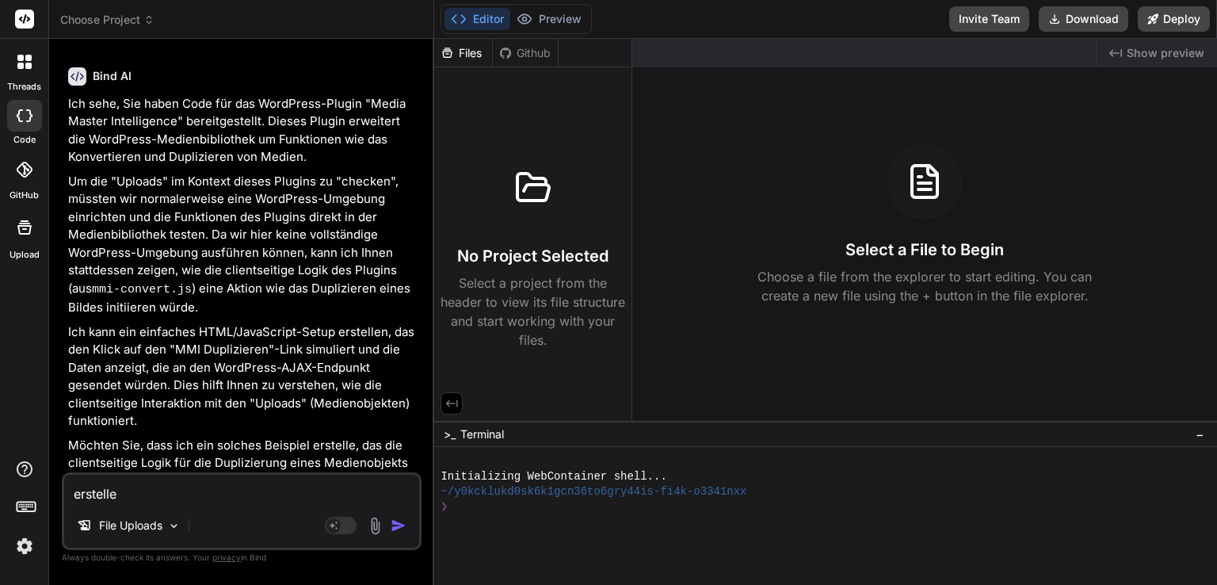
type textarea "x"
type textarea "erstelle"
type textarea "x"
type textarea "erstelle d"
type textarea "x"
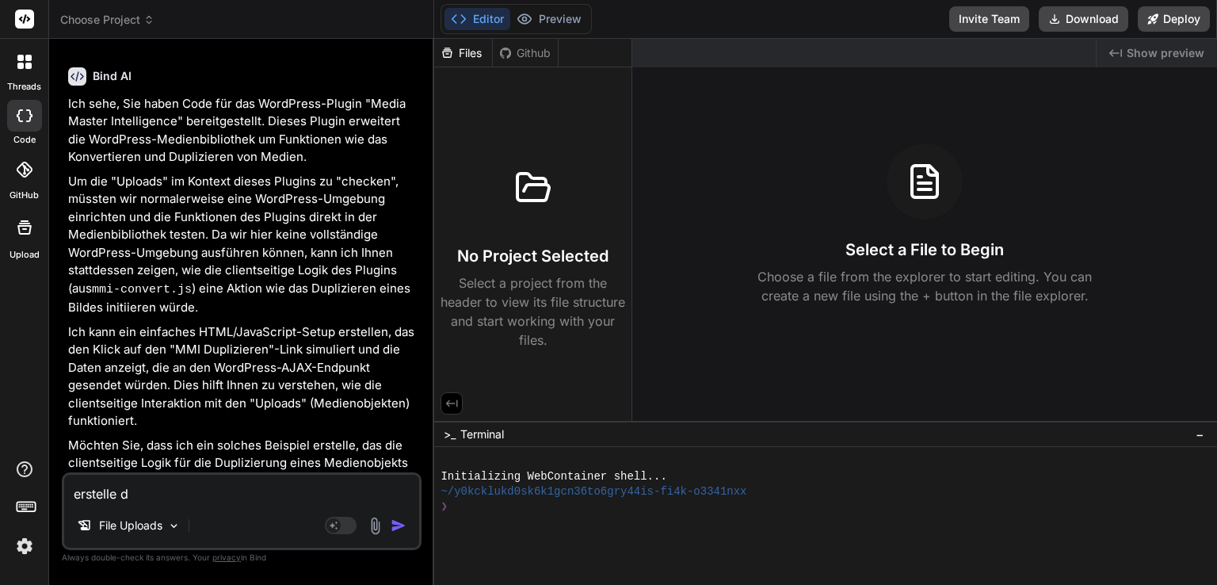
type textarea "erstelle da"
type textarea "x"
type textarea "erstelle das"
type textarea "x"
type textarea "erstelle das"
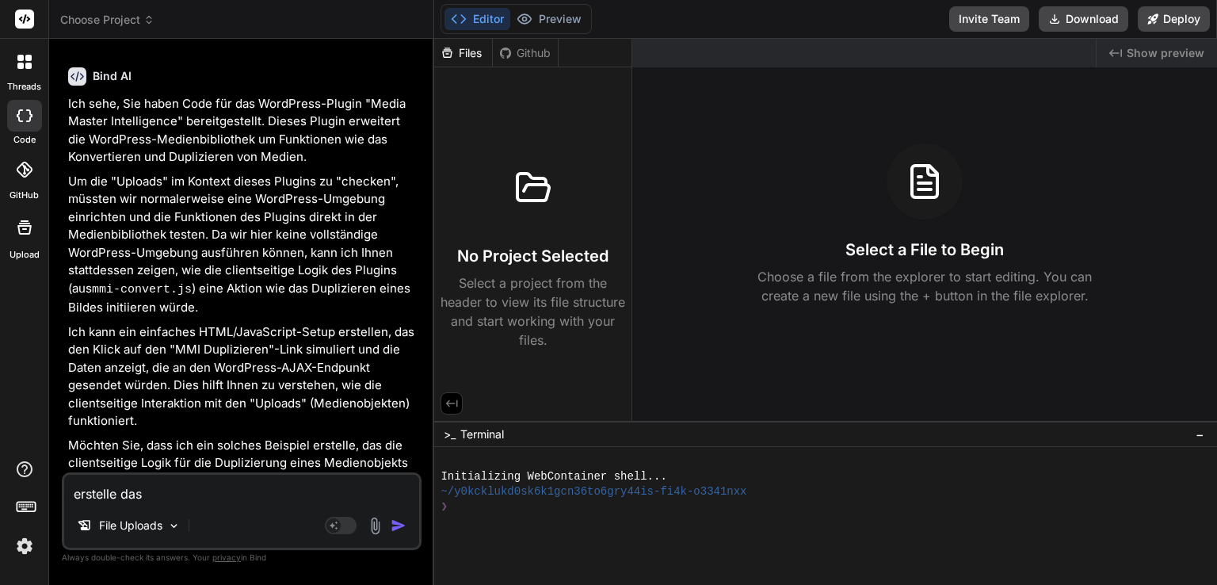
type textarea "x"
type textarea "erstelle das p"
type textarea "x"
type textarea "erstelle das pl"
type textarea "x"
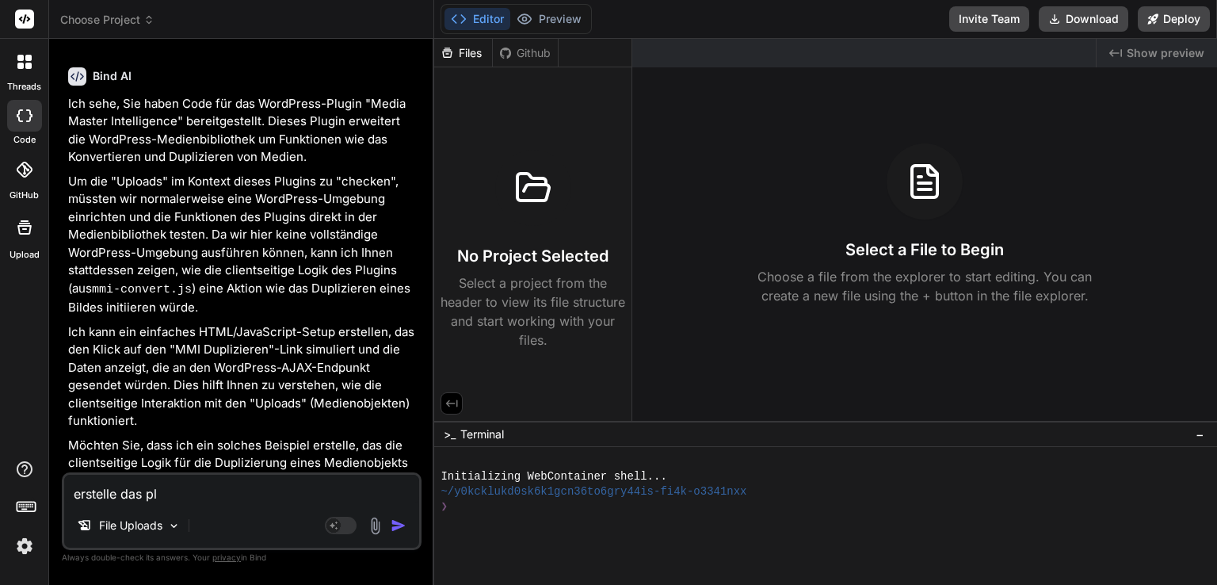
type textarea "erstelle das plu"
type textarea "x"
type textarea "erstelle das plug"
type textarea "x"
type textarea "erstelle das plugi"
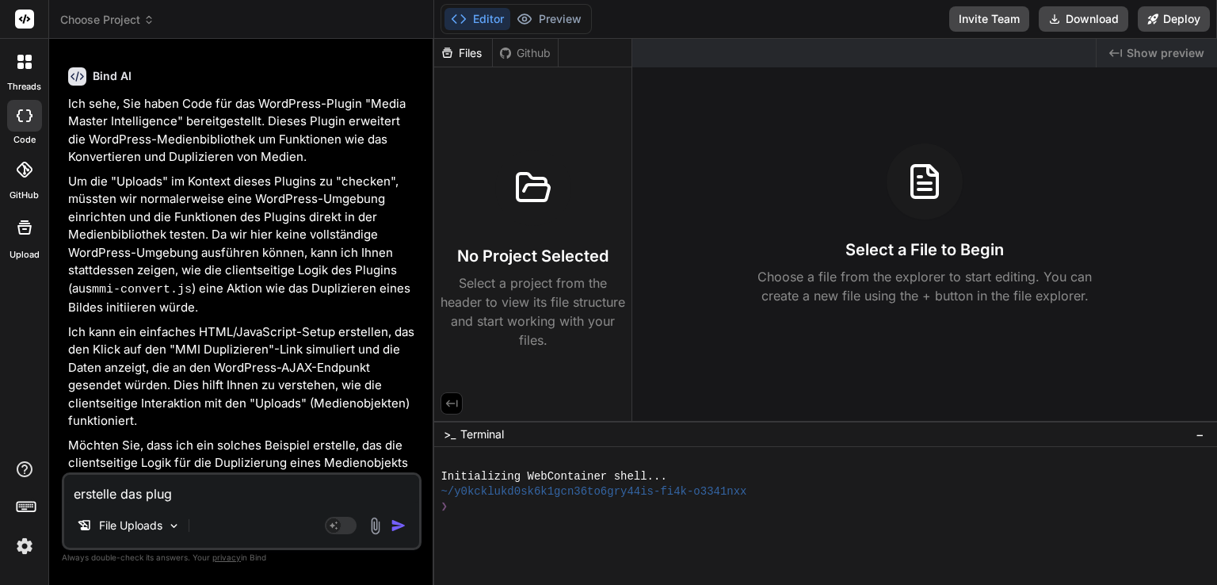
type textarea "x"
type textarea "erstelle das plugin"
type textarea "x"
type textarea "erstelle das plugi"
type textarea "x"
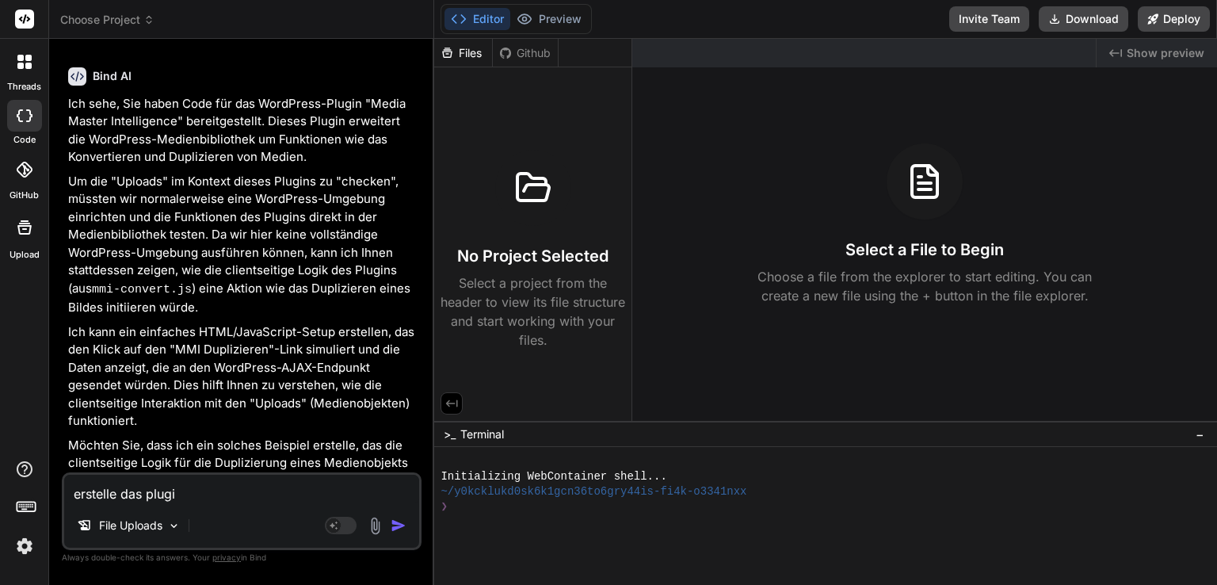
type textarea "erstelle das plug"
type textarea "x"
type textarea "erstelle das plu"
type textarea "x"
type textarea "erstelle das pl"
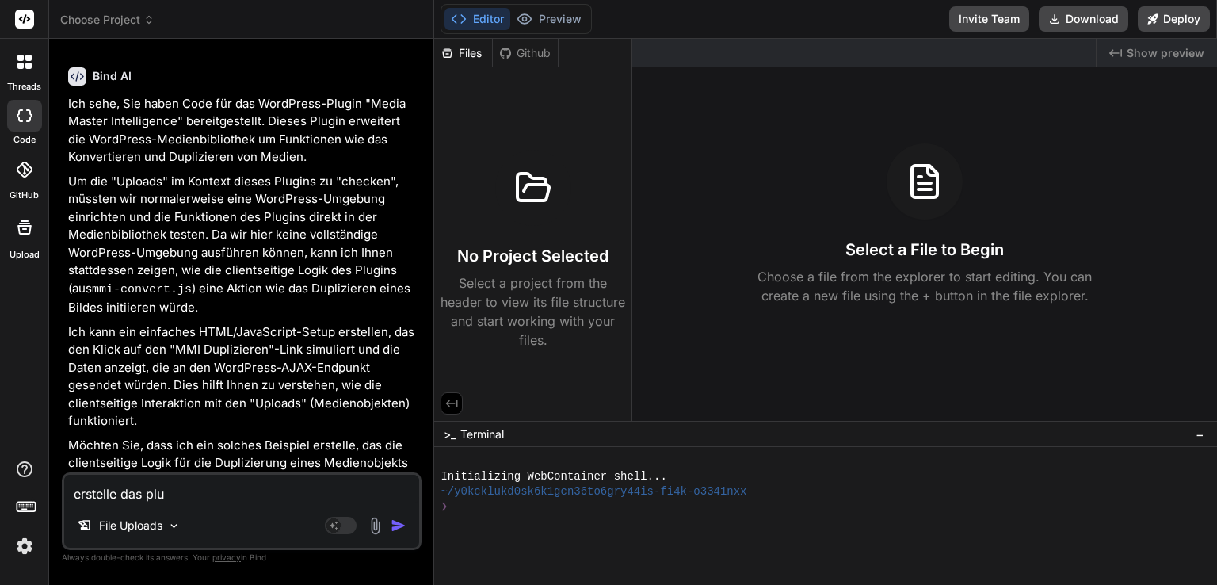
type textarea "x"
type textarea "erstelle das p"
type textarea "x"
type textarea "erstelle das"
type textarea "x"
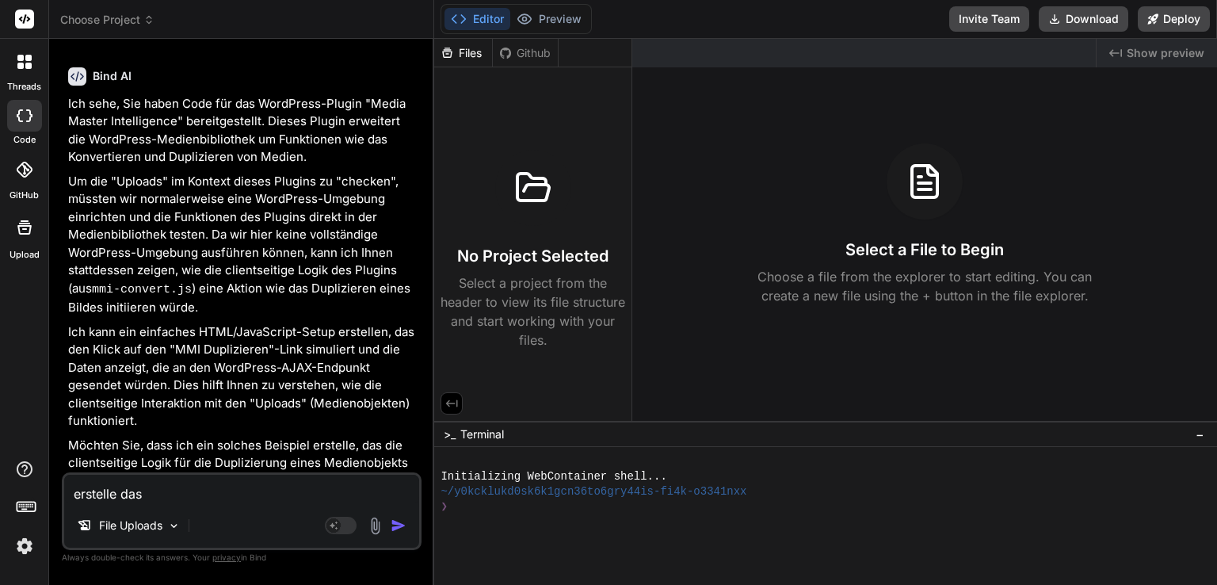
type textarea "erstelle das"
type textarea "x"
type textarea "erstelle da"
type textarea "x"
type textarea "erstelle d"
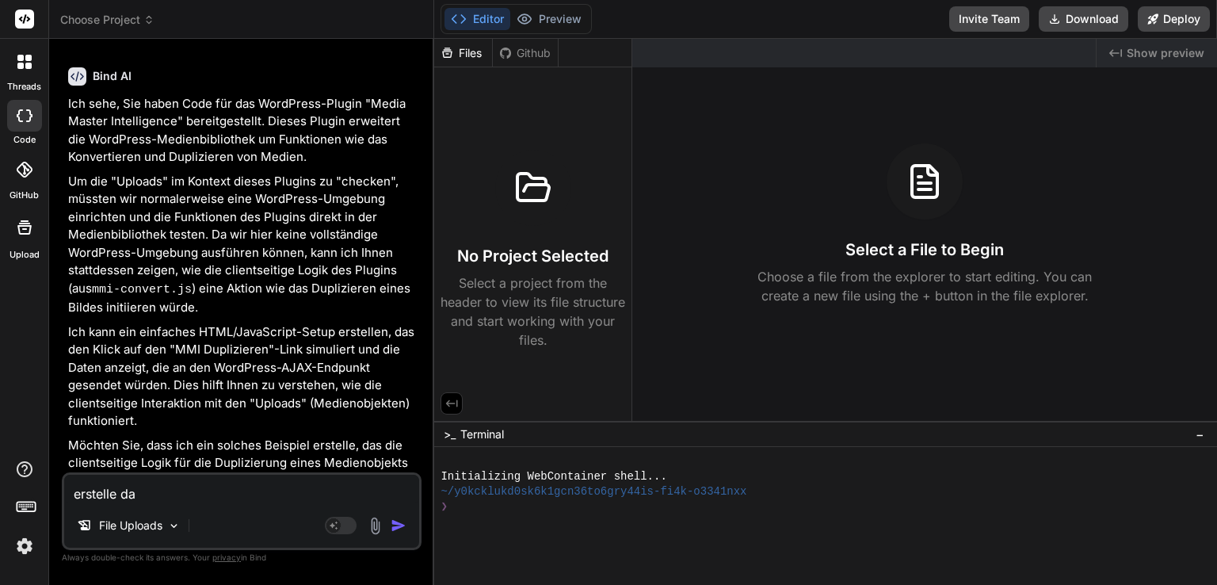
type textarea "x"
type textarea "erstelle"
type textarea "x"
type textarea "erstelle"
type textarea "x"
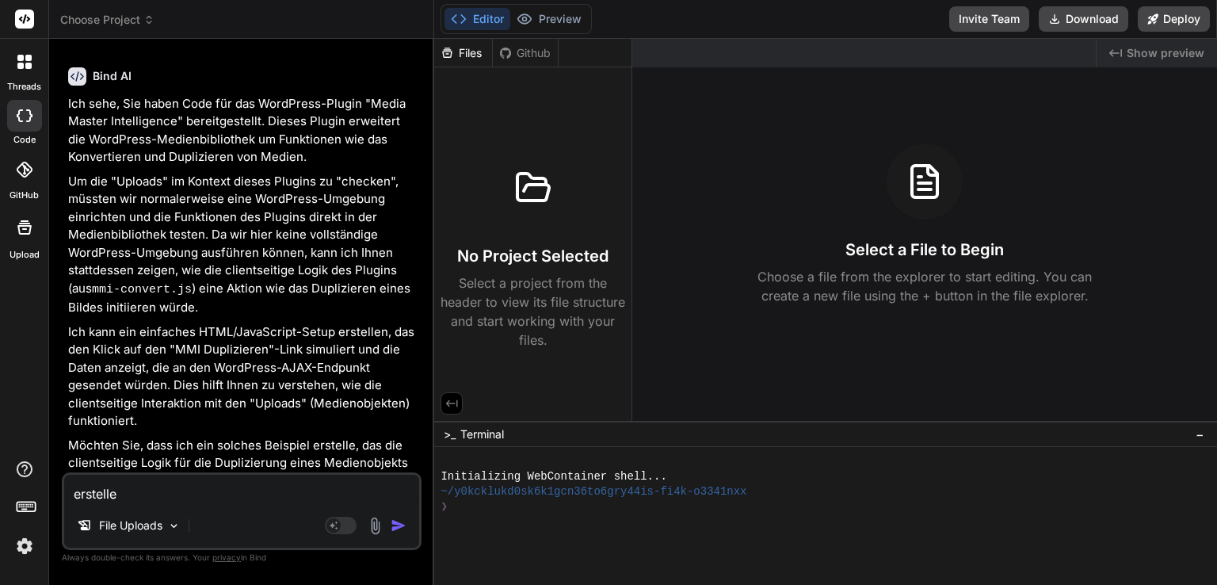
type textarea "erstell"
type textarea "x"
type textarea "erstel"
type textarea "x"
type textarea "erste"
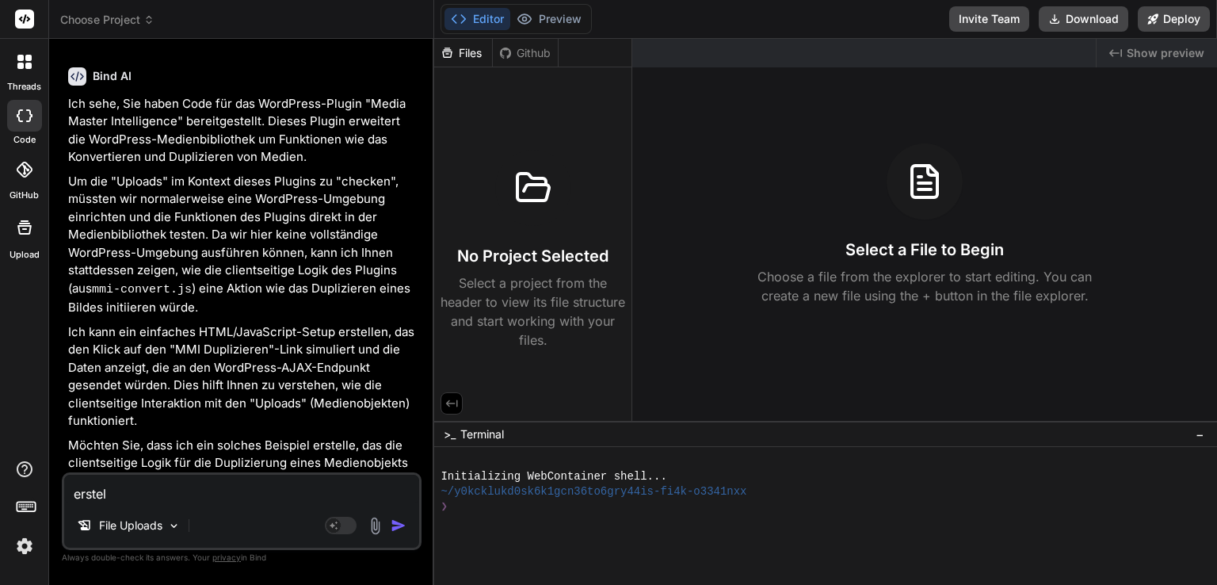
type textarea "x"
type textarea "erst"
type textarea "x"
type textarea "ers"
type textarea "x"
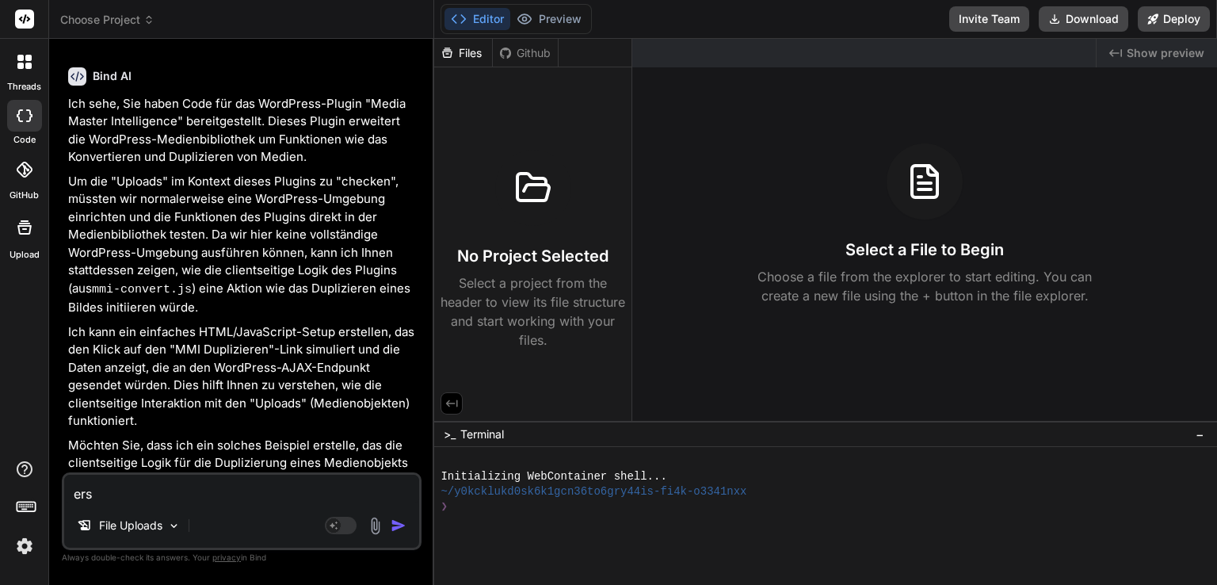
type textarea "er"
type textarea "x"
type textarea "e"
type textarea "x"
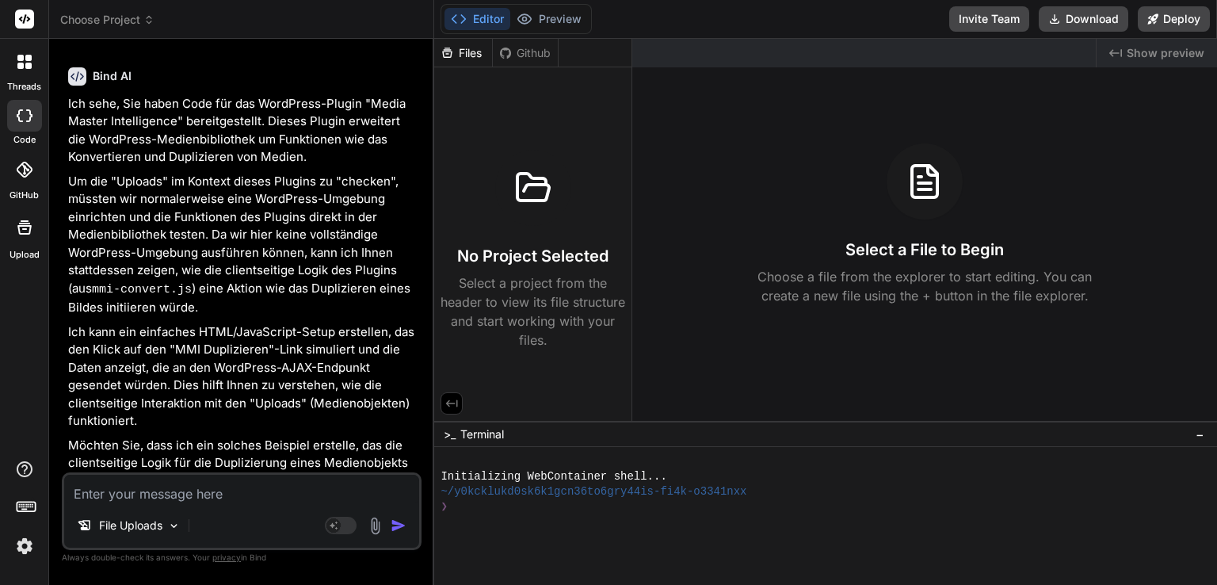
type textarea "K"
type textarea "x"
type textarea "Ko"
type textarea "x"
type textarea "Kop"
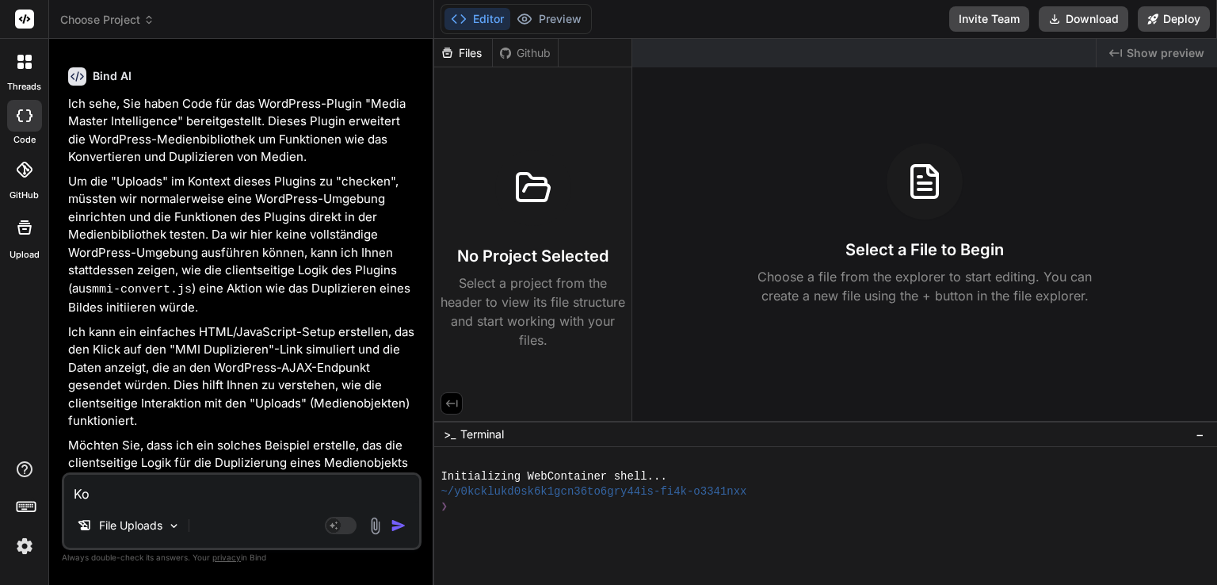
type textarea "x"
type textarea "Kopi"
type textarea "x"
type textarea "Kopier"
type textarea "x"
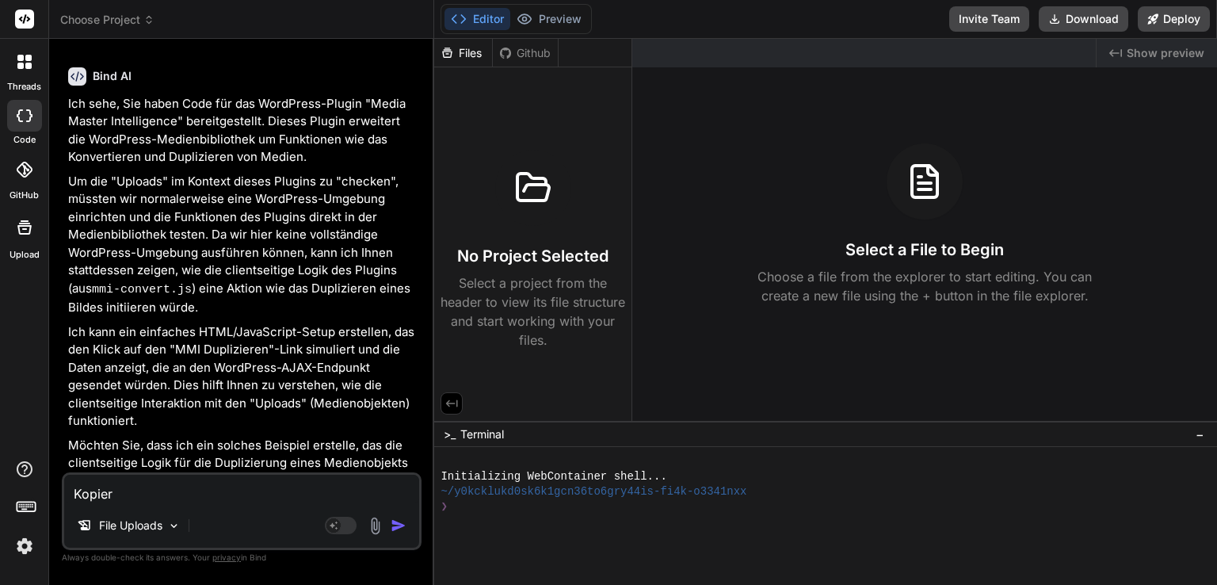
type textarea "Kopiere"
type textarea "x"
type textarea "Kopiere"
type textarea "x"
type textarea "Kopiere d"
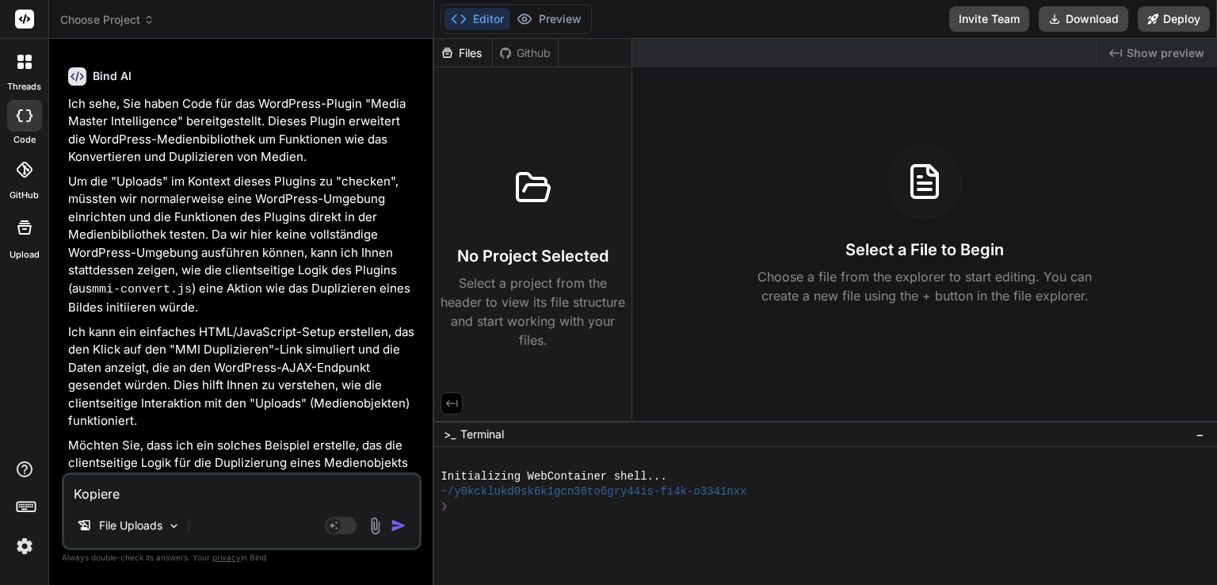
type textarea "x"
type textarea "Kopiere da"
type textarea "x"
type textarea "Kopiere das"
type textarea "x"
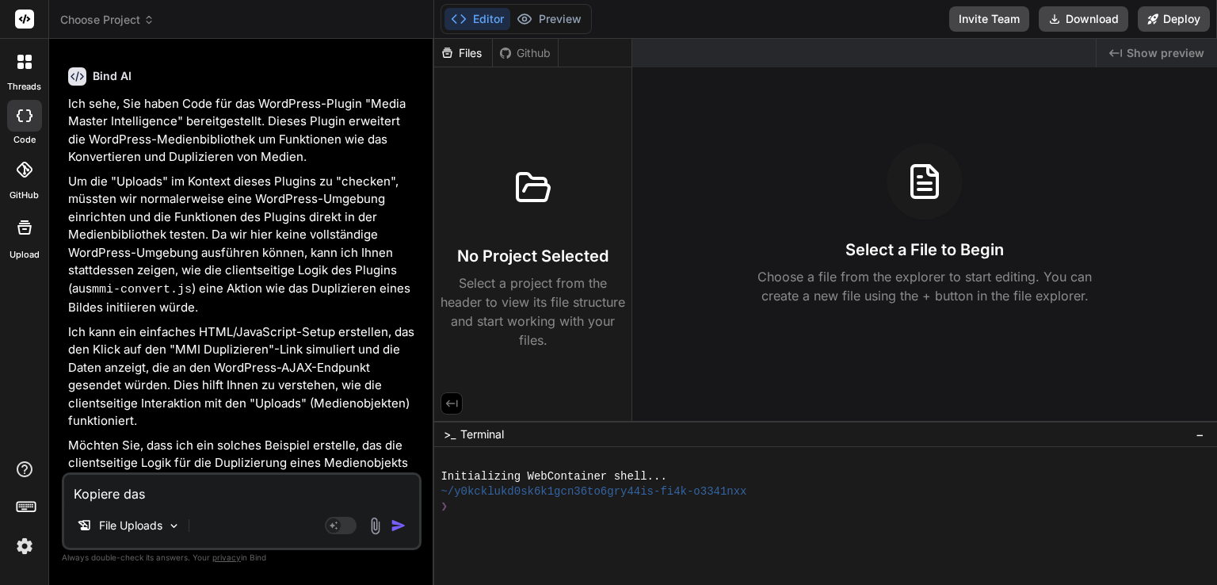
type textarea "Kopiere das"
type textarea "x"
type textarea "Kopiere das P"
type textarea "x"
type textarea "Kopiere das Pl"
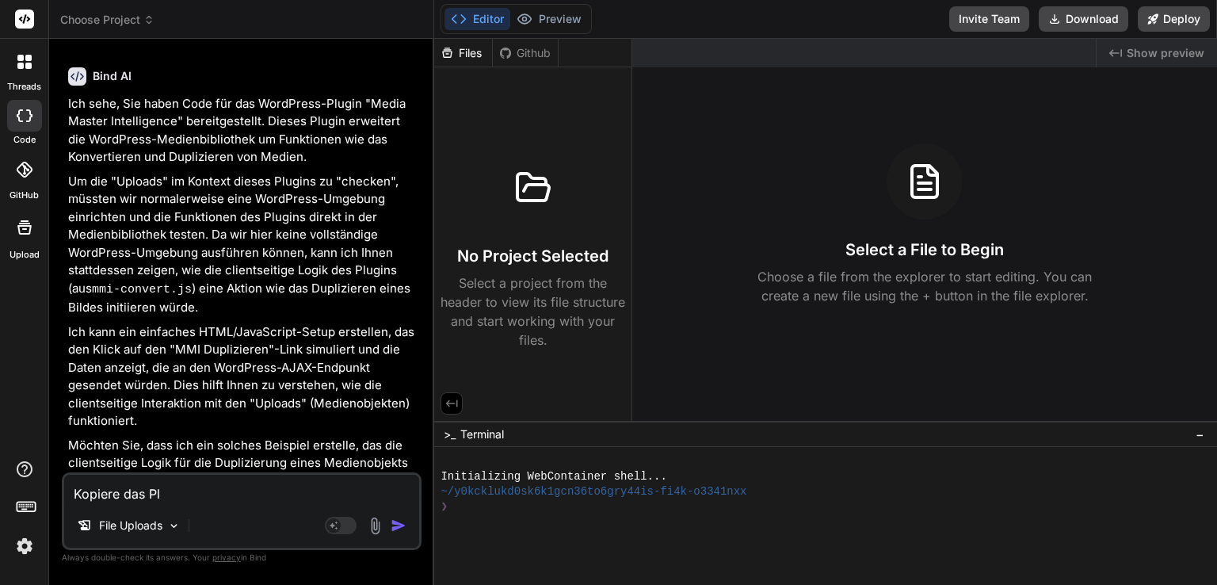
type textarea "x"
type textarea "Kopiere das Plu"
type textarea "x"
type textarea "Kopiere das Plug"
type textarea "x"
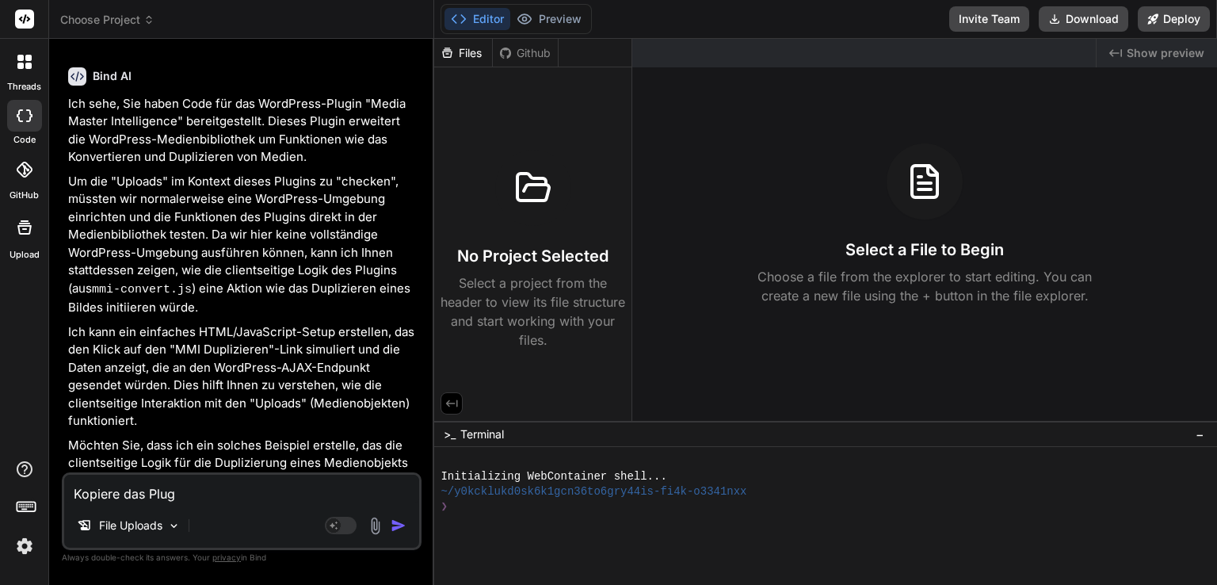
type textarea "Kopiere das Plugi"
type textarea "x"
type textarea "Kopiere das Plugin"
type textarea "x"
type textarea "Kopiere das Plugin"
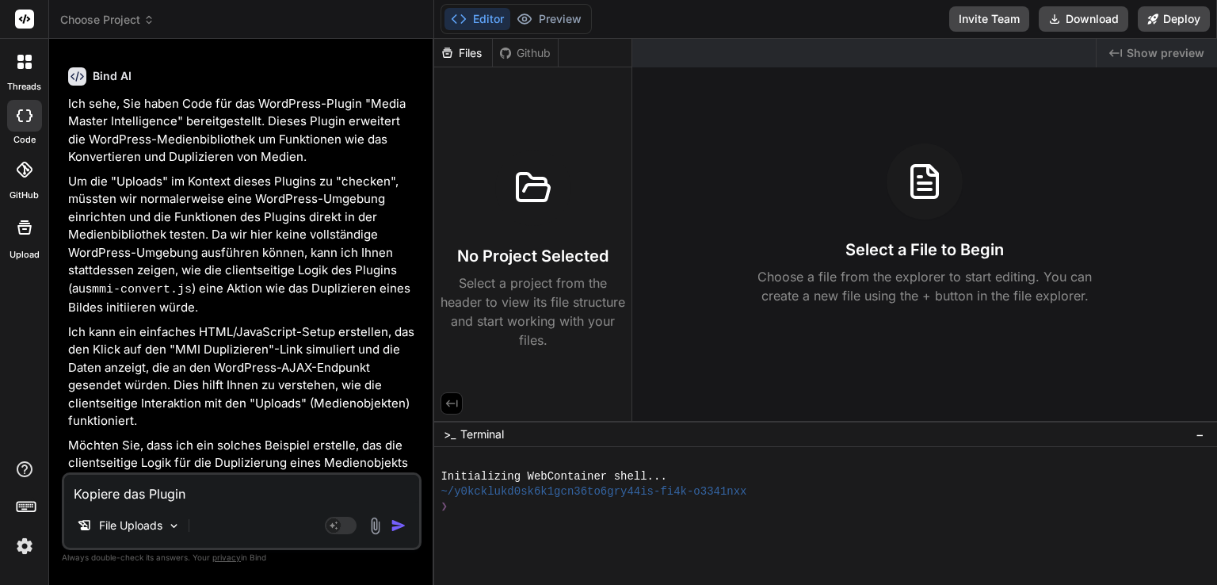
type textarea "x"
type textarea "Kopiere das Plugin i"
type textarea "x"
type textarea "Kopiere das Plugin in"
type textarea "x"
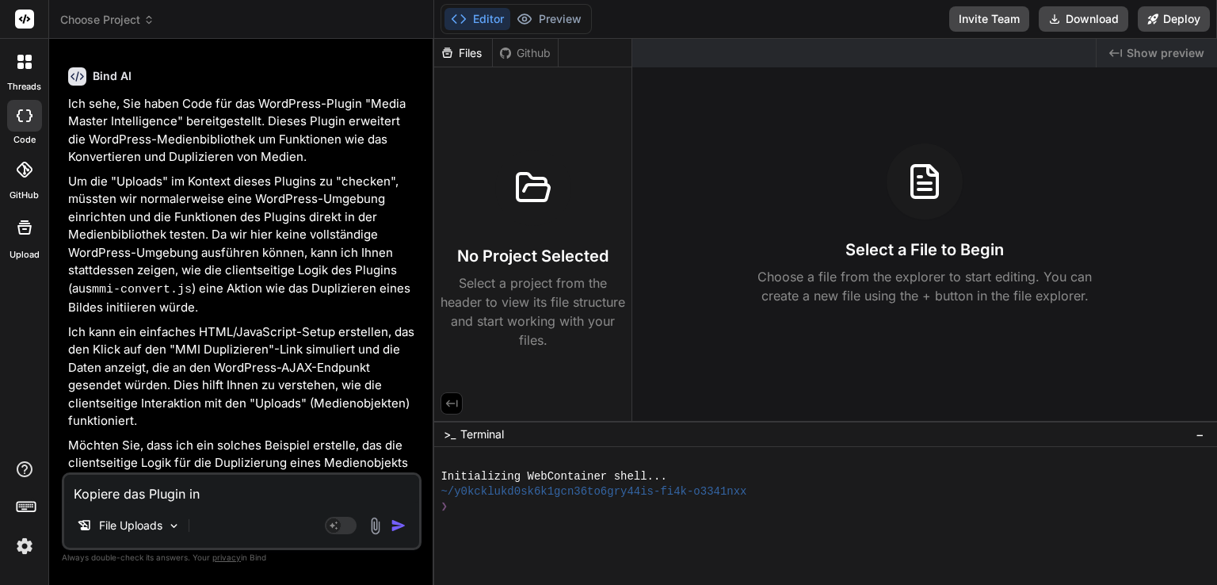
type textarea "Kopiere das Plugin in"
type textarea "x"
type textarea "Kopiere das Plugin in d"
type textarea "x"
type textarea "Kopiere das Plugin in de"
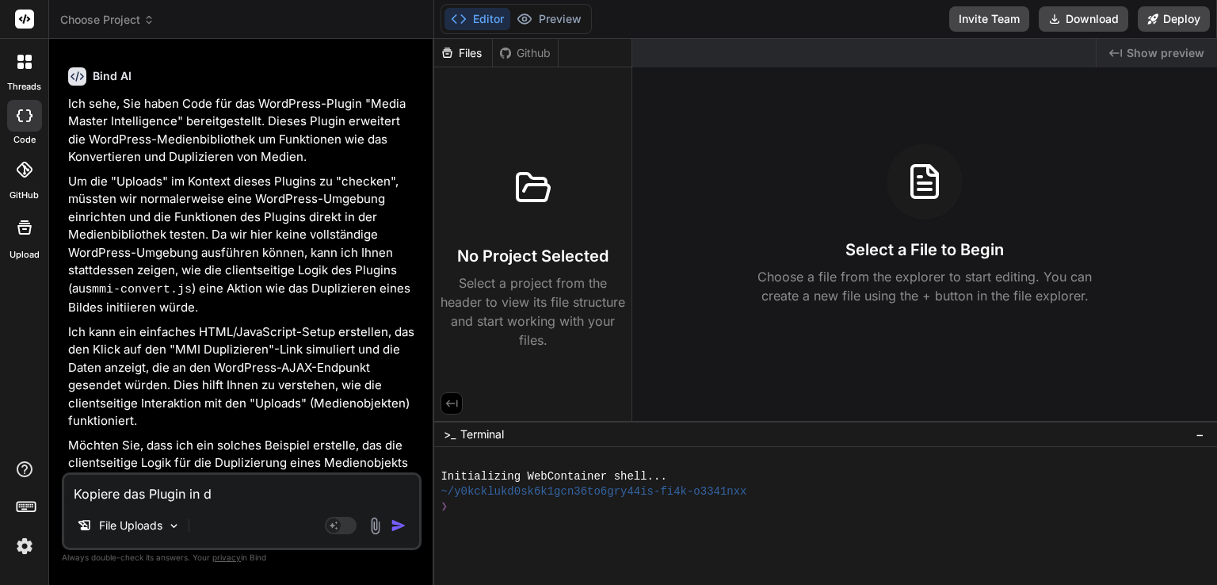
type textarea "x"
type textarea "Kopiere das Plugin in den"
type textarea "x"
type textarea "Kopiere das Plugin in den"
type textarea "x"
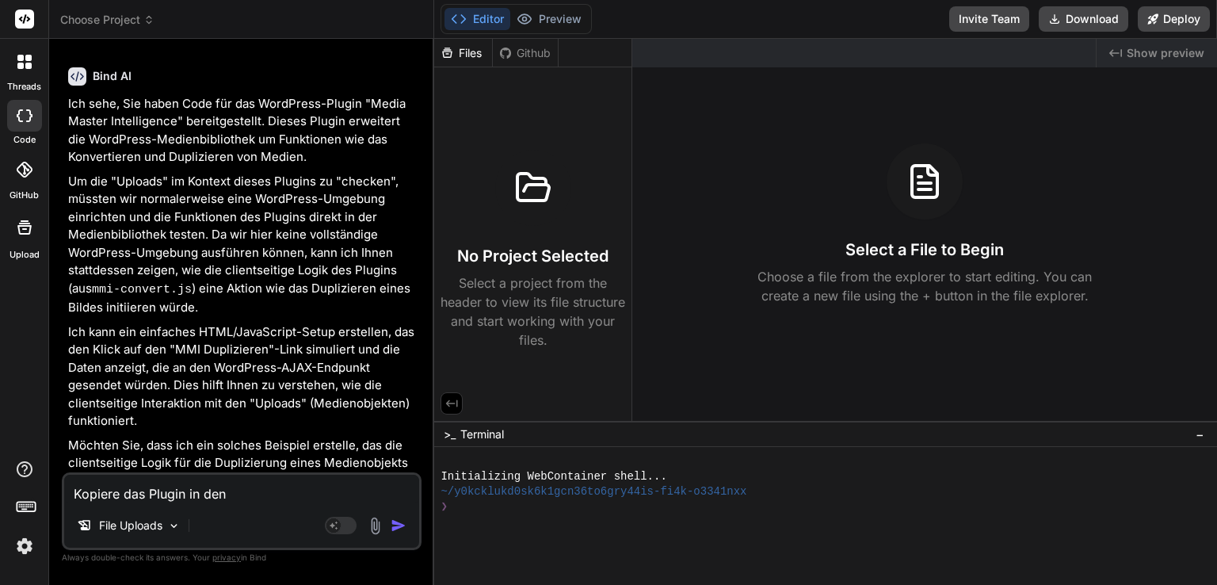
type textarea "Kopiere das Plugin in den E"
type textarea "x"
type textarea "Kopiere das Plugin in den Ex"
type textarea "x"
type textarea "Kopiere das Plugin in den Exp"
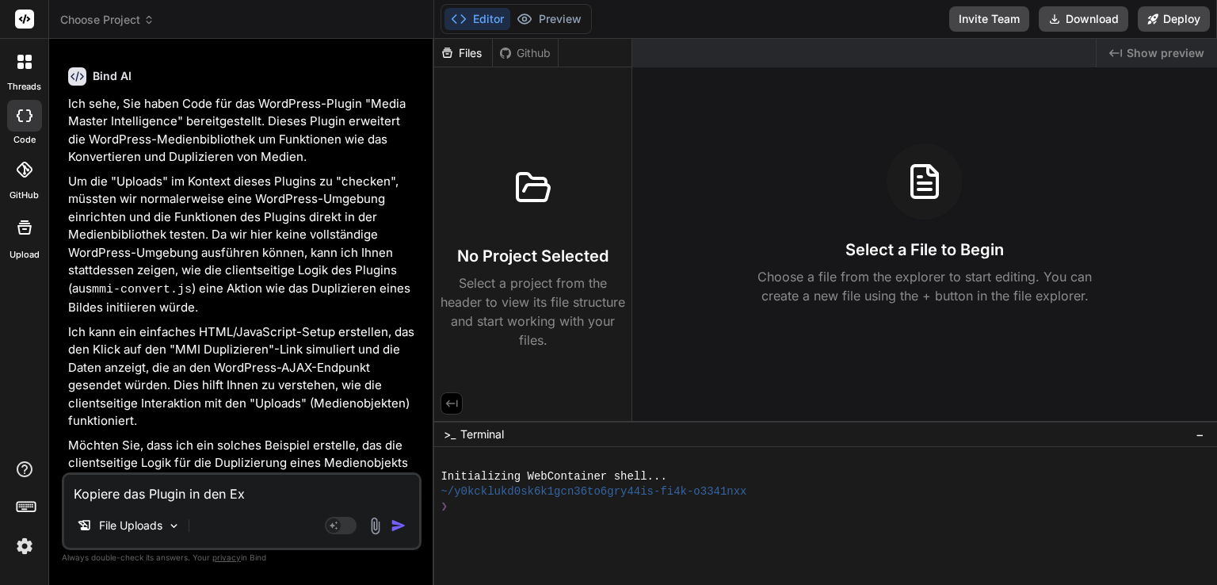
type textarea "x"
type textarea "Kopiere das Plugin in den Expl"
type textarea "x"
type textarea "Kopiere das Plugin in den Explo"
type textarea "x"
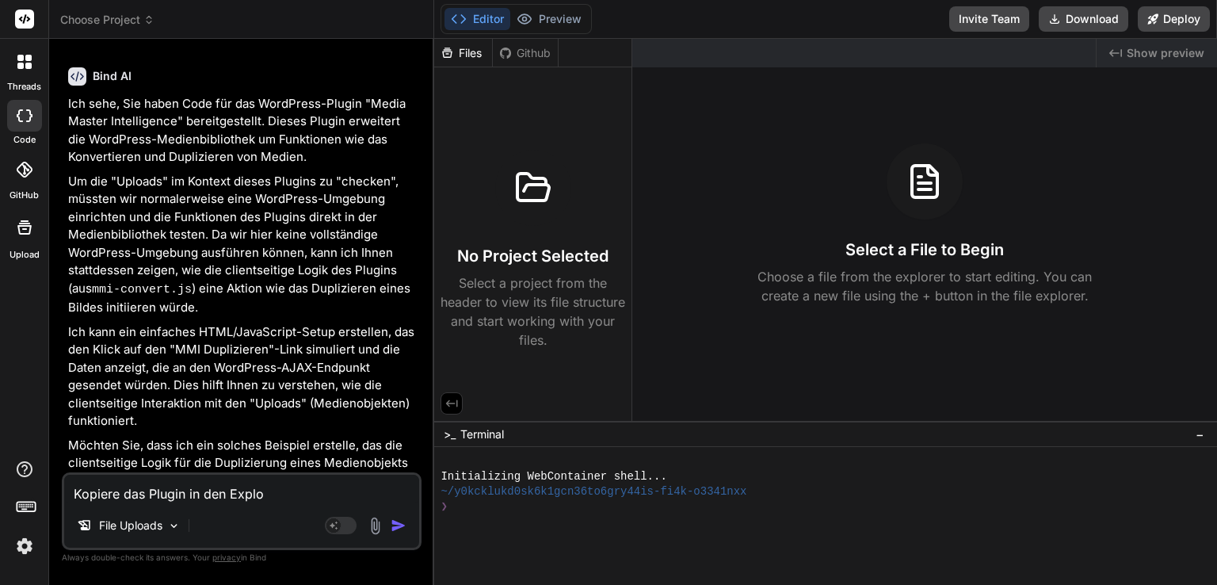
type textarea "Kopiere das Plugin in den Exploe"
type textarea "x"
type textarea "Kopiere das Plugin in den Explo"
type textarea "x"
type textarea "Kopiere das Plugin in den Explor"
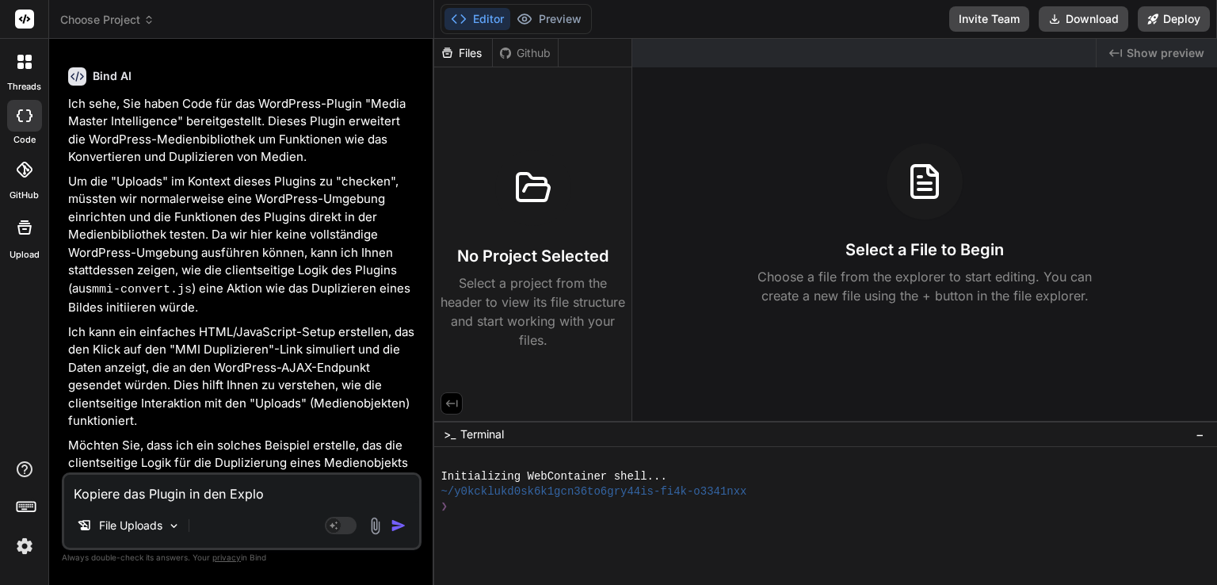
type textarea "x"
type textarea "Kopiere das Plugin in den Explore"
type textarea "x"
type textarea "Kopiere das Plugin in den Explorer"
type textarea "x"
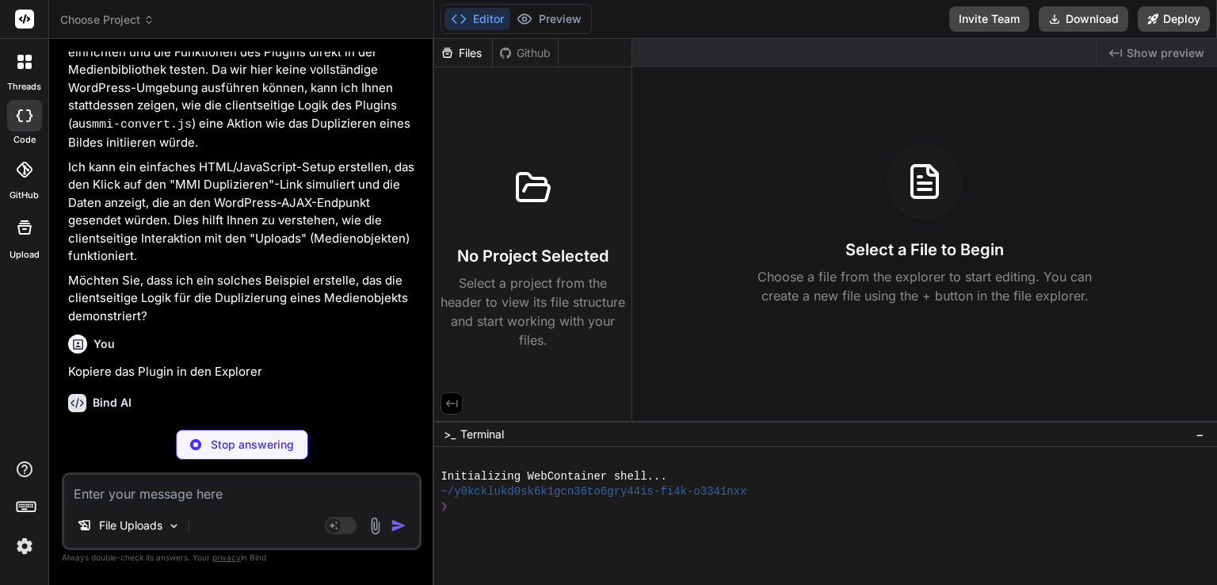
scroll to position [814, 0]
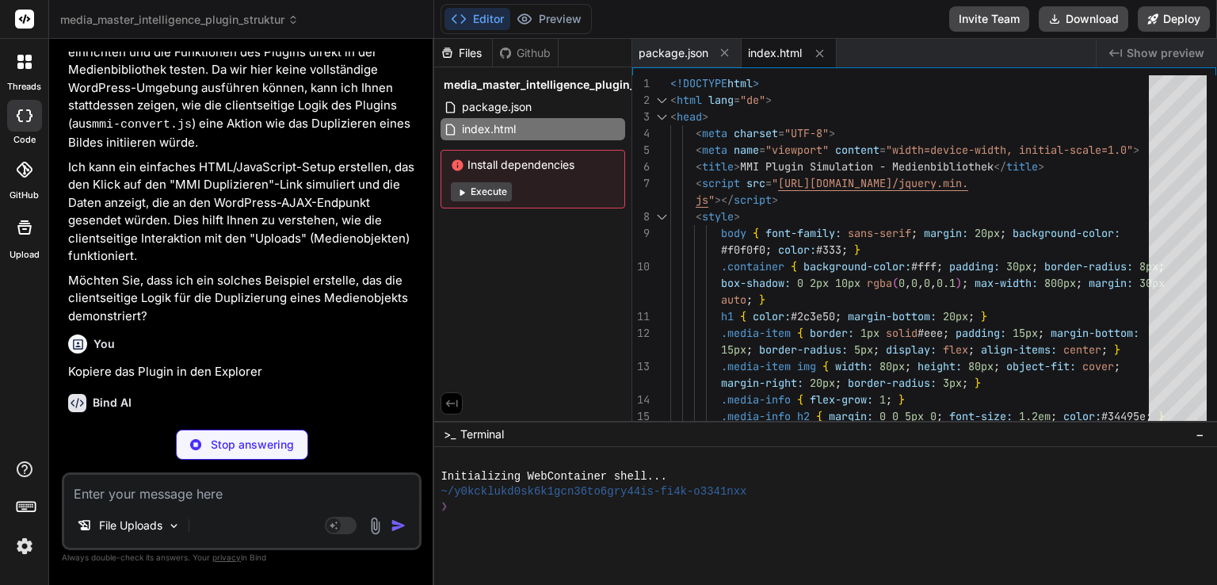
type textarea "x"
type textarea "// This would register plugin settings in a real WP environment. } // Include o…"
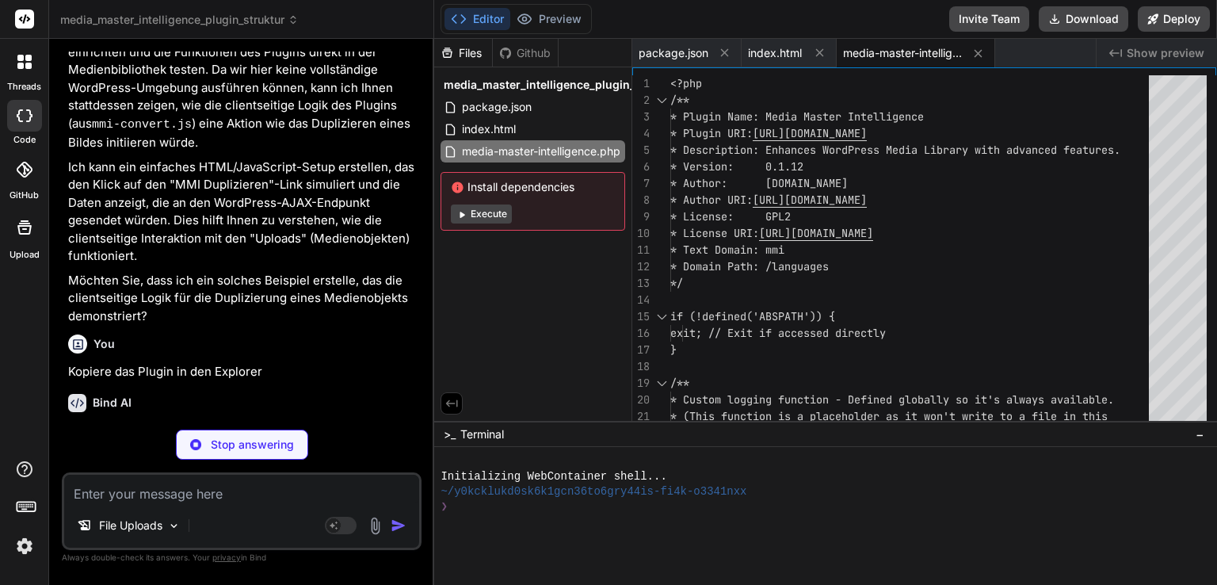
type textarea "x"
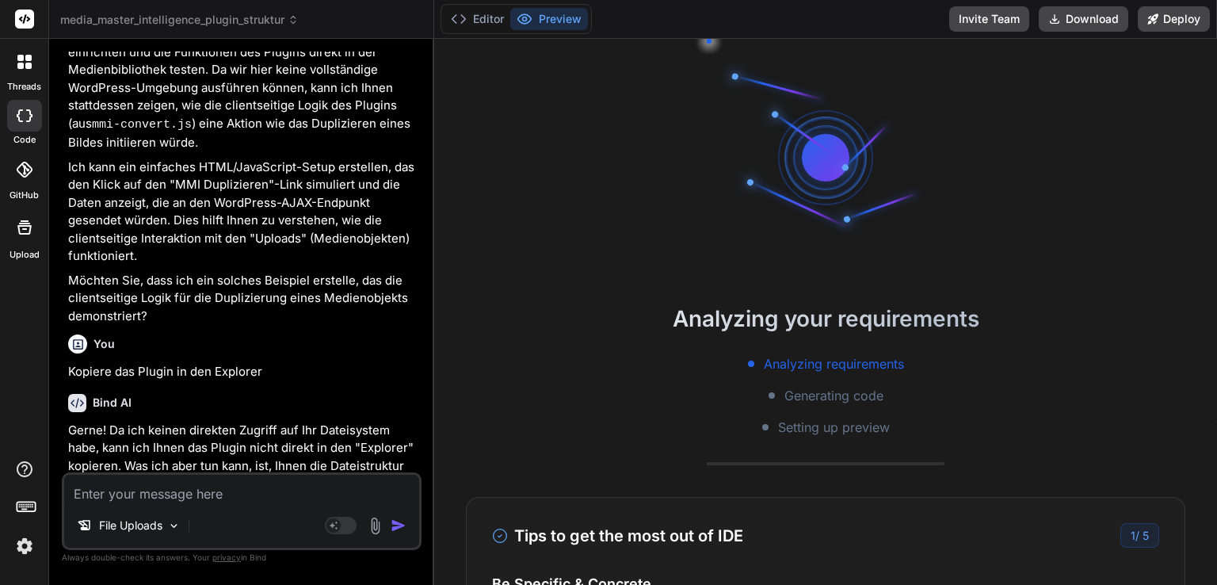
scroll to position [121, 0]
type textarea "x"
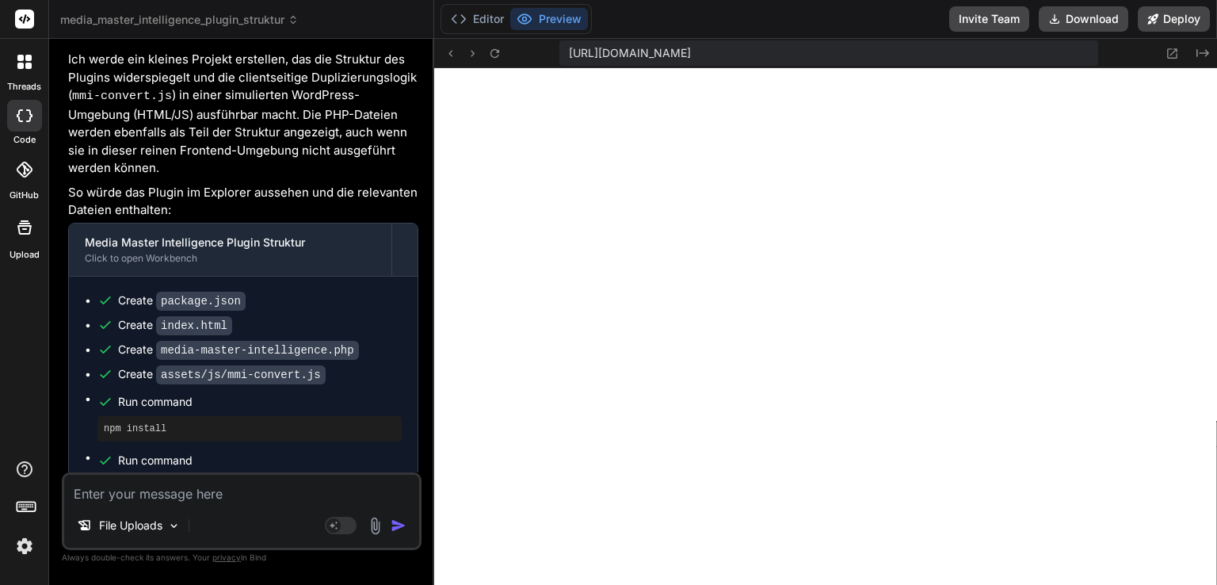
scroll to position [1289, 0]
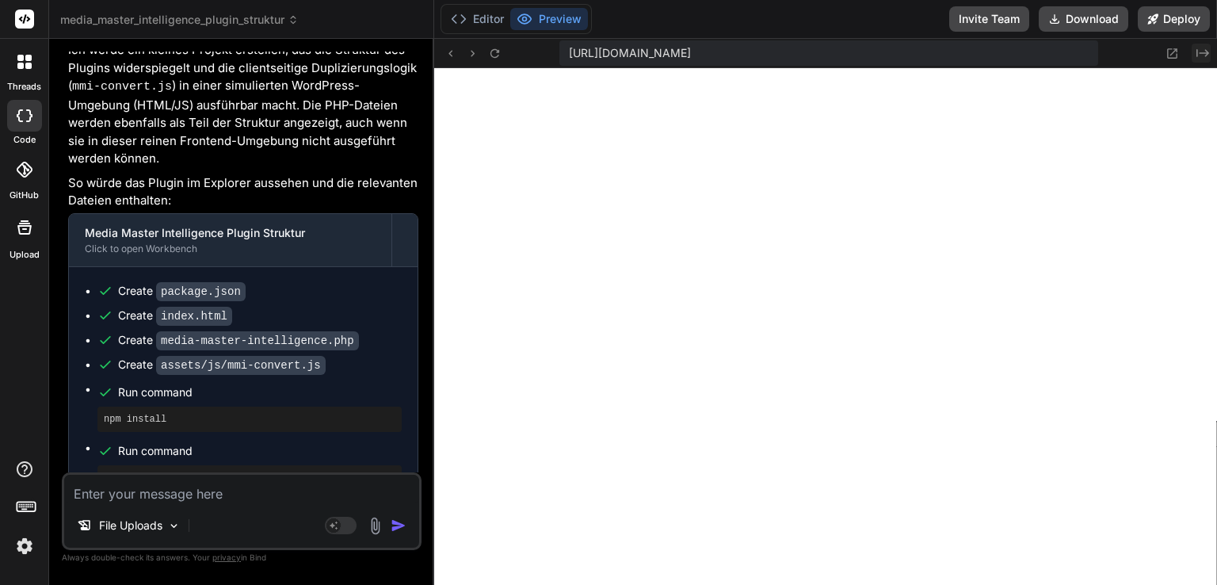
click at [1203, 52] on icon at bounding box center [1202, 53] width 13 height 8
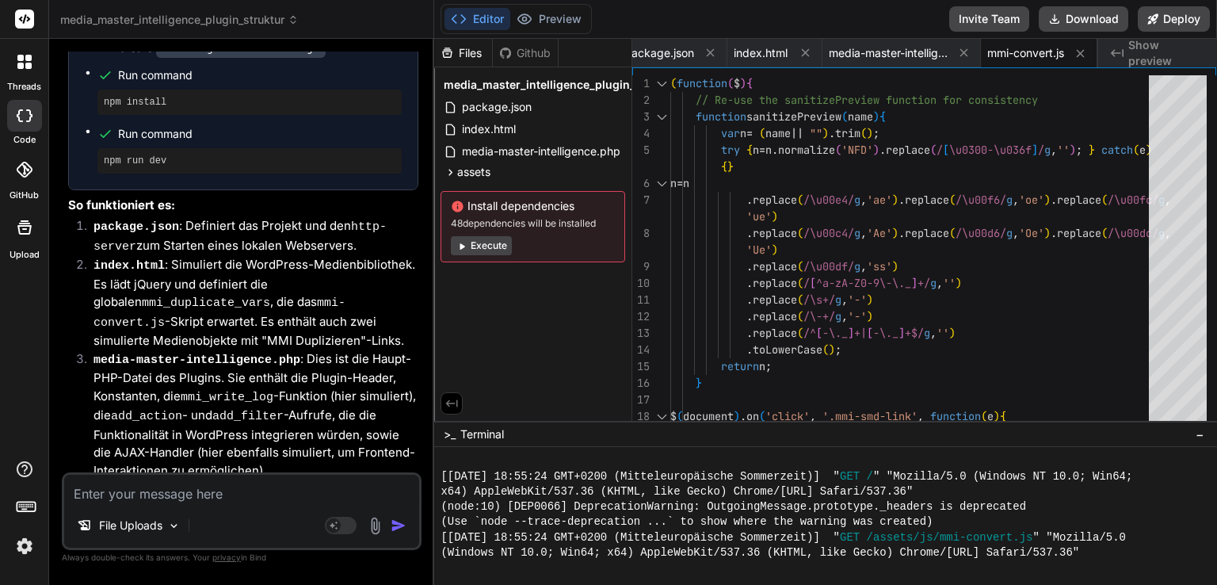
scroll to position [1685, 0]
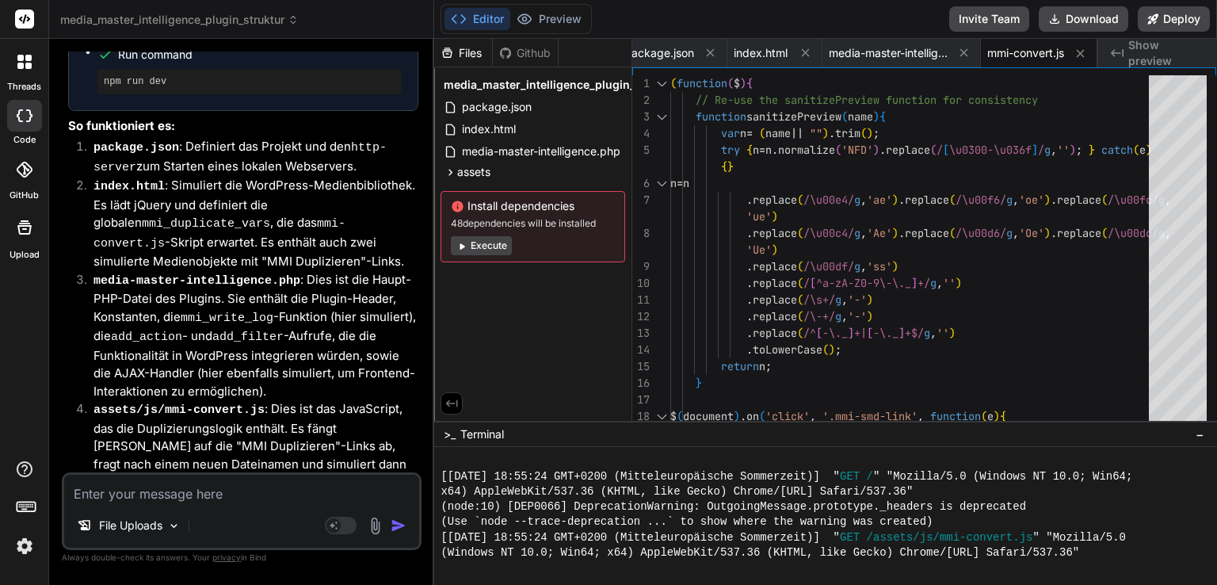
click at [269, 497] on textarea at bounding box center [241, 488] width 355 height 29
type textarea "er"
type textarea "x"
type textarea "ers"
type textarea "x"
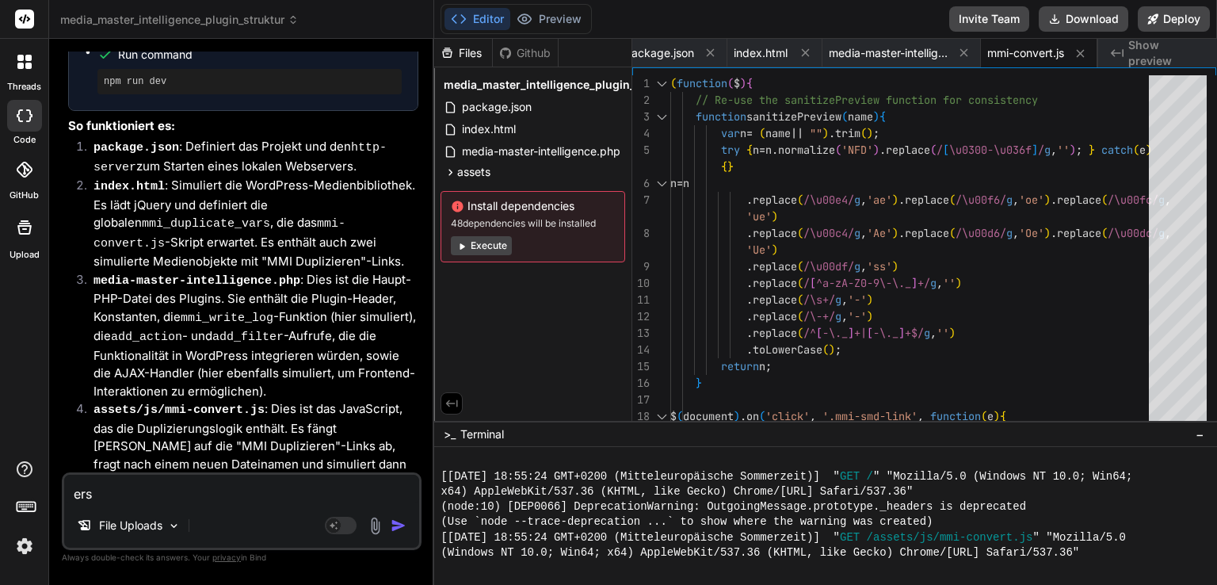
type textarea "erst"
type textarea "x"
type textarea "erste"
type textarea "x"
type textarea "erstel"
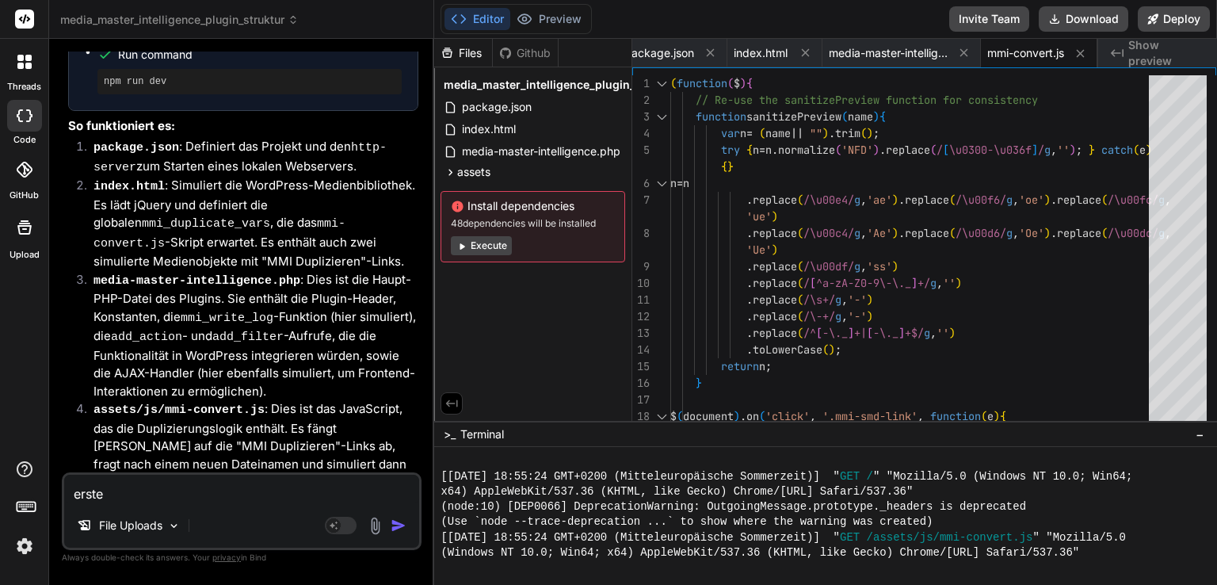
type textarea "x"
type textarea "erstell"
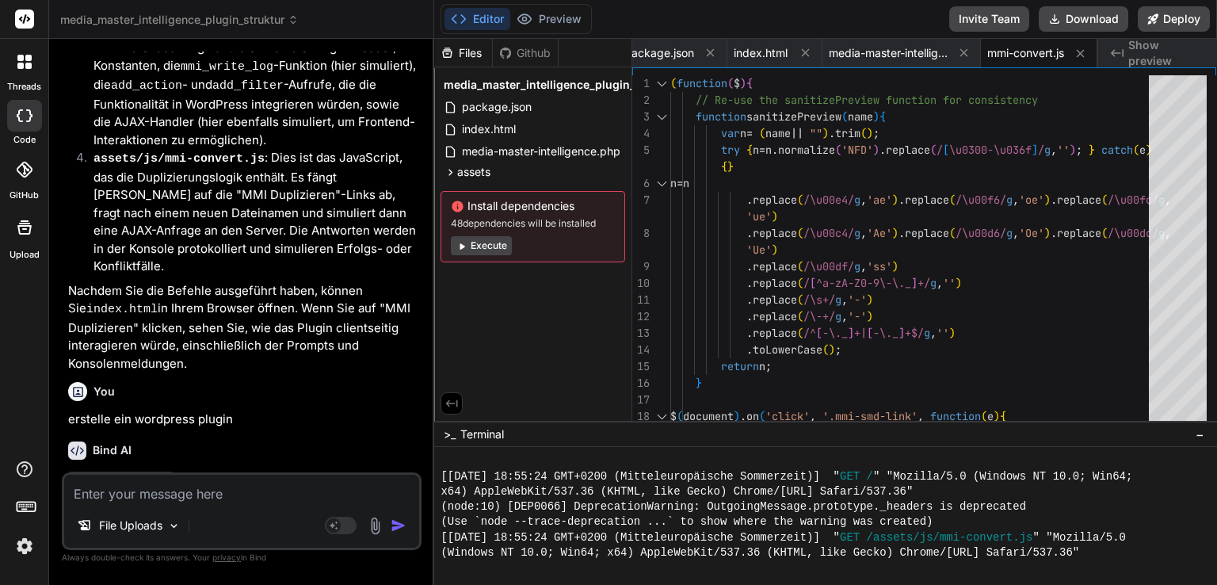
scroll to position [1947, 0]
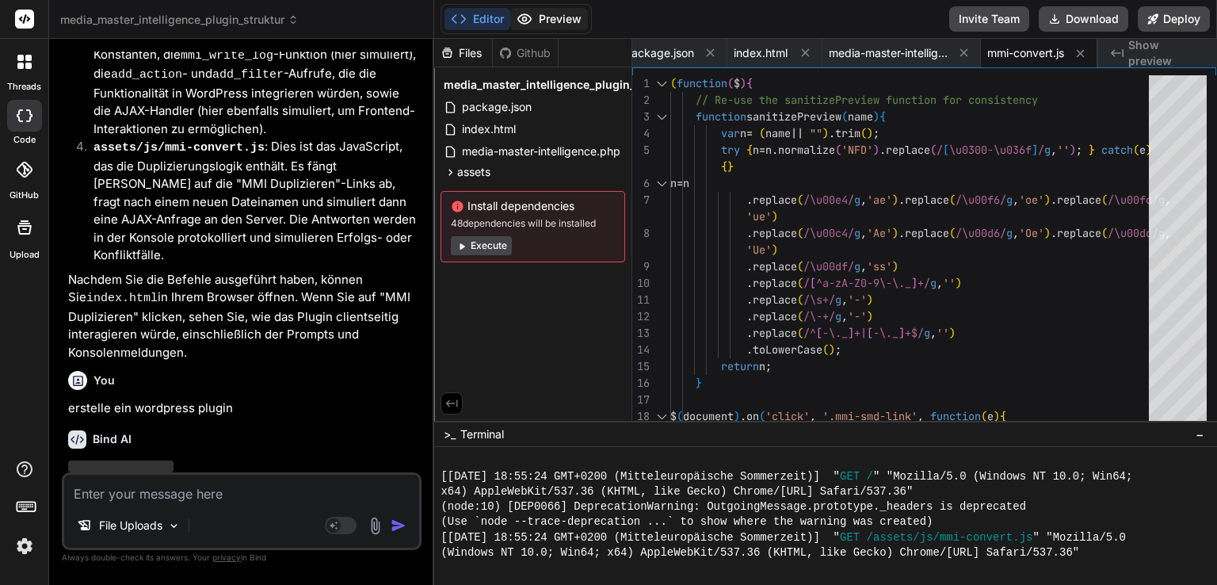
click at [567, 13] on button "Preview" at bounding box center [549, 19] width 78 height 22
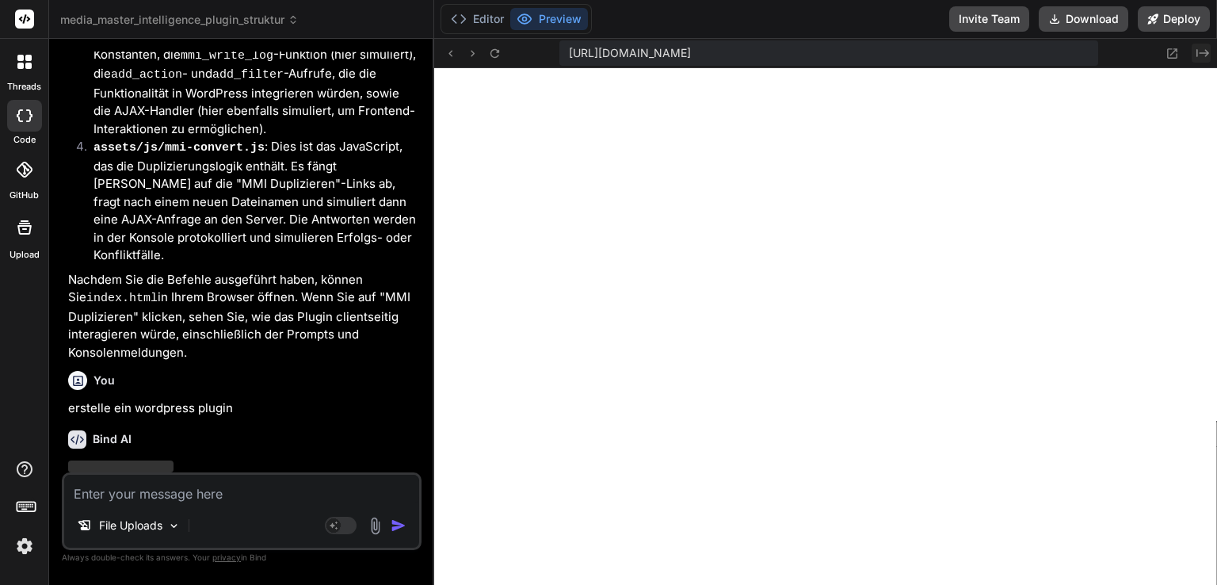
click at [1203, 51] on icon "Created with Pixso." at bounding box center [1202, 53] width 13 height 13
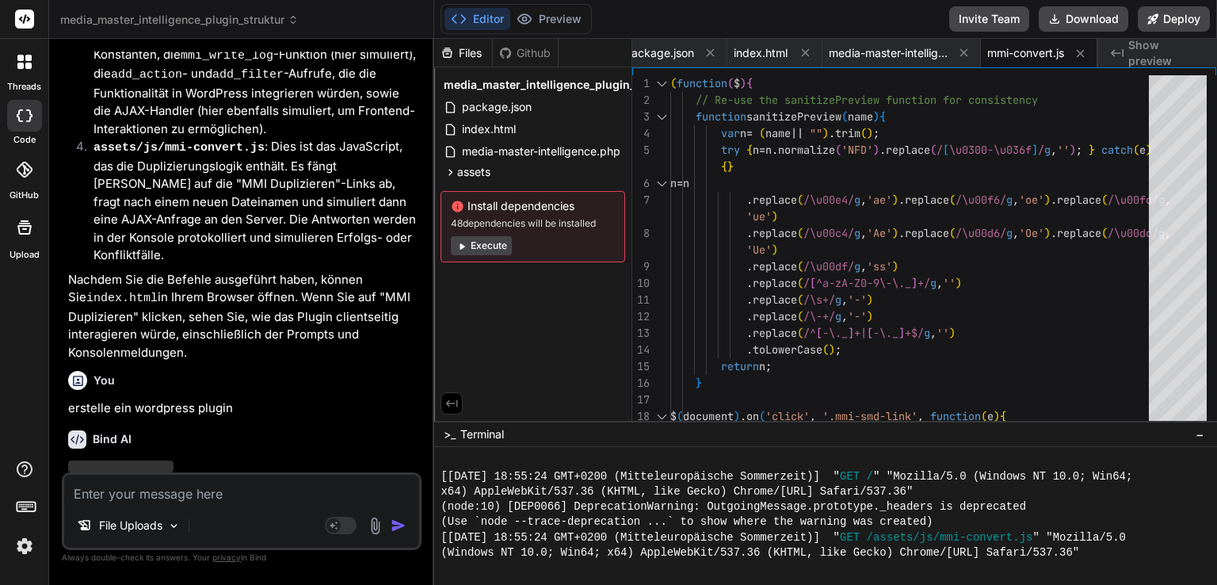
click at [1142, 62] on div "Created with Pixso. Show preview" at bounding box center [1157, 53] width 119 height 29
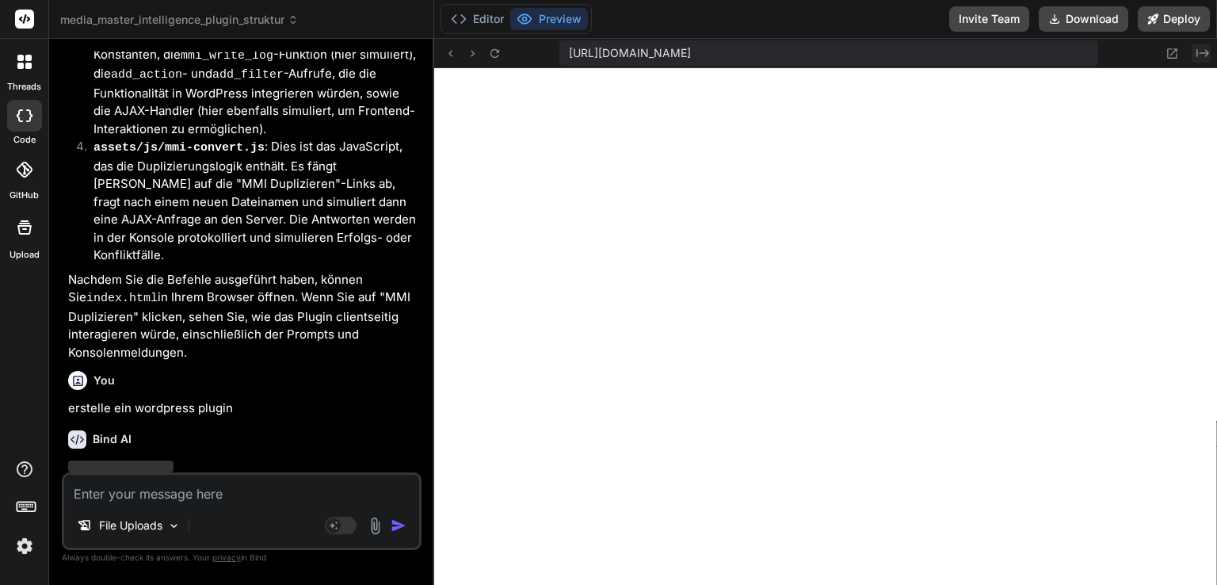
click at [1207, 48] on icon "Created with Pixso." at bounding box center [1202, 53] width 13 height 13
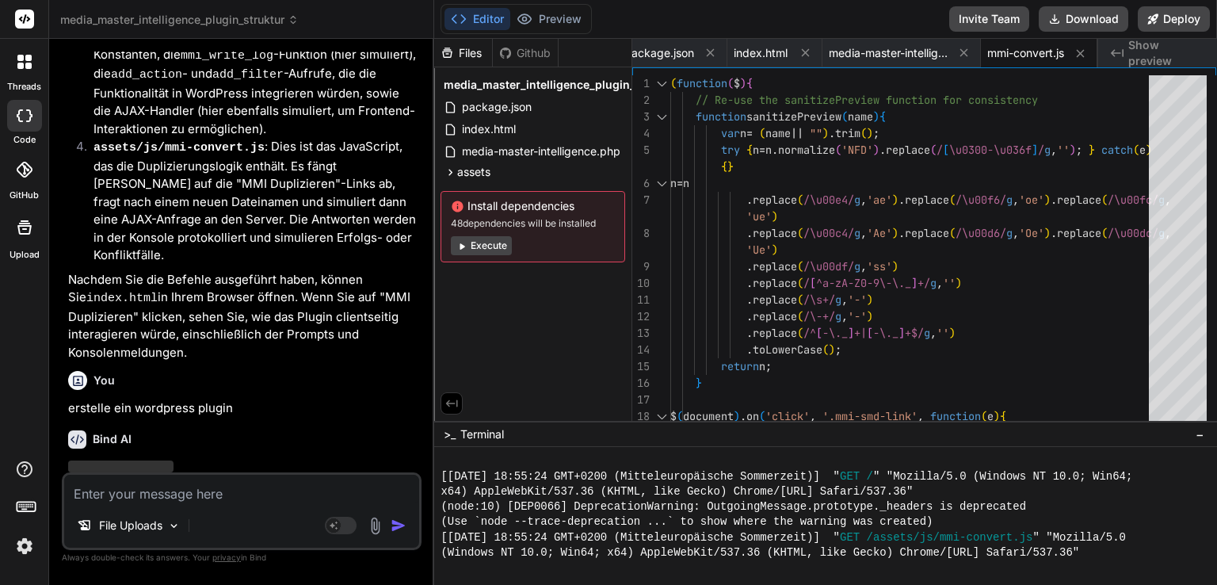
click at [277, 14] on span "media_master_intelligence_plugin_struktur" at bounding box center [179, 20] width 238 height 16
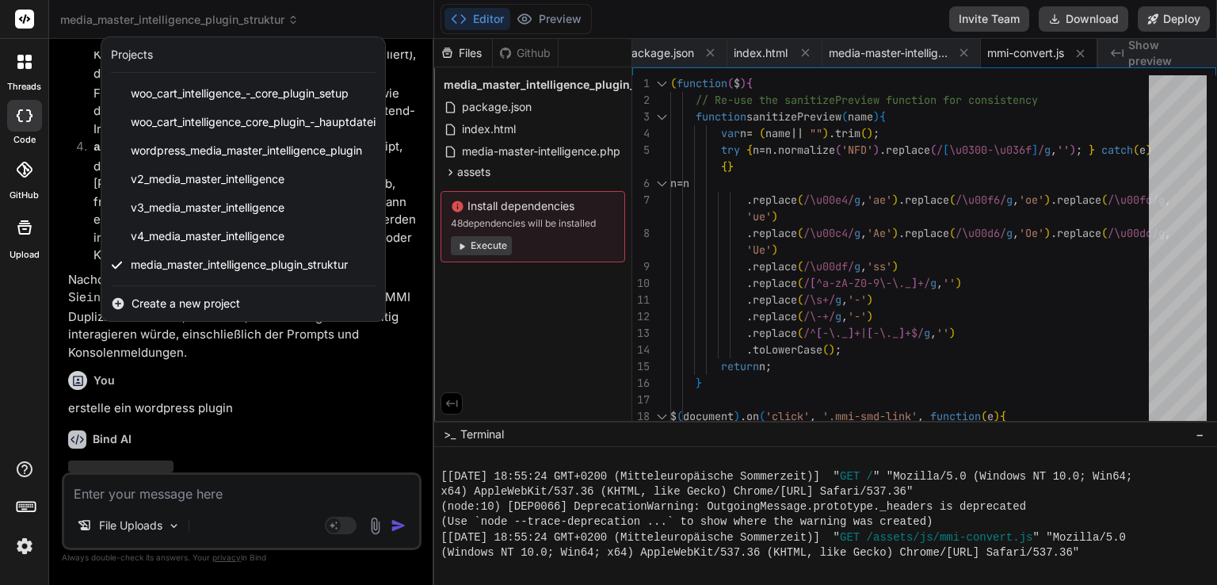
drag, startPoint x: 279, startPoint y: 233, endPoint x: 298, endPoint y: 19, distance: 214.7
click at [296, 19] on div at bounding box center [608, 292] width 1217 height 585
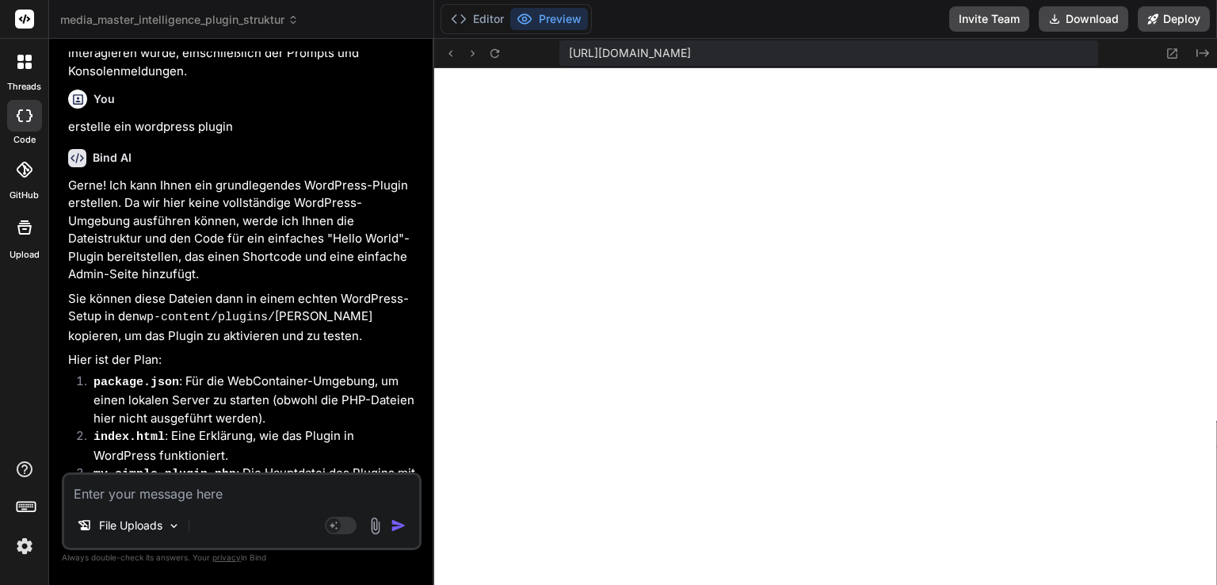
scroll to position [2264, 0]
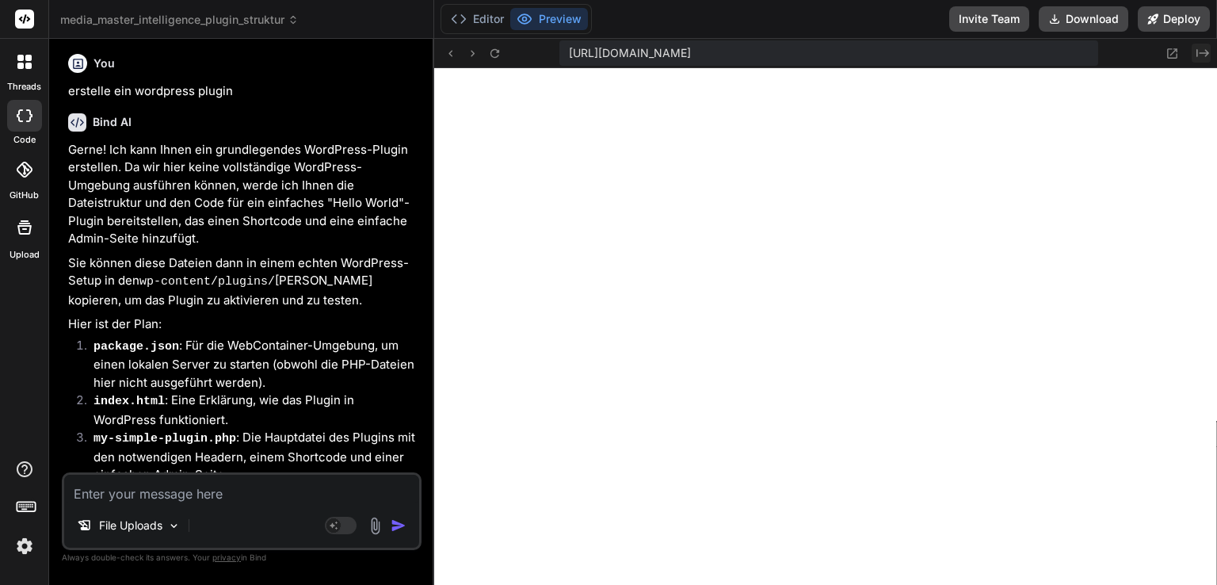
click at [1207, 54] on icon at bounding box center [1202, 53] width 13 height 8
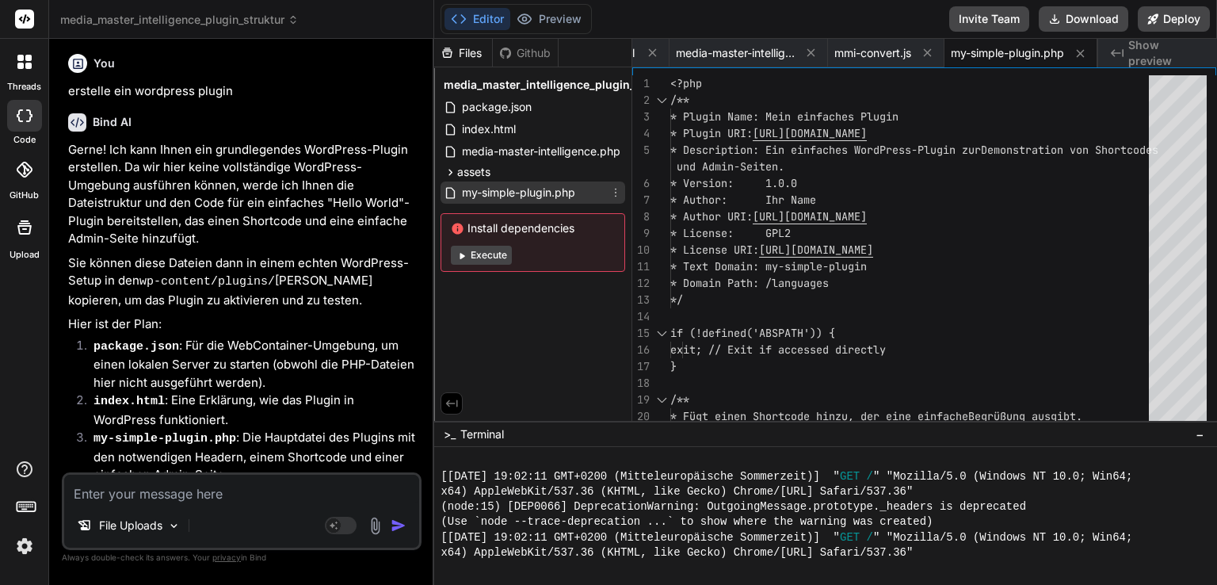
click at [529, 198] on span "my-simple-plugin.php" at bounding box center [518, 192] width 116 height 19
click at [516, 171] on div "assets" at bounding box center [532, 171] width 185 height 19
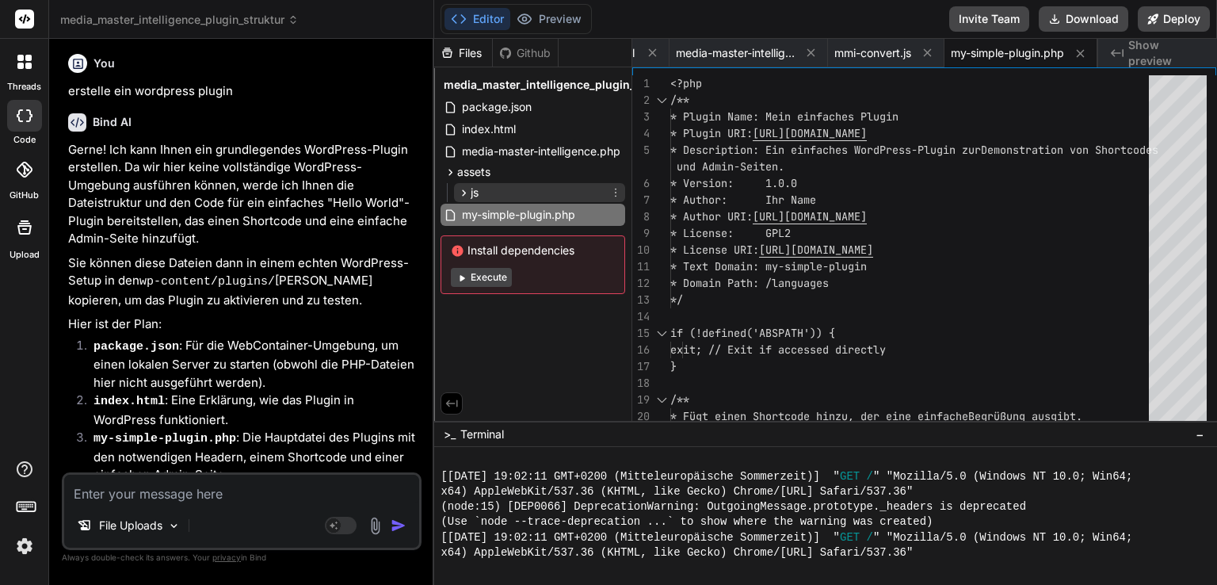
click at [488, 191] on div "js" at bounding box center [539, 192] width 171 height 19
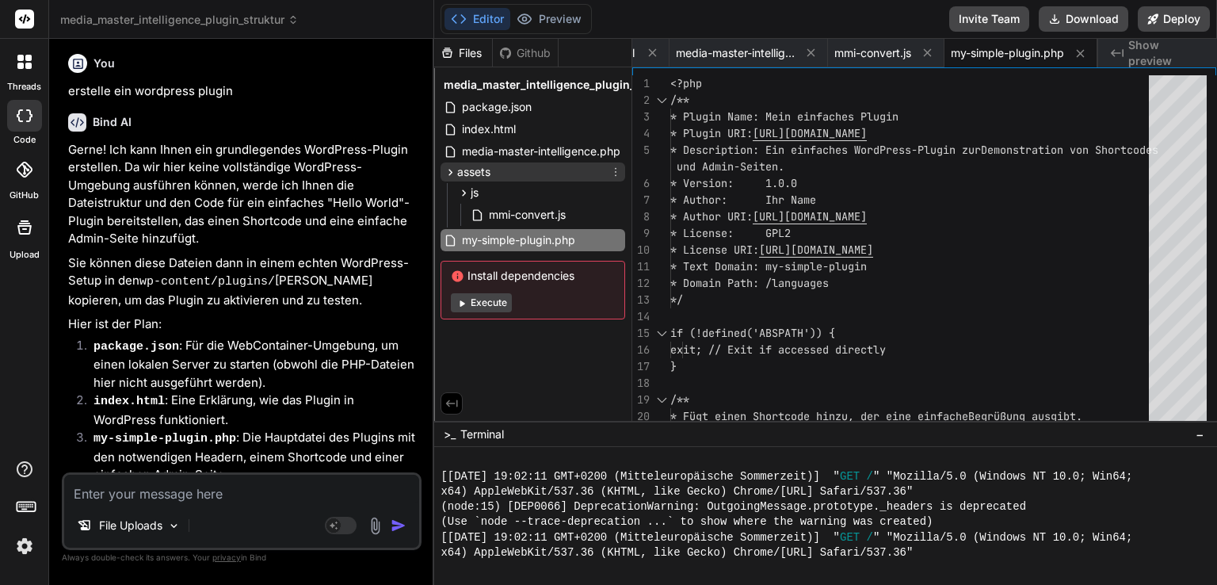
click at [481, 179] on span "assets" at bounding box center [473, 172] width 33 height 16
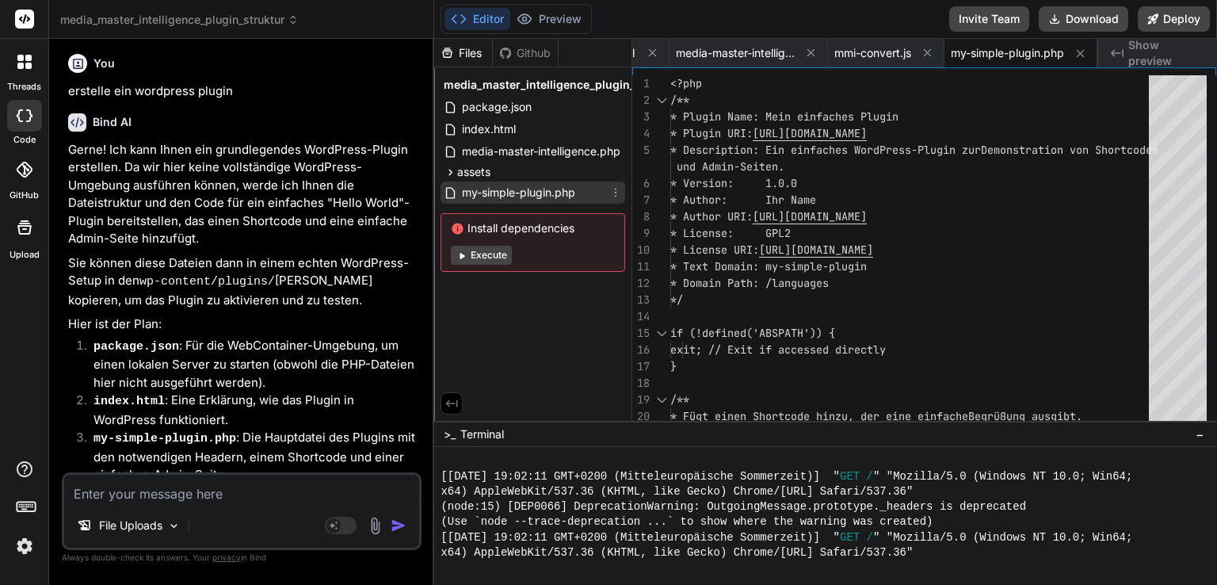
click at [467, 194] on span "my-simple-plugin.php" at bounding box center [518, 192] width 116 height 19
click at [291, 17] on icon at bounding box center [293, 19] width 11 height 11
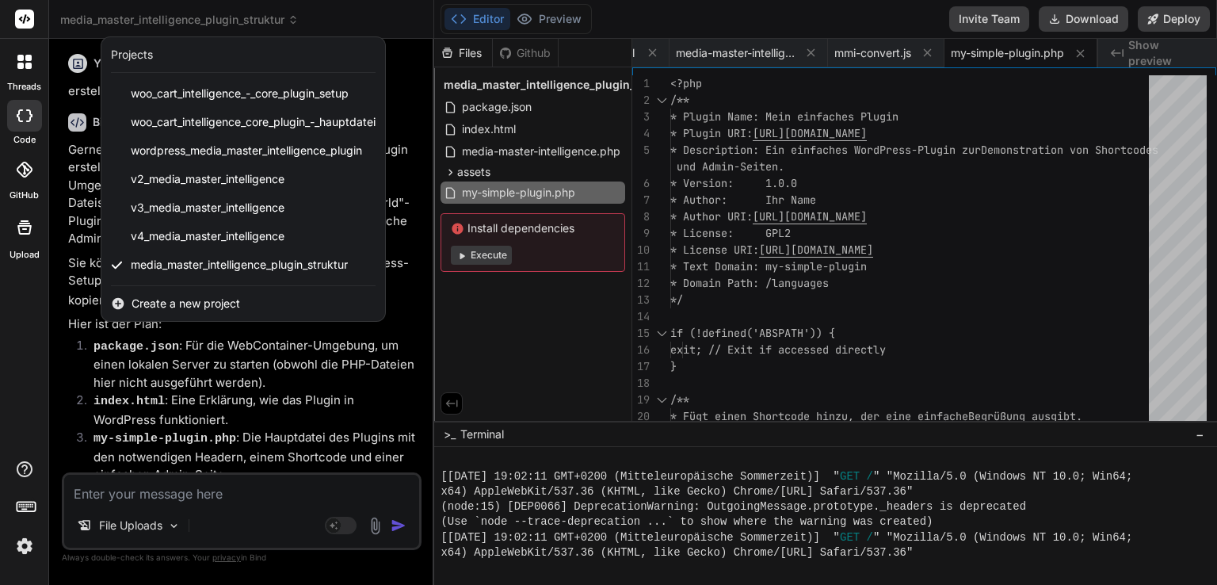
click at [162, 56] on div "Projects" at bounding box center [243, 55] width 265 height 16
click at [32, 72] on div at bounding box center [24, 61] width 33 height 33
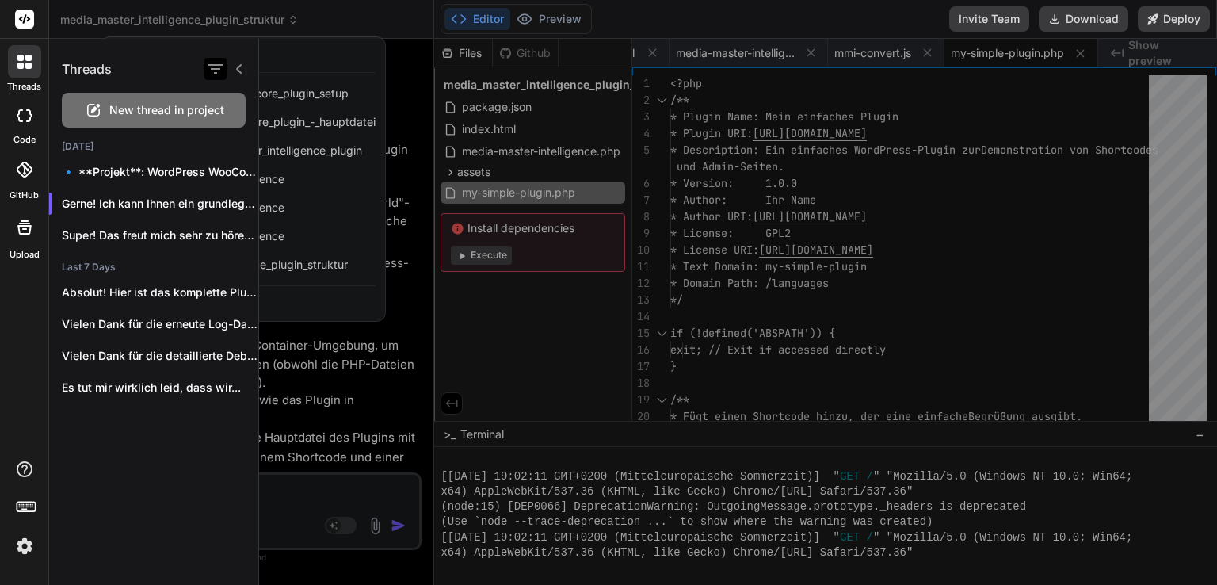
click at [216, 64] on icon "button" at bounding box center [215, 69] width 14 height 10
click at [215, 73] on icon "button" at bounding box center [215, 69] width 14 height 10
click at [234, 72] on icon at bounding box center [239, 69] width 13 height 13
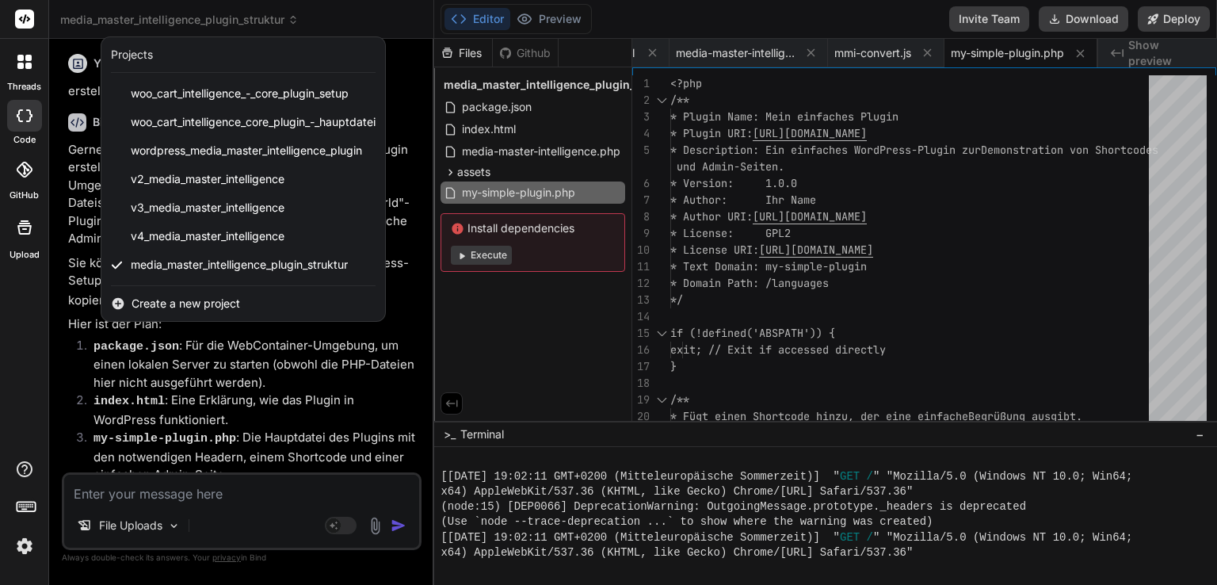
click at [187, 343] on div at bounding box center [608, 292] width 1217 height 585
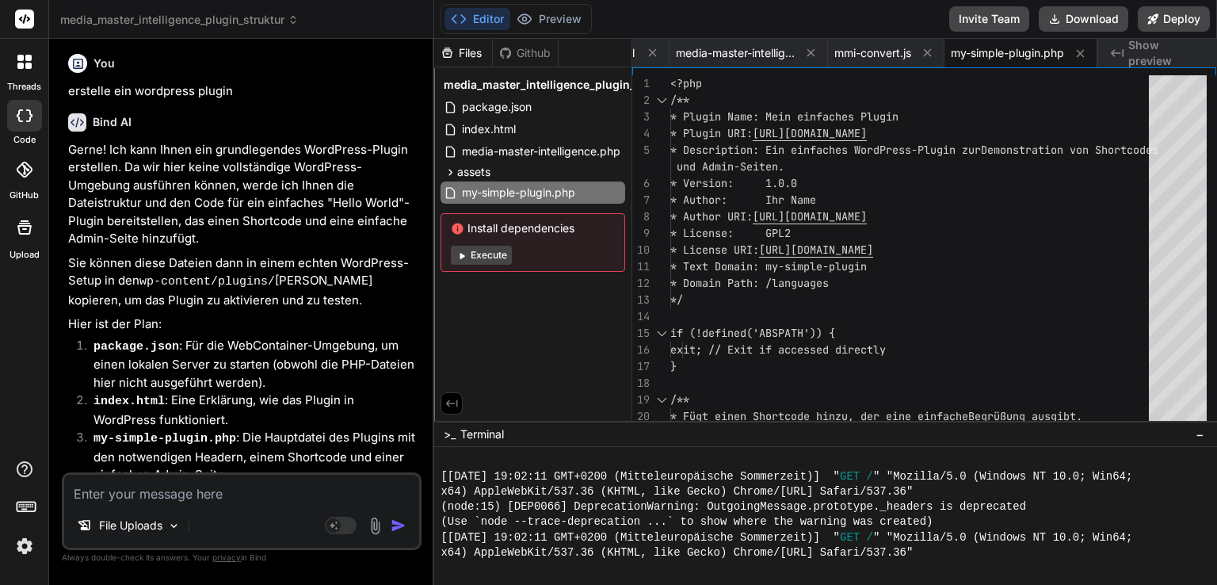
drag, startPoint x: 282, startPoint y: 148, endPoint x: 234, endPoint y: 145, distance: 48.4
click at [234, 143] on p "Gerne! Ich kann Ihnen ein grundlegendes WordPress-Plugin erstellen. Da wir hier…" at bounding box center [243, 194] width 350 height 107
click at [1182, 51] on span "Show preview" at bounding box center [1166, 53] width 76 height 32
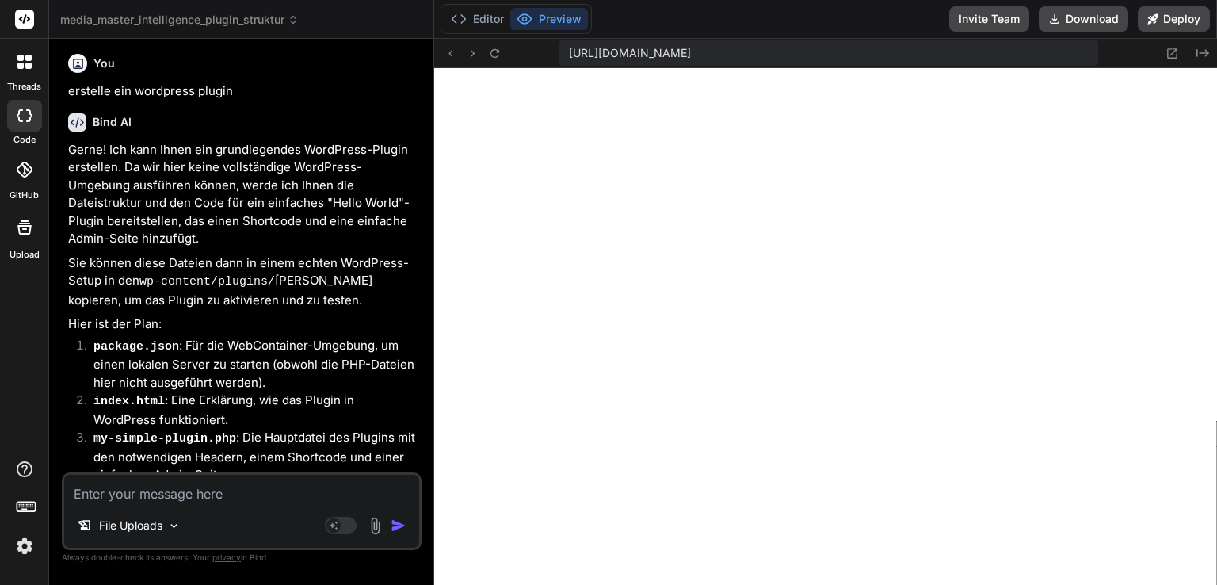
click at [1212, 51] on div "[URL][DOMAIN_NAME] Created with Pixso." at bounding box center [825, 53] width 783 height 29
